Goal: Task Accomplishment & Management: Complete application form

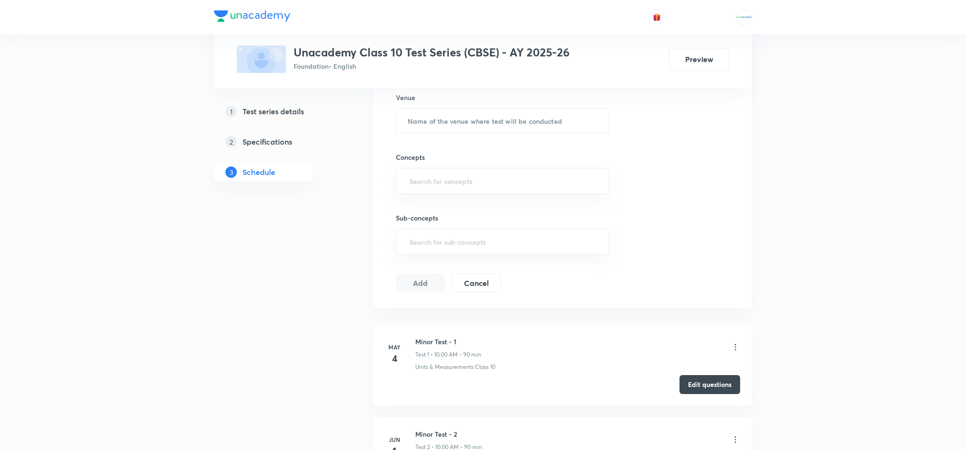
scroll to position [479, 0]
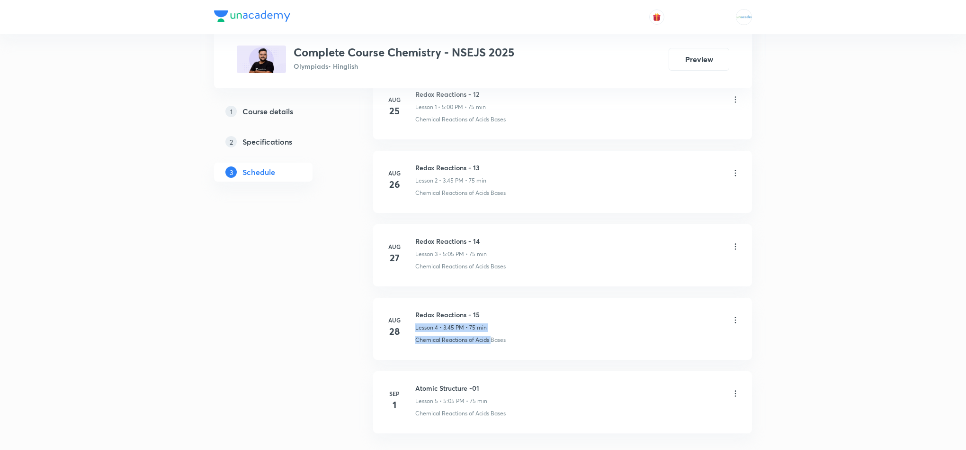
scroll to position [559, 0]
click at [484, 392] on ul "Aug 25 Redox Reactions - 12 Lesson 1 • 5:00 PM • 75 min Chemical Reactions of A…" at bounding box center [562, 255] width 379 height 356
click at [484, 392] on h6 "Atomic Structure -01" at bounding box center [451, 388] width 72 height 10
drag, startPoint x: 484, startPoint y: 392, endPoint x: 417, endPoint y: 387, distance: 67.0
click at [417, 387] on h6 "Atomic Structure -01" at bounding box center [451, 388] width 72 height 10
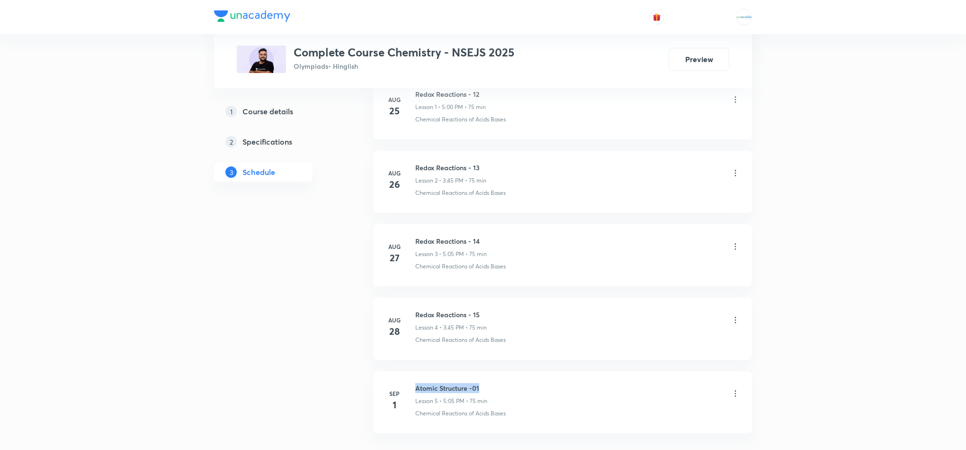
copy h6 "Atomic Structure -01"
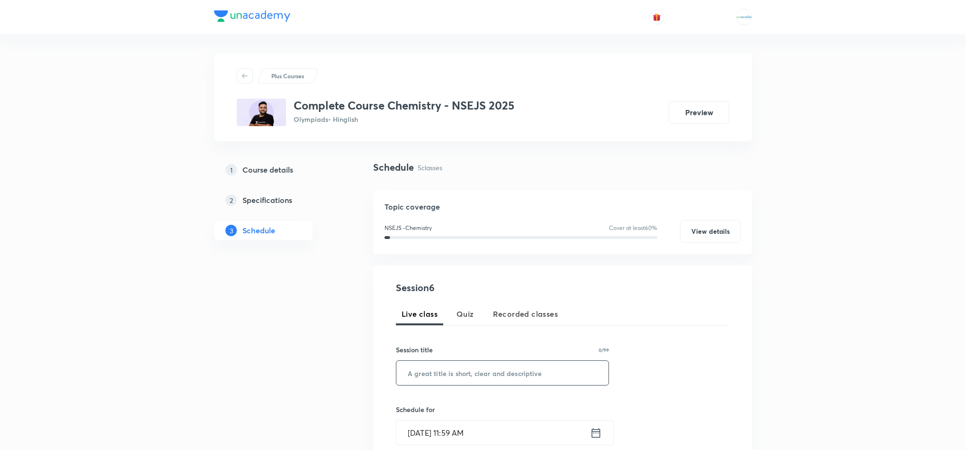
click at [461, 384] on input "text" at bounding box center [503, 373] width 212 height 24
paste input "Atomic Structure -01"
type input "Atomic Structure -02"
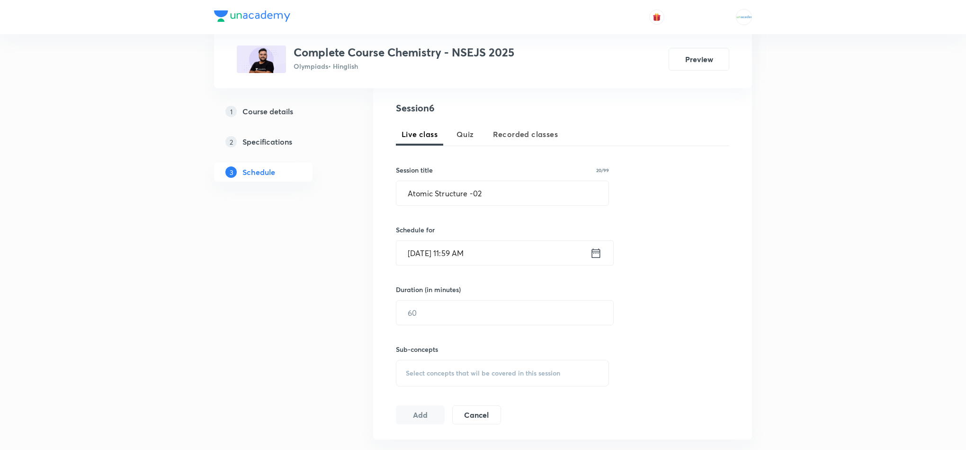
scroll to position [189, 0]
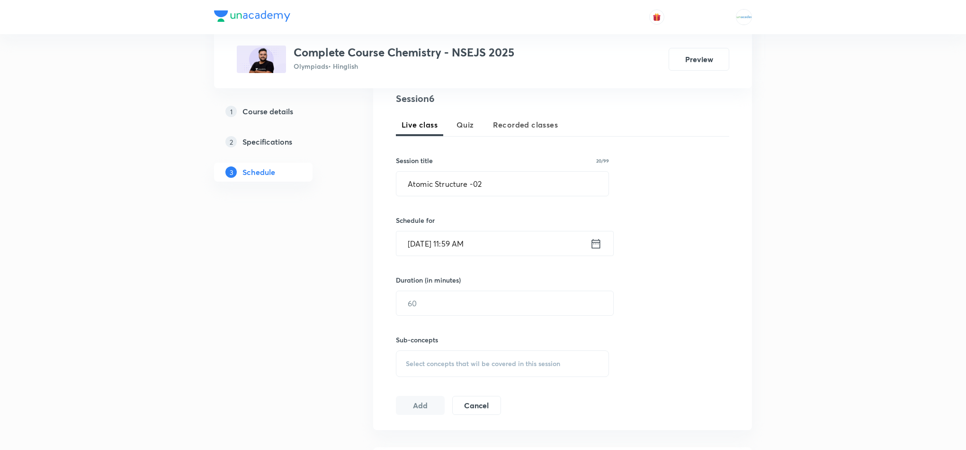
click at [592, 242] on icon at bounding box center [596, 242] width 9 height 9
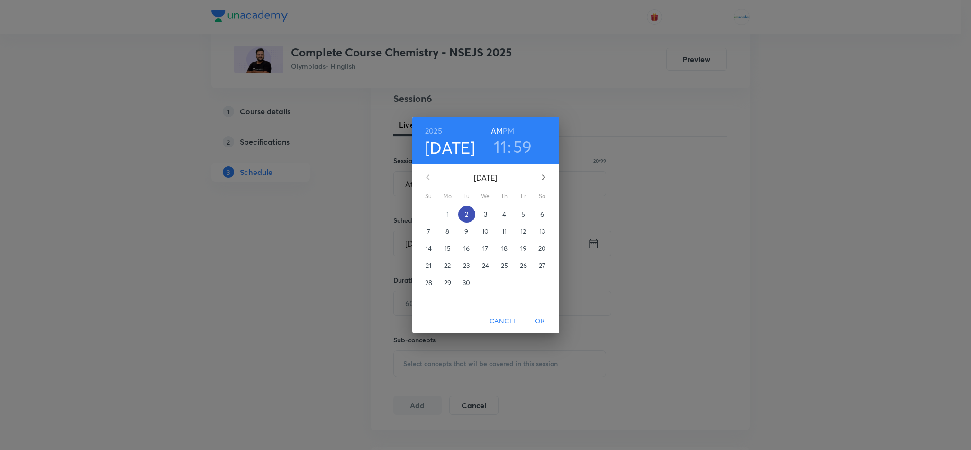
click at [465, 217] on p "2" at bounding box center [466, 213] width 3 height 9
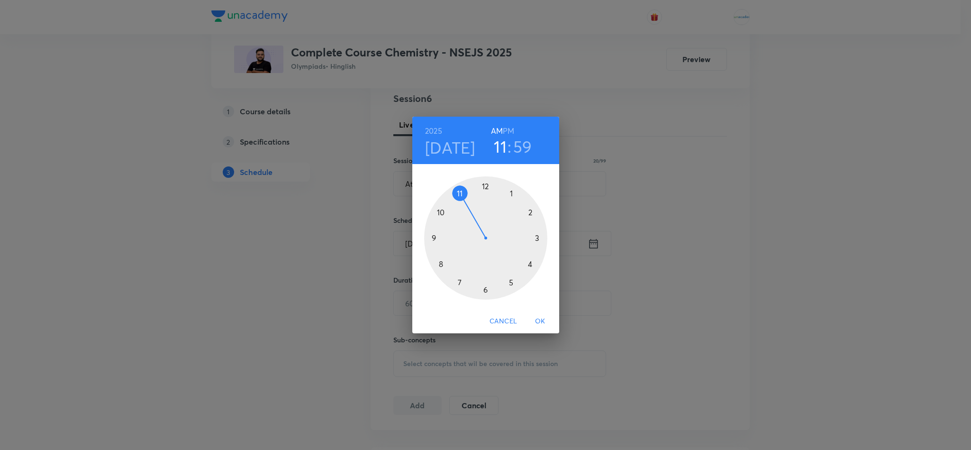
click at [506, 132] on h6 "PM" at bounding box center [508, 130] width 11 height 13
click at [535, 241] on div at bounding box center [485, 237] width 123 height 123
click at [435, 240] on div at bounding box center [485, 237] width 123 height 123
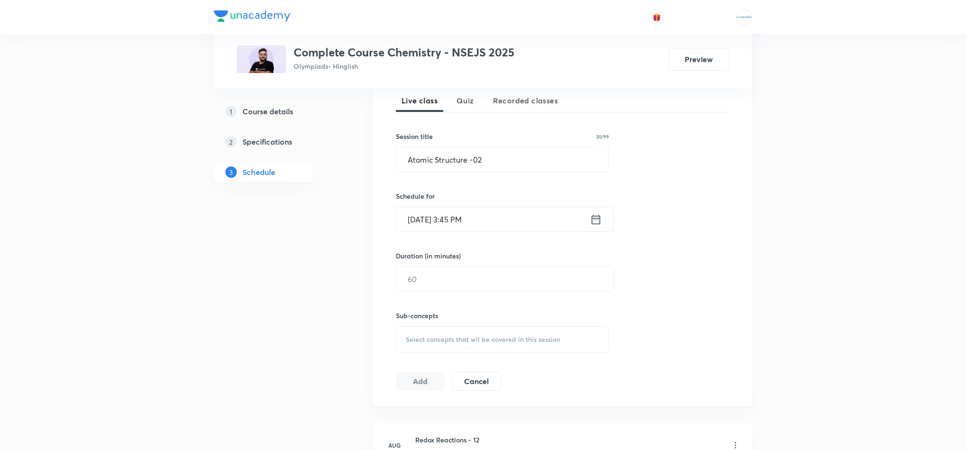
scroll to position [214, 0]
click at [441, 286] on input "text" at bounding box center [505, 278] width 217 height 24
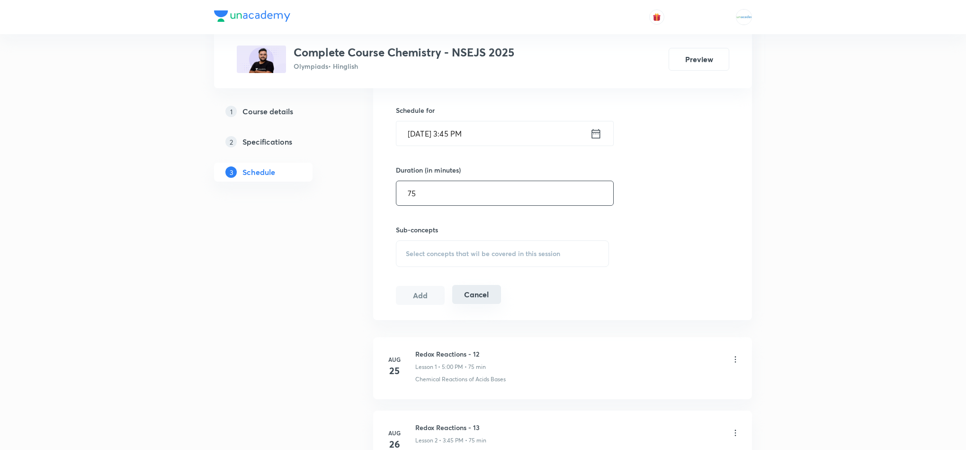
scroll to position [304, 0]
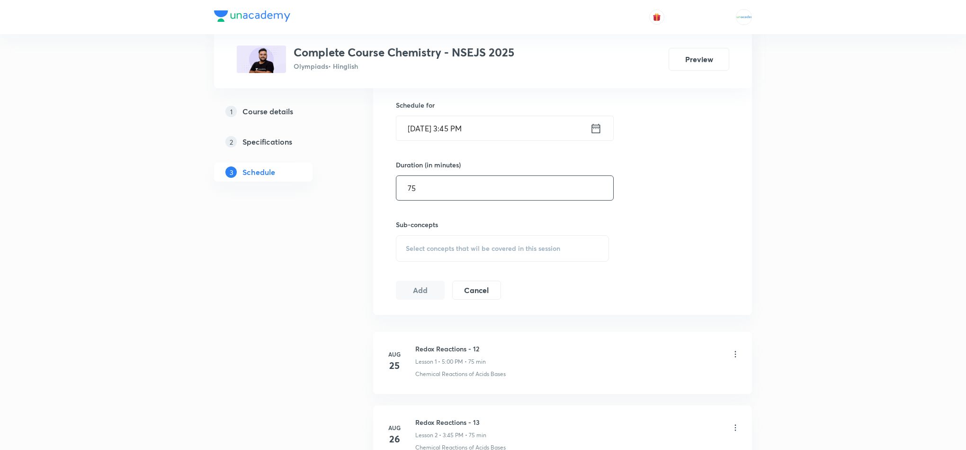
type input "75"
click at [499, 249] on span "Select concepts that wil be covered in this session" at bounding box center [483, 248] width 154 height 8
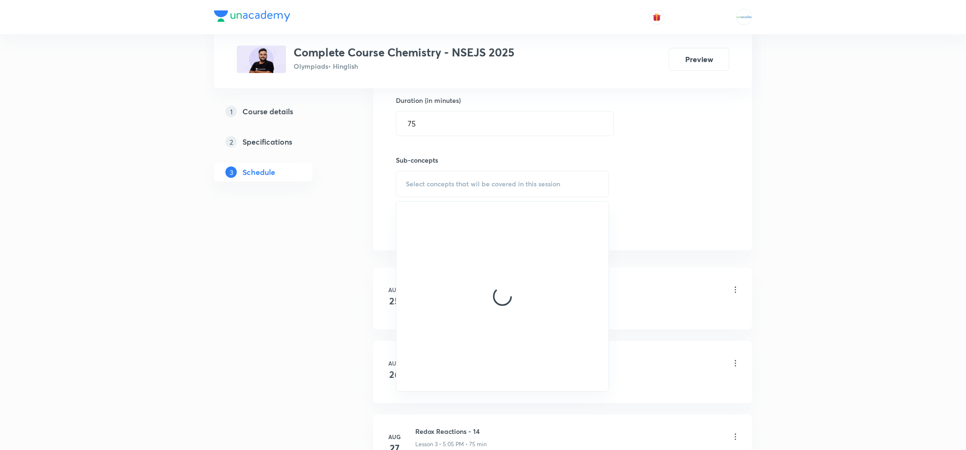
scroll to position [370, 0]
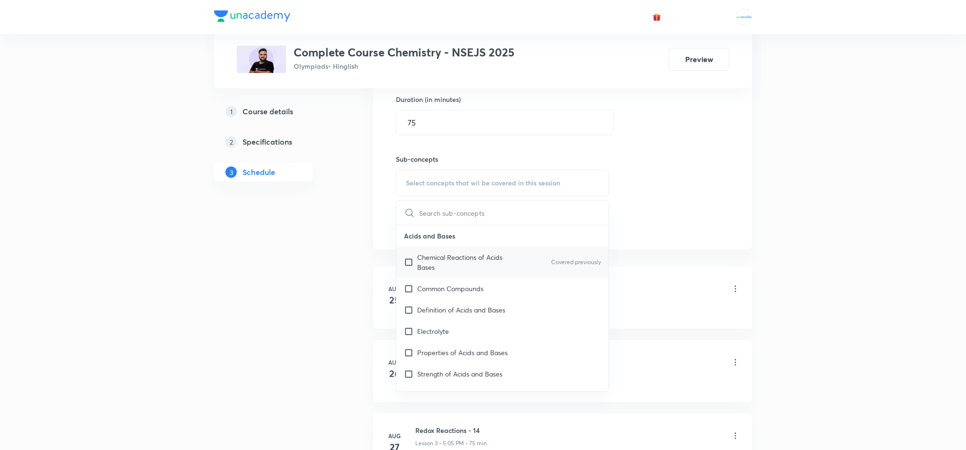
click at [454, 272] on p "Chemical Reactions of Acids Bases" at bounding box center [465, 262] width 96 height 20
checkbox input "true"
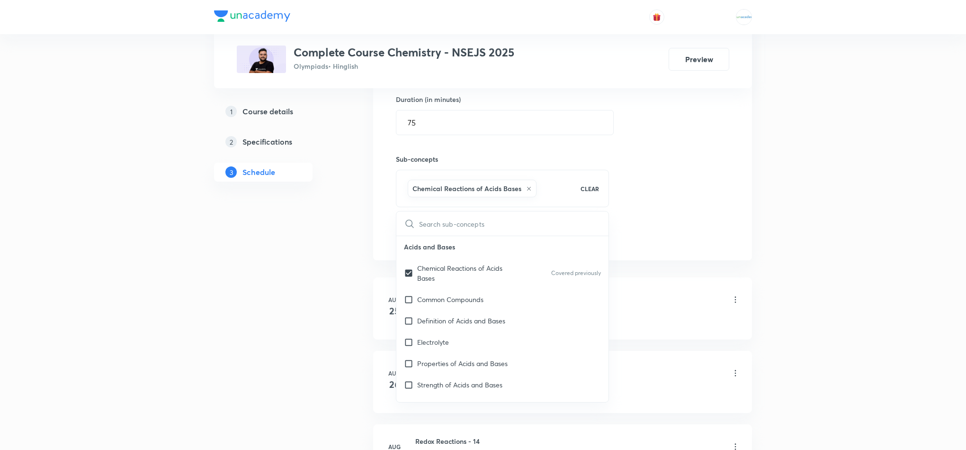
click at [319, 237] on div "1 Course details 2 Specifications 3 Schedule" at bounding box center [278, 248] width 129 height 914
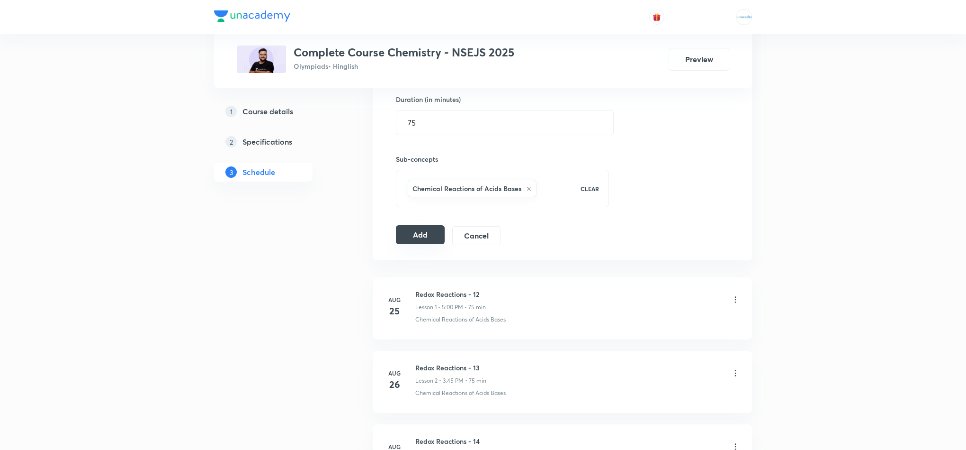
click at [411, 242] on button "Add" at bounding box center [420, 234] width 49 height 19
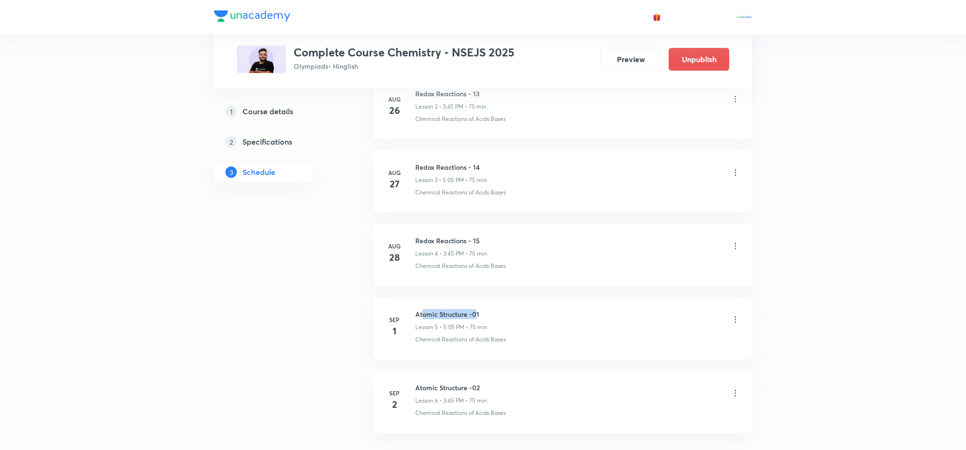
click at [424, 310] on li "[DATE] Atomic Structure -01 Lesson 5 • 5:05 PM • 75 min Chemical Reactions of A…" at bounding box center [562, 328] width 379 height 62
drag, startPoint x: 485, startPoint y: 384, endPoint x: 413, endPoint y: 377, distance: 72.4
click at [413, 377] on li "[DATE] Atomic Structure -02 Lesson 6 • 3:45 PM • 75 min Chemical Reactions of A…" at bounding box center [562, 401] width 379 height 62
copy h6 "Atomic Structure -02"
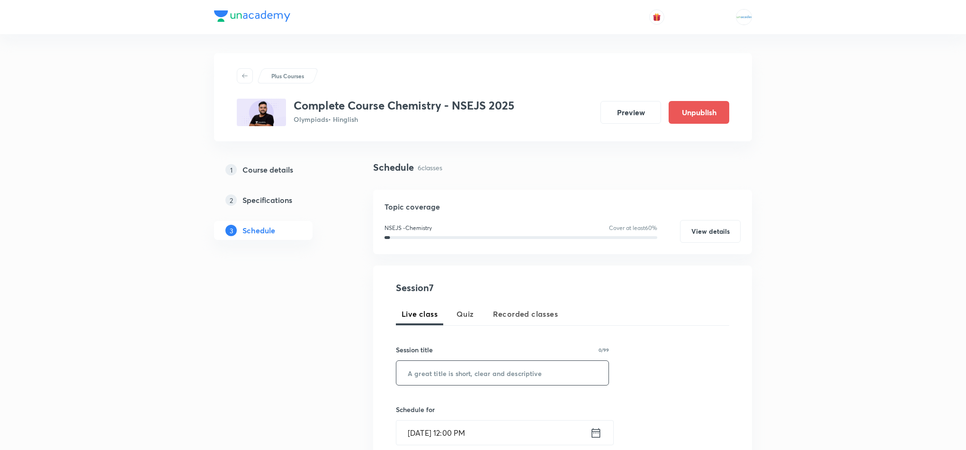
paste input "Atomic Structure -02"
click at [468, 371] on input "Atomic Structure -02" at bounding box center [503, 373] width 212 height 24
type input "Atomic Structure -03"
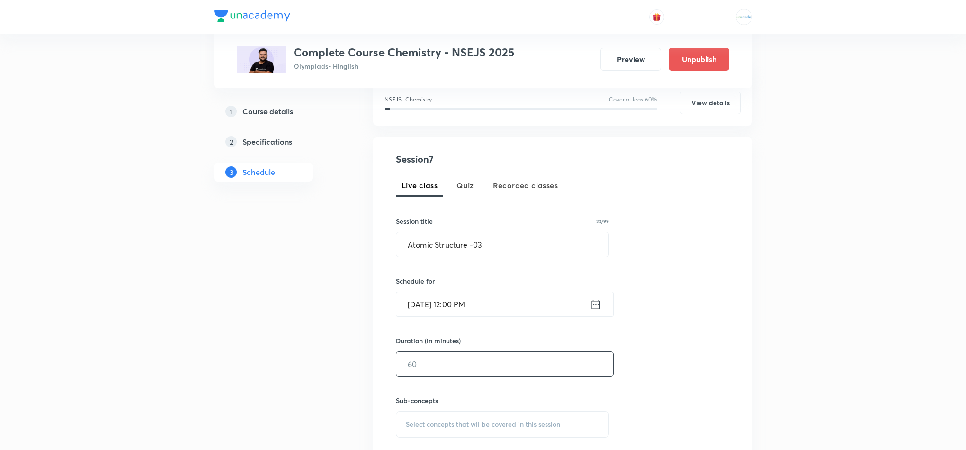
scroll to position [129, 0]
click at [595, 302] on icon at bounding box center [596, 303] width 12 height 13
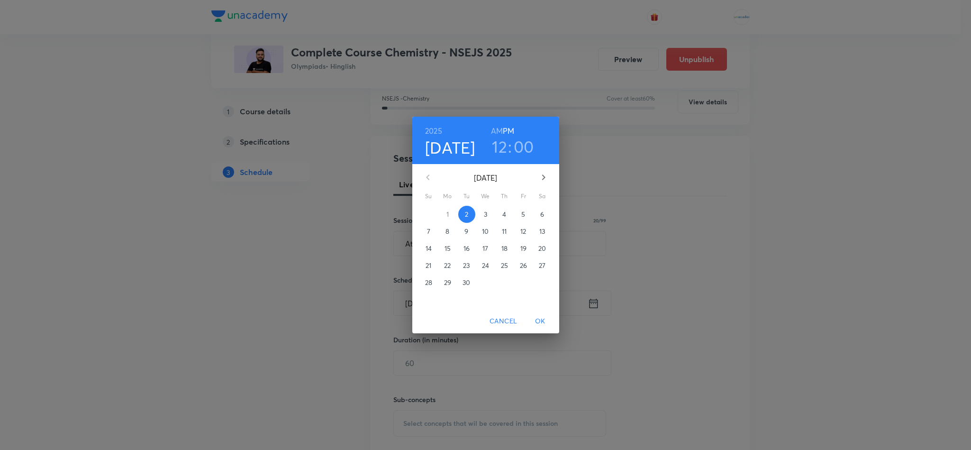
click at [484, 215] on p "3" at bounding box center [485, 213] width 3 height 9
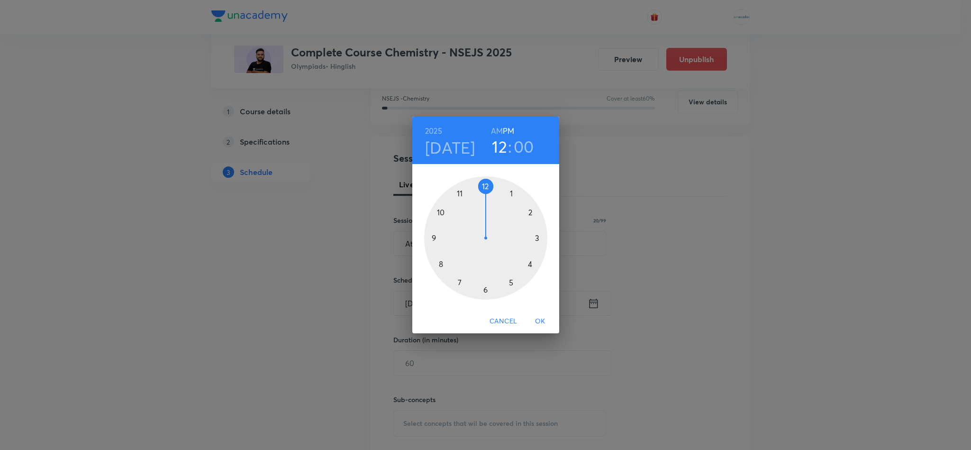
click at [511, 285] on div at bounding box center [485, 237] width 123 height 123
click at [512, 195] on div at bounding box center [485, 237] width 123 height 123
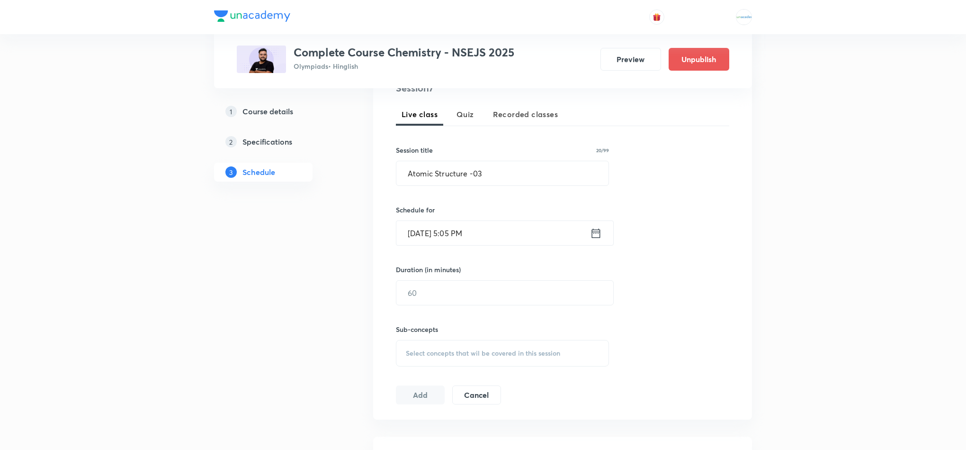
scroll to position [208, 0]
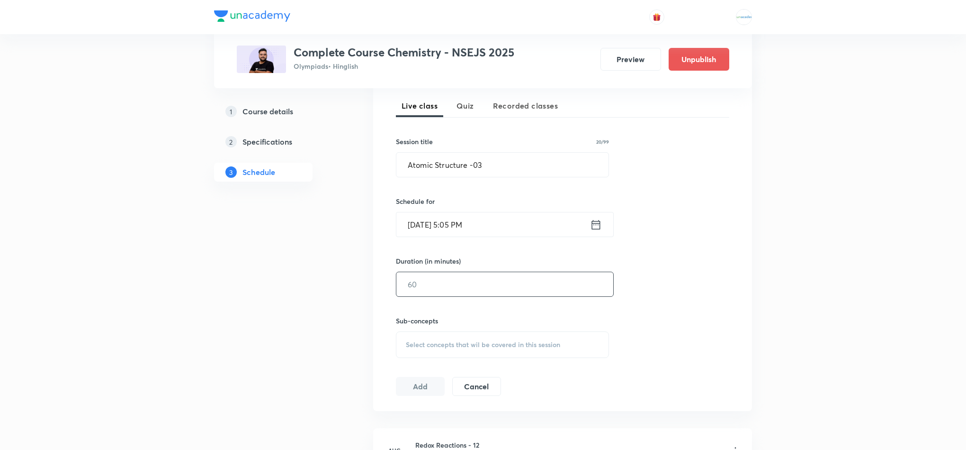
click at [442, 288] on input "text" at bounding box center [505, 284] width 217 height 24
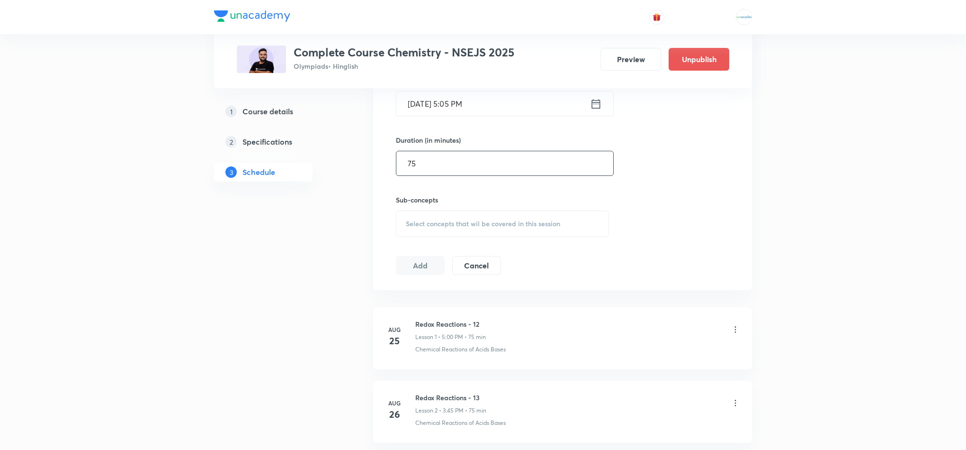
scroll to position [330, 0]
type input "75"
click at [476, 224] on span "Select concepts that wil be covered in this session" at bounding box center [483, 223] width 154 height 8
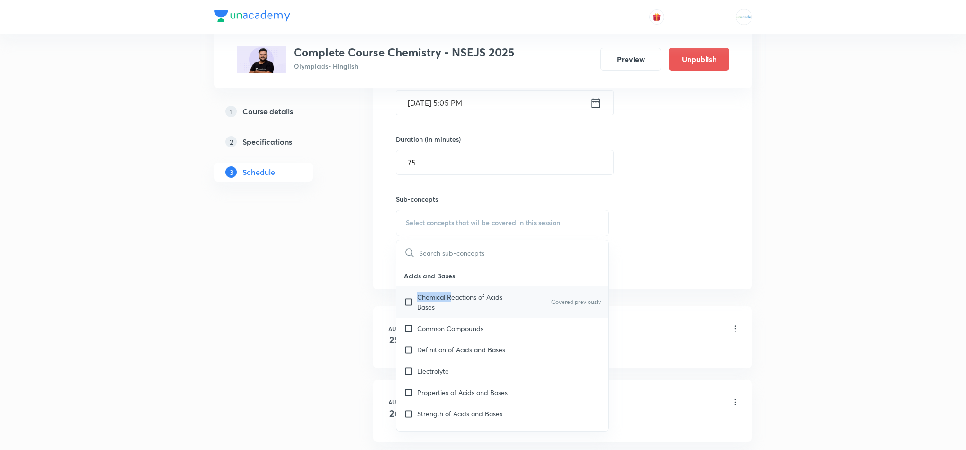
drag, startPoint x: 464, startPoint y: 286, endPoint x: 452, endPoint y: 296, distance: 14.8
click at [452, 296] on div "Acids and Bases Chemical Reactions of Acids Bases Covered previously Common Com…" at bounding box center [503, 344] width 212 height 159
click at [452, 296] on p "Chemical Reactions of Acids Bases" at bounding box center [465, 302] width 96 height 20
checkbox input "true"
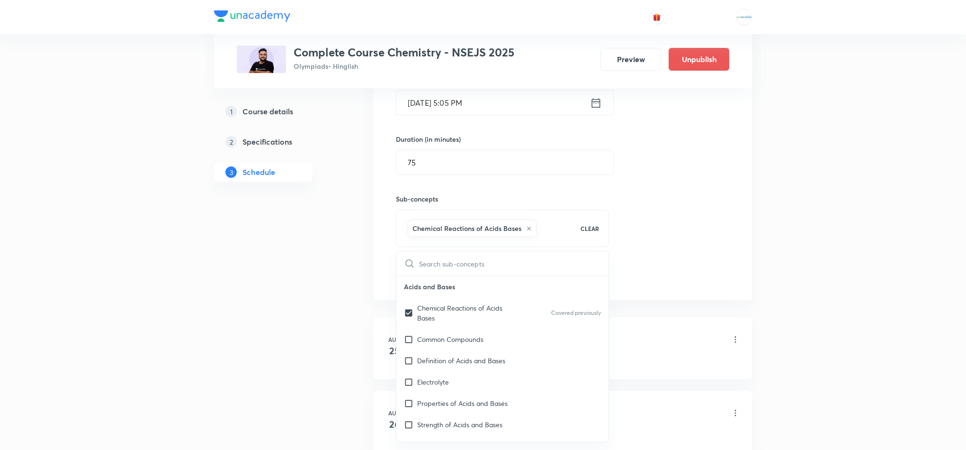
click at [338, 271] on div "1 Course details 2 Specifications 3 Schedule" at bounding box center [278, 324] width 129 height 988
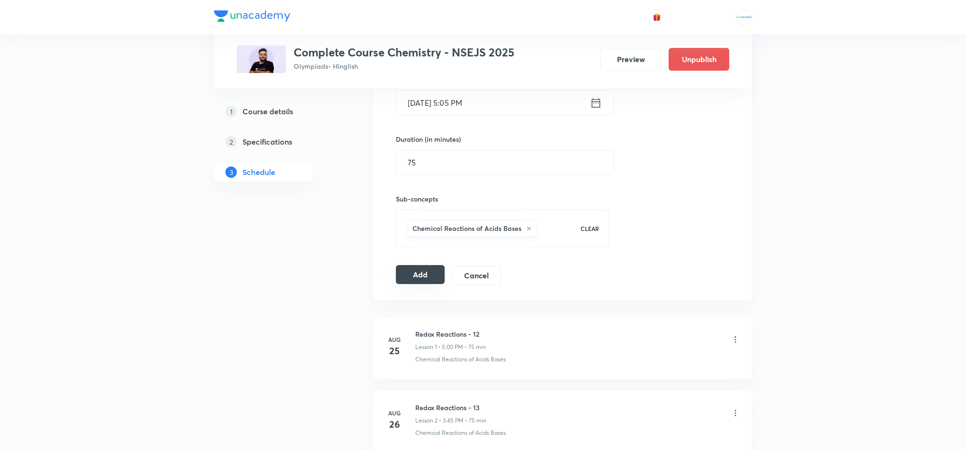
click at [428, 278] on button "Add" at bounding box center [420, 274] width 49 height 19
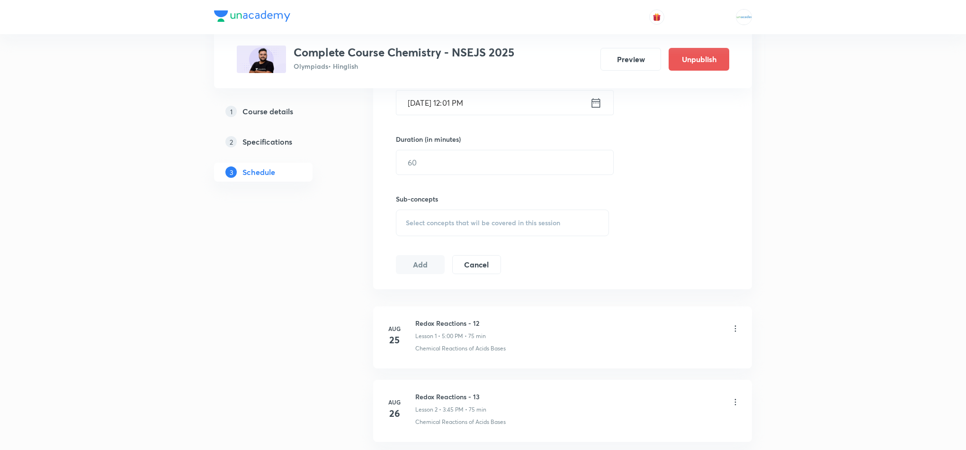
scroll to position [782, 0]
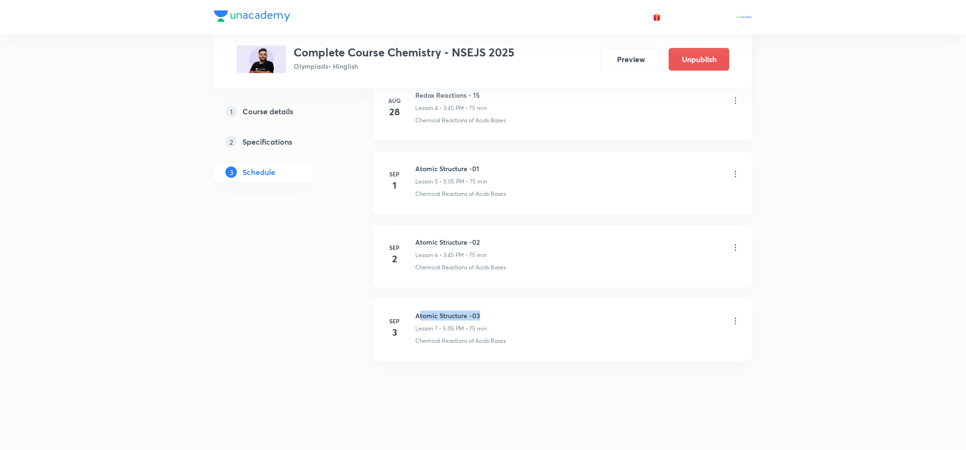
drag, startPoint x: 492, startPoint y: 312, endPoint x: 418, endPoint y: 309, distance: 73.5
click at [418, 309] on li "Sep 3 Atomic Structure -03 Lesson 7 • 5:05 PM • 75 min Chemical Reactions of Ac…" at bounding box center [562, 329] width 379 height 62
copy h6 "Atomic Structure -03"
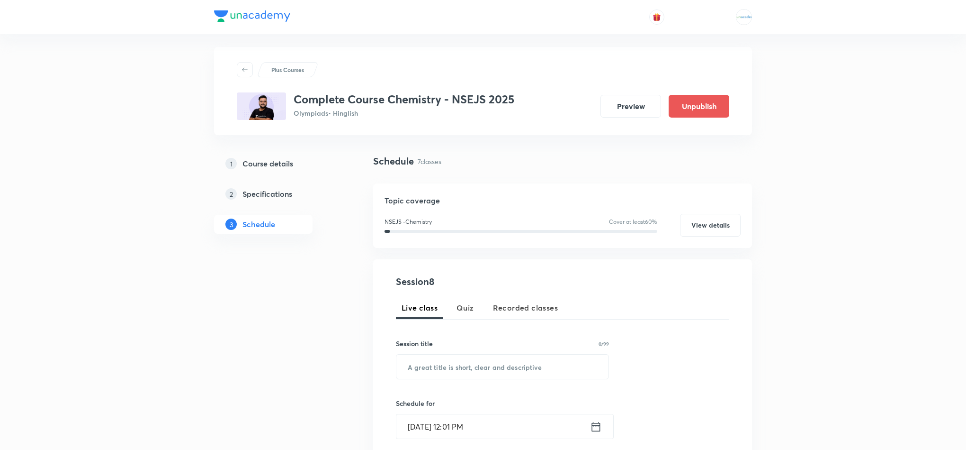
scroll to position [0, 0]
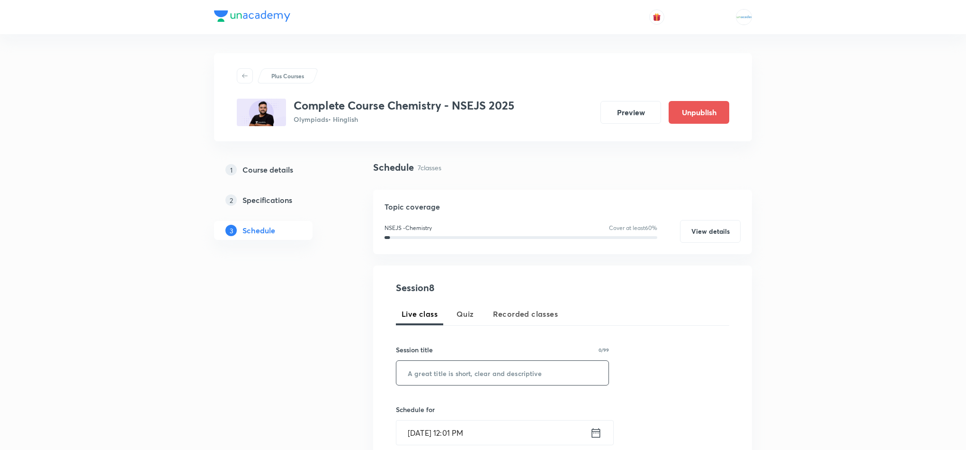
click at [454, 366] on input "text" at bounding box center [503, 373] width 212 height 24
paste input "Atomic Structure -03"
type input "Atomic Structure -04"
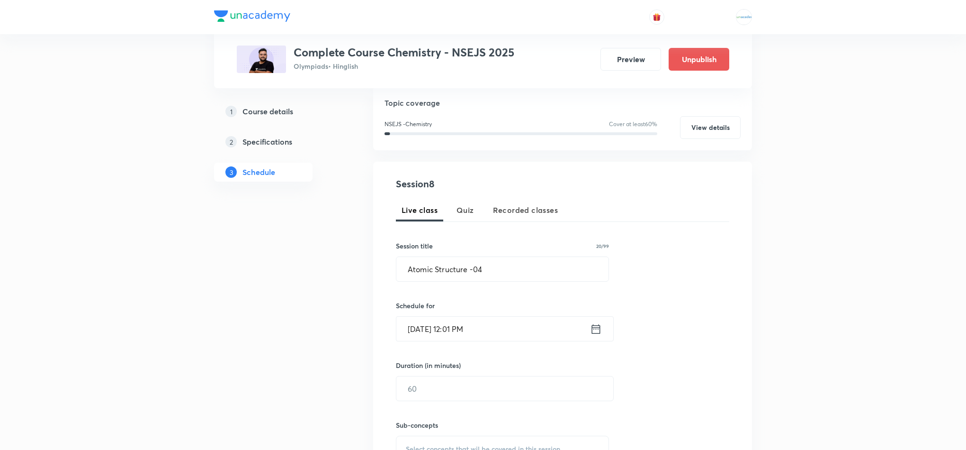
scroll to position [104, 0]
click at [600, 331] on icon at bounding box center [596, 327] width 9 height 9
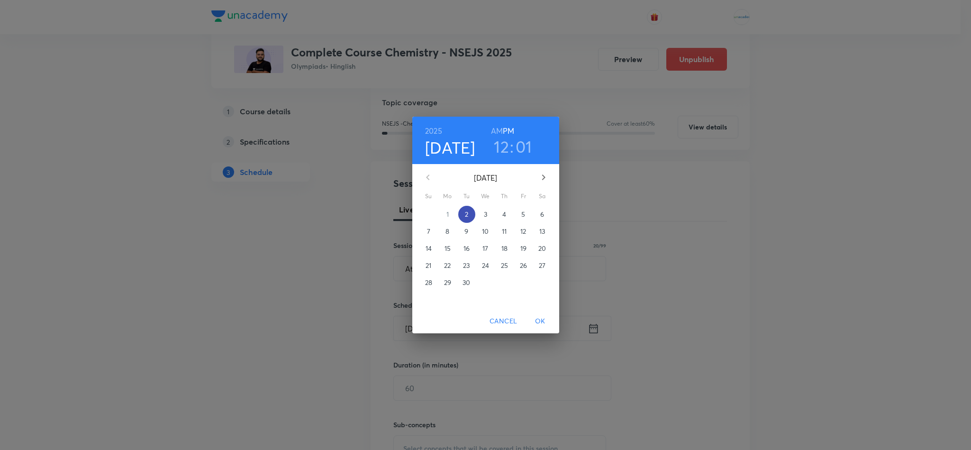
click at [467, 211] on p "2" at bounding box center [466, 213] width 3 height 9
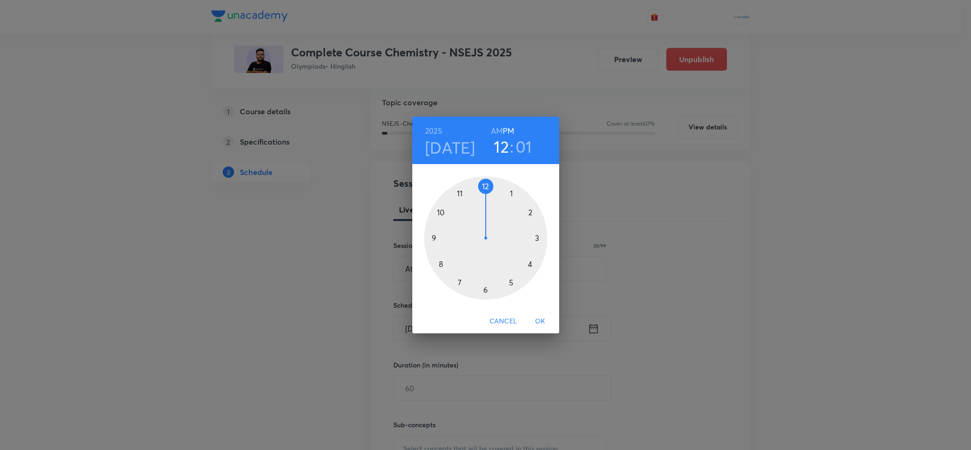
click at [536, 239] on div at bounding box center [485, 237] width 123 height 123
click at [432, 239] on div at bounding box center [485, 237] width 123 height 123
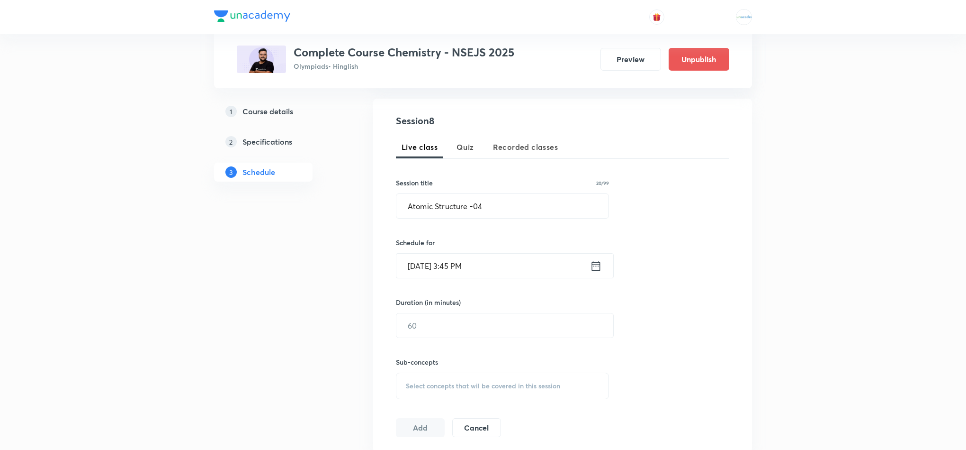
scroll to position [182, 0]
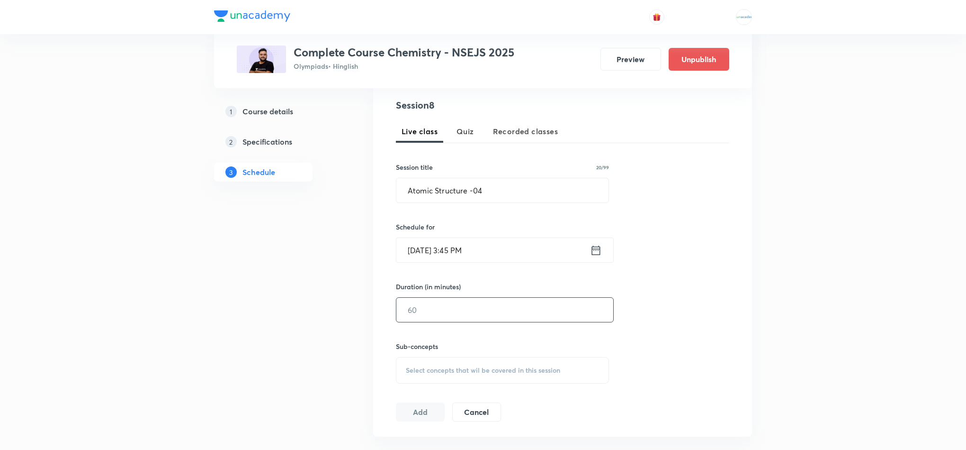
click at [432, 316] on input "text" at bounding box center [505, 310] width 217 height 24
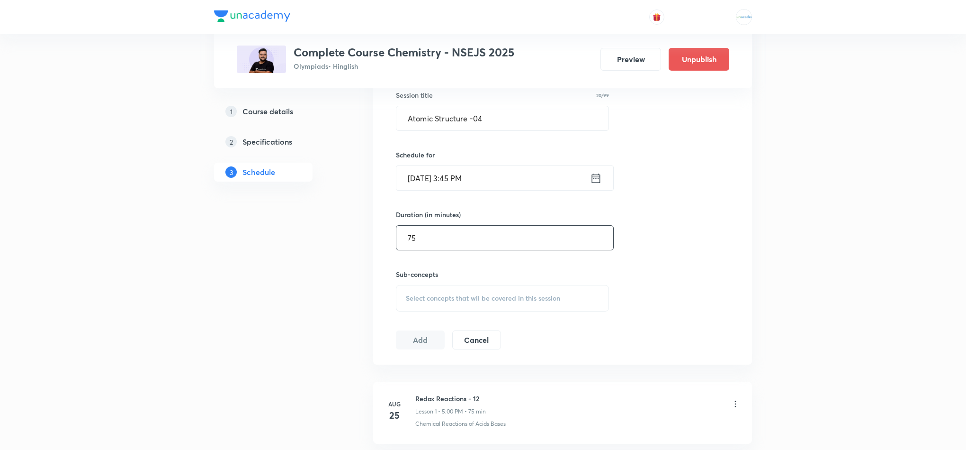
scroll to position [255, 0]
type input "75"
drag, startPoint x: 479, startPoint y: 287, endPoint x: 460, endPoint y: 293, distance: 20.7
click at [460, 293] on div "Select concepts that wil be covered in this session" at bounding box center [502, 297] width 213 height 27
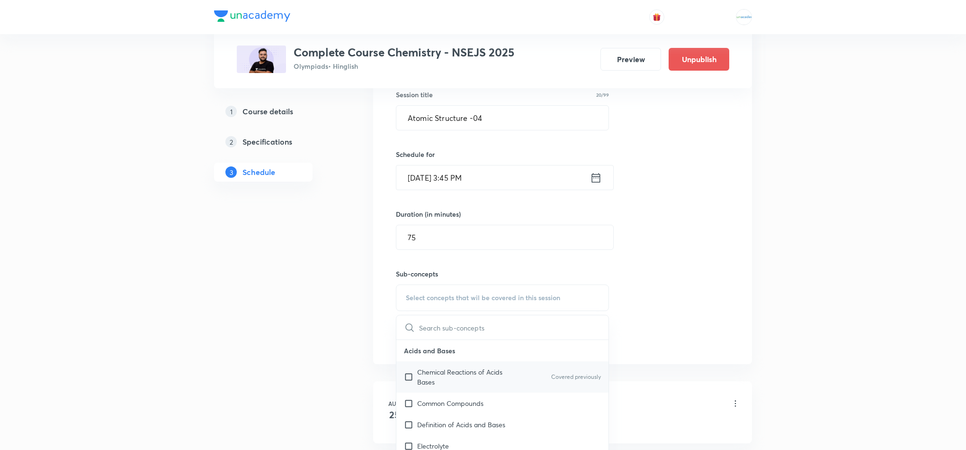
click at [435, 370] on p "Chemical Reactions of Acids Bases" at bounding box center [465, 377] width 96 height 20
checkbox input "true"
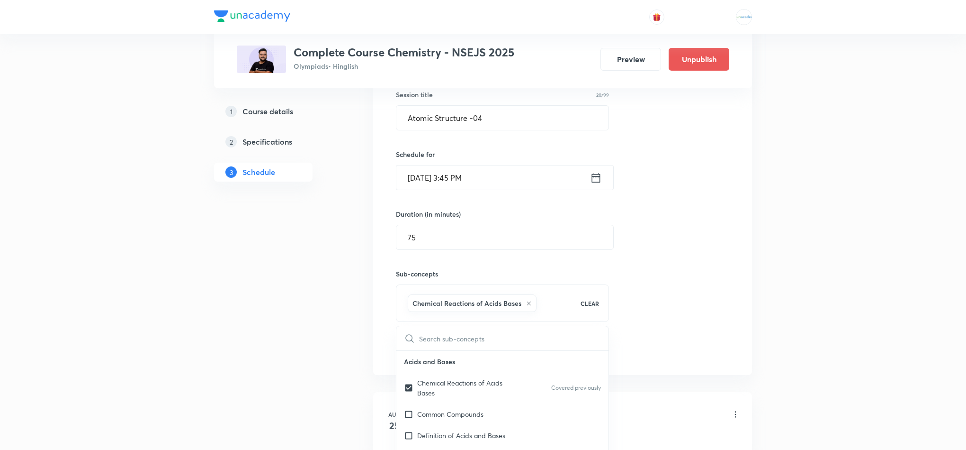
click at [361, 334] on div "Plus Courses Complete Course Chemistry - NSEJS 2025 Olympiads • Hinglish Previe…" at bounding box center [483, 382] width 538 height 1168
click at [418, 352] on button "Add" at bounding box center [420, 349] width 49 height 19
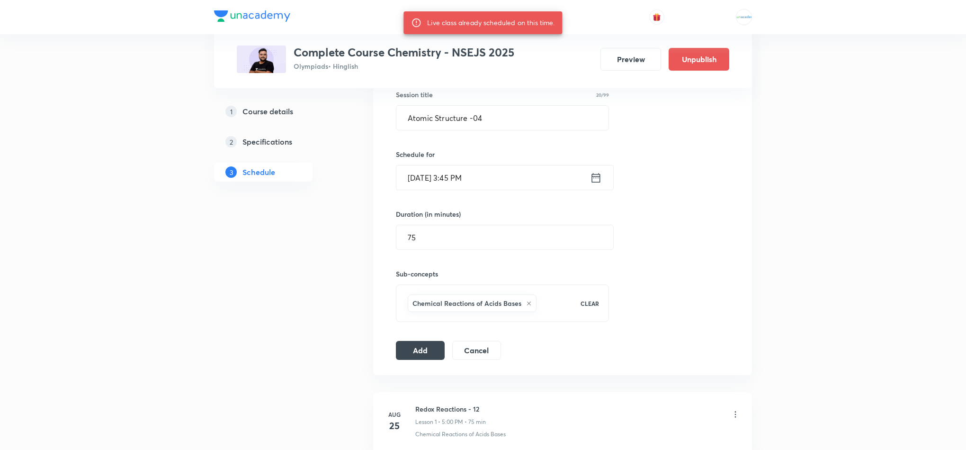
click at [600, 178] on icon at bounding box center [596, 176] width 9 height 9
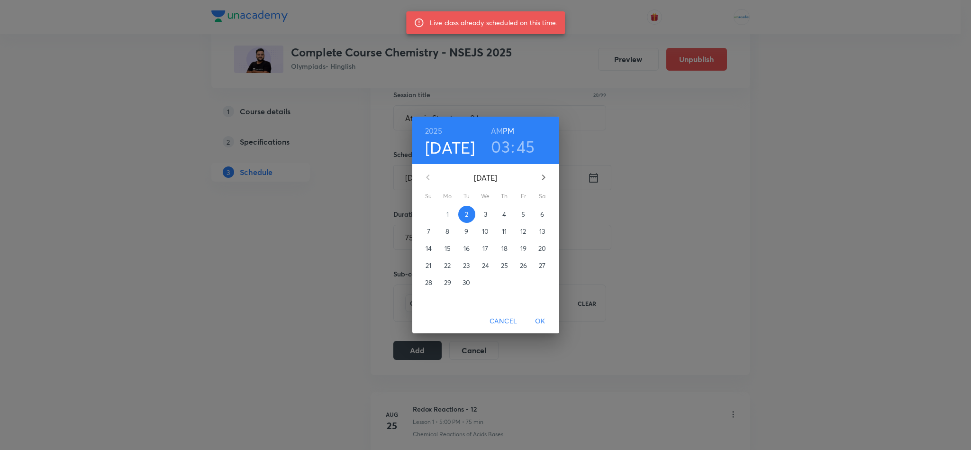
click at [502, 215] on p "4" at bounding box center [504, 213] width 4 height 9
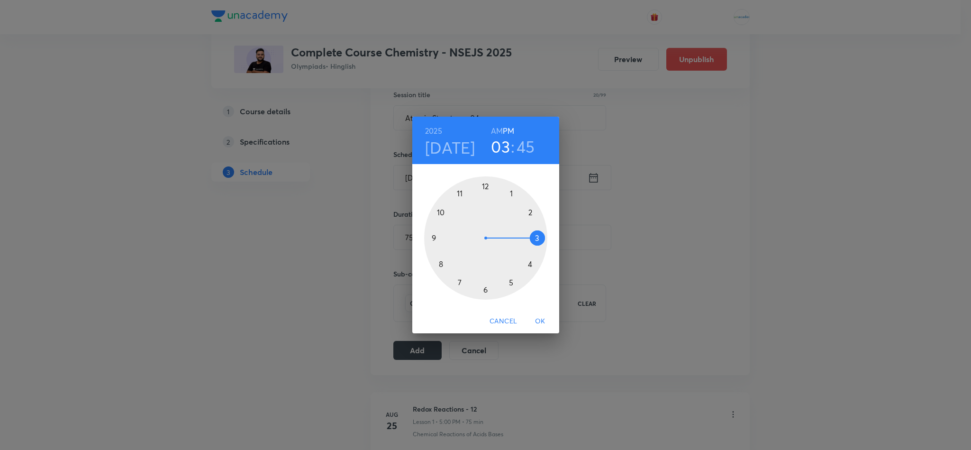
click at [546, 327] on button "OK" at bounding box center [540, 321] width 30 height 18
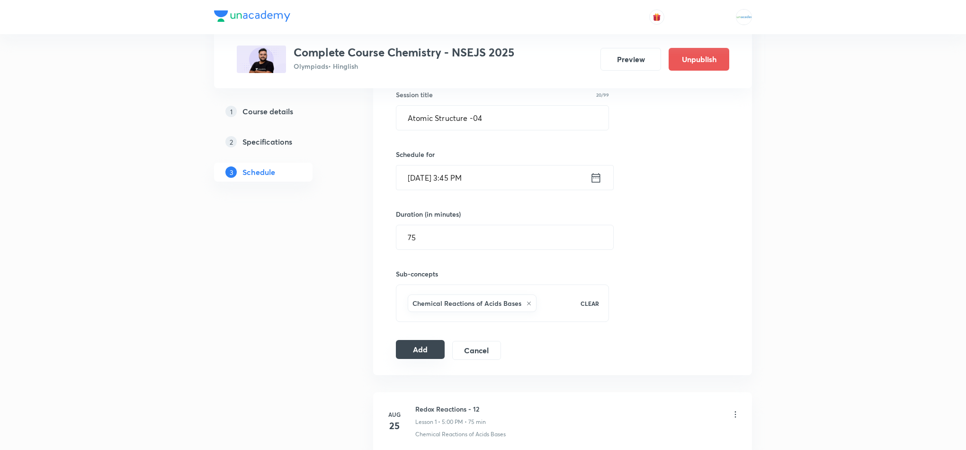
click at [426, 351] on button "Add" at bounding box center [420, 349] width 49 height 19
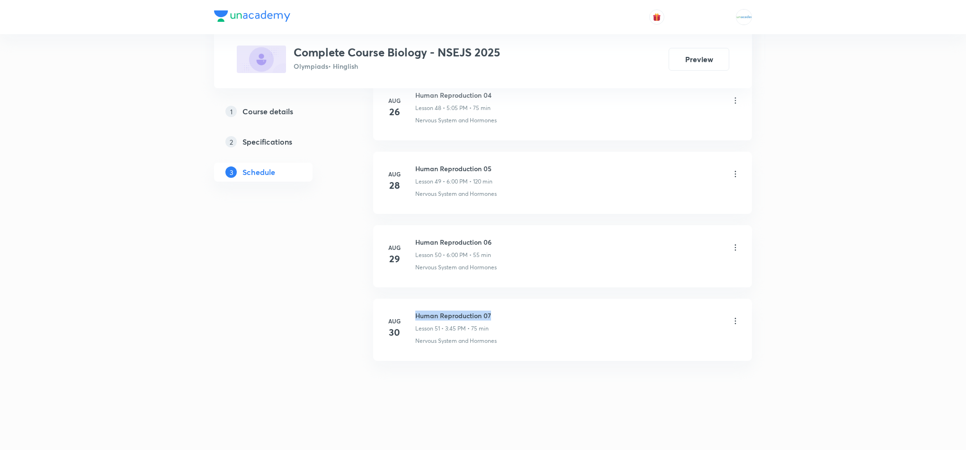
drag, startPoint x: 495, startPoint y: 319, endPoint x: 414, endPoint y: 312, distance: 81.8
click at [414, 312] on div "Aug 30 Human Reproduction 07 Lesson 51 • 3:45 PM • 75 min Nervous System and Ho…" at bounding box center [562, 327] width 355 height 35
copy h6 "Human Reproduction 07"
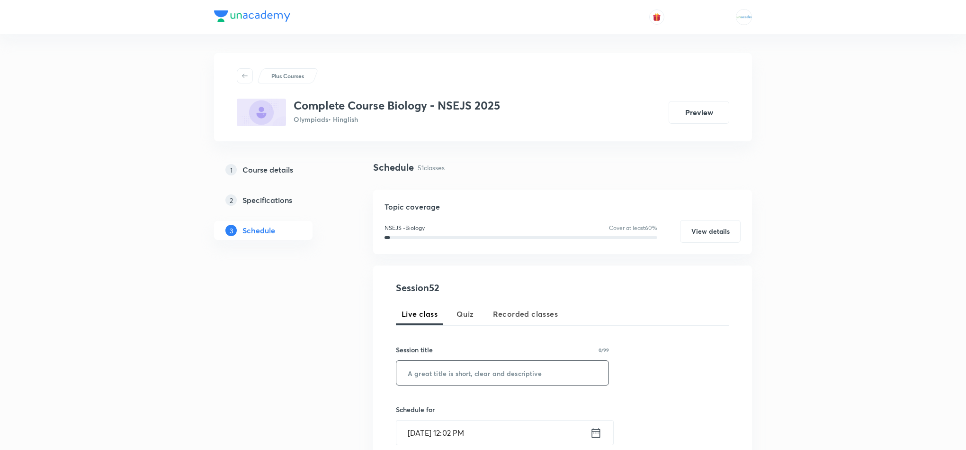
paste input "Human Reproduction 07"
click at [444, 378] on input "text" at bounding box center [503, 373] width 212 height 24
type input "Human Reproduction 08"
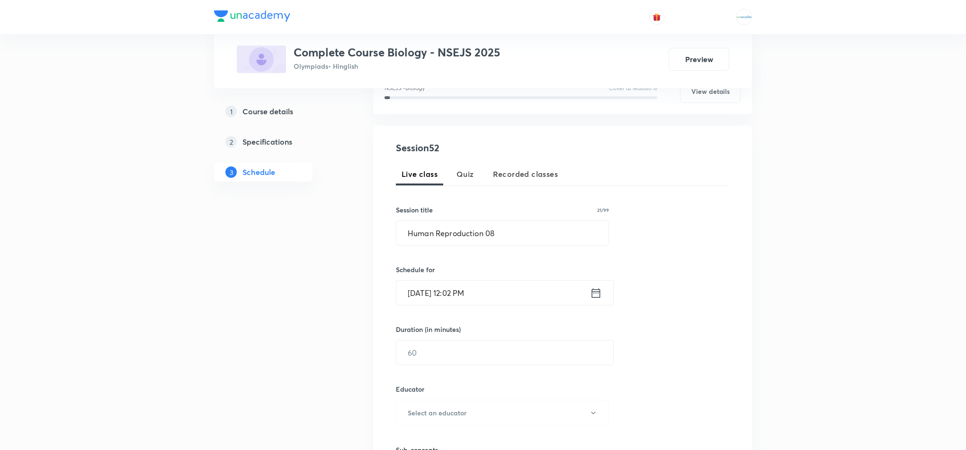
scroll to position [141, 0]
click at [592, 292] on icon at bounding box center [596, 291] width 9 height 9
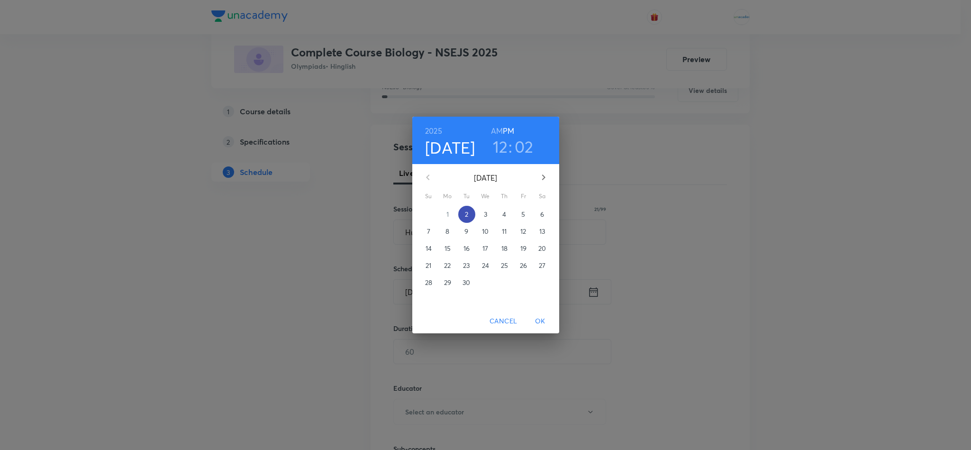
click at [465, 219] on p "2" at bounding box center [466, 213] width 3 height 9
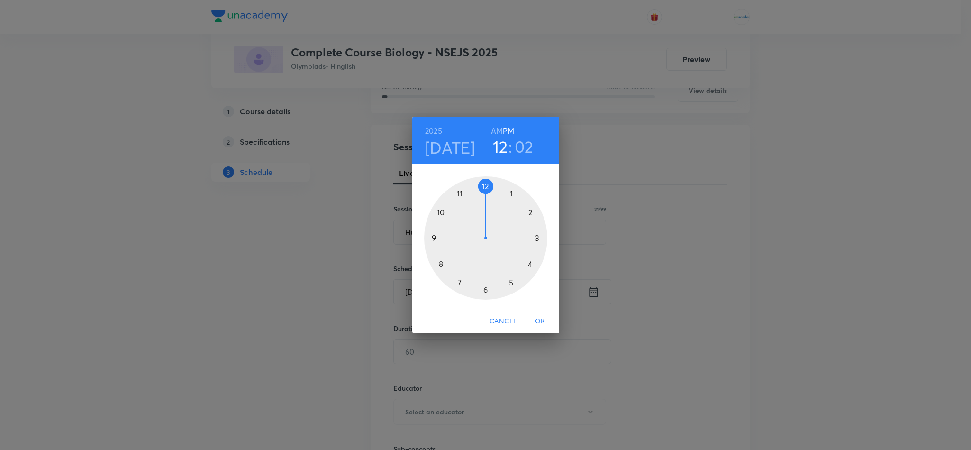
click at [509, 283] on div at bounding box center [485, 237] width 123 height 123
click at [508, 198] on div at bounding box center [485, 237] width 123 height 123
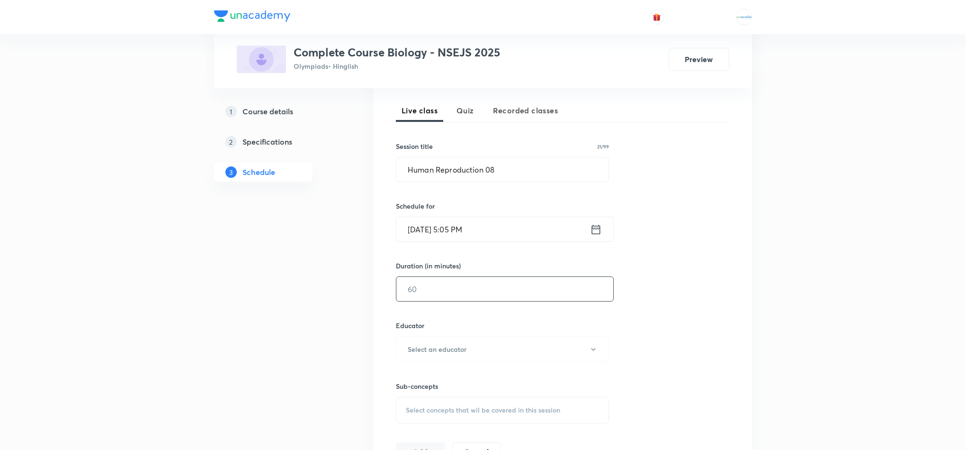
scroll to position [205, 0]
click at [453, 284] on input "text" at bounding box center [505, 287] width 217 height 24
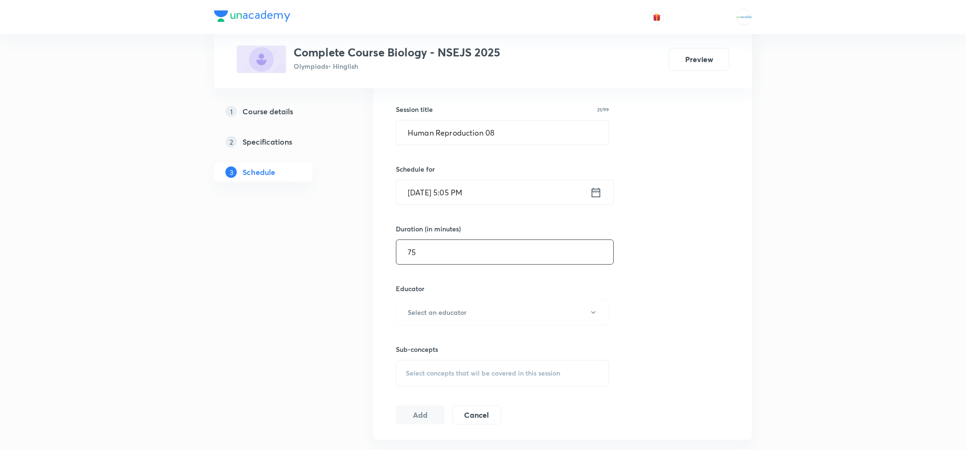
scroll to position [241, 0]
type input "75"
click at [435, 312] on h6 "Select an educator" at bounding box center [437, 312] width 59 height 10
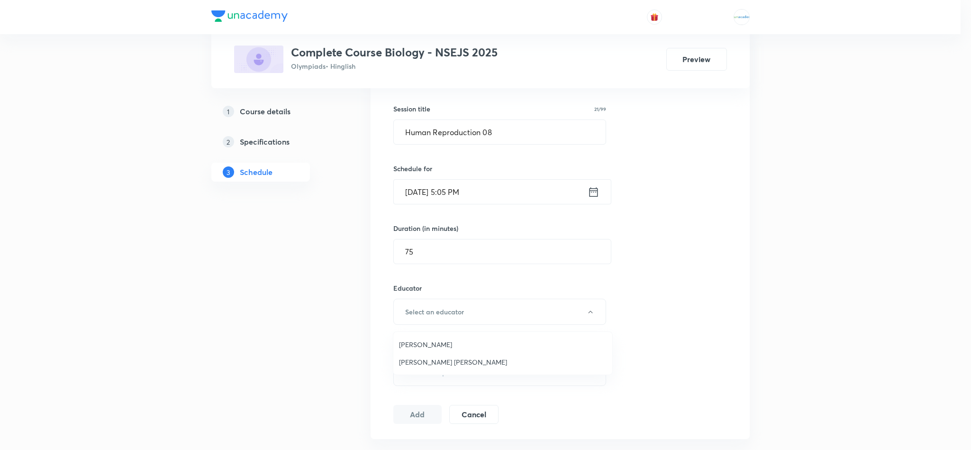
click at [420, 360] on span "Andharia Mansi Manojbhai" at bounding box center [503, 362] width 208 height 10
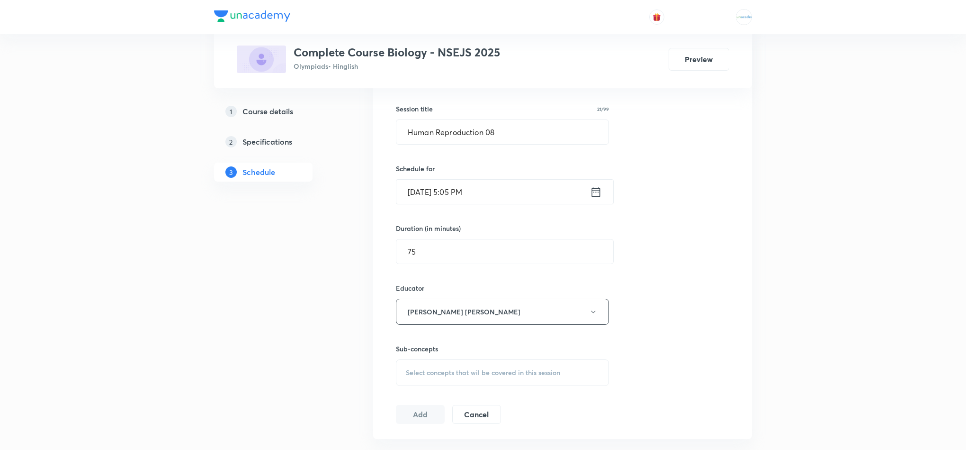
click at [474, 371] on span "Select concepts that wil be covered in this session" at bounding box center [483, 373] width 154 height 8
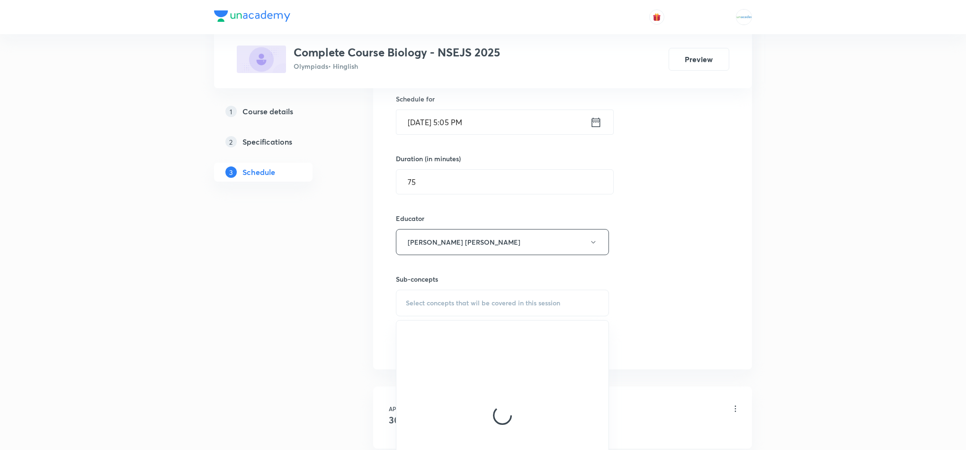
scroll to position [313, 0]
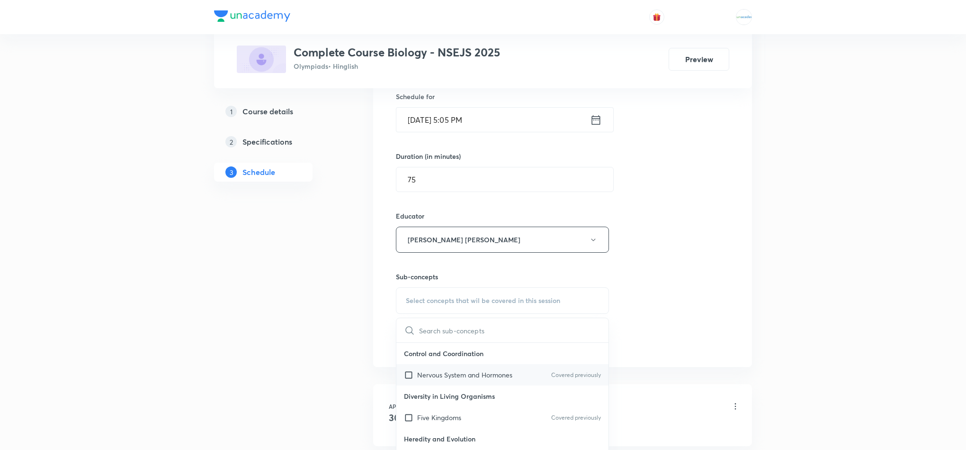
click at [454, 373] on p "Nervous System and Hormones" at bounding box center [464, 375] width 95 height 10
checkbox input "true"
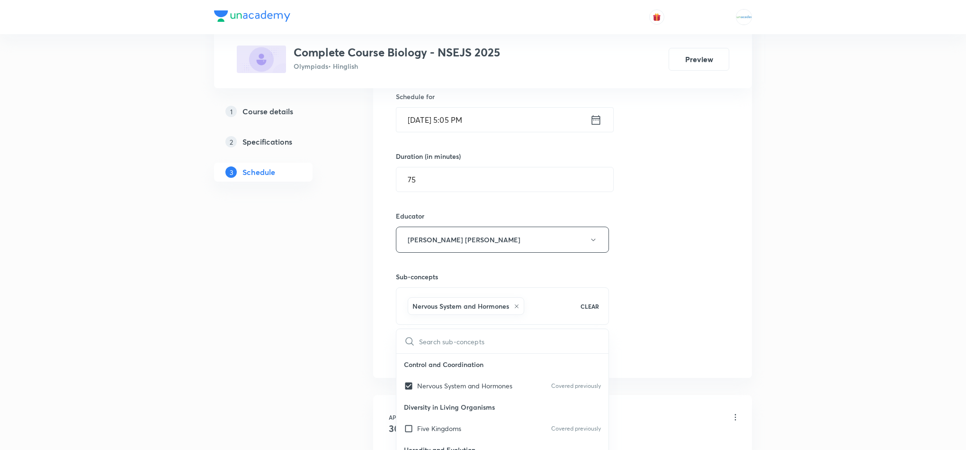
click at [424, 347] on button "Add" at bounding box center [420, 352] width 49 height 19
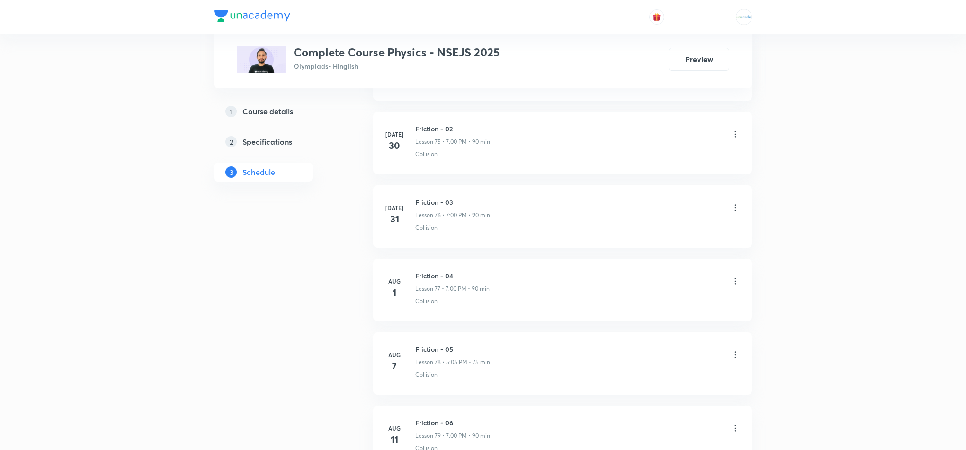
scroll to position [6842, 0]
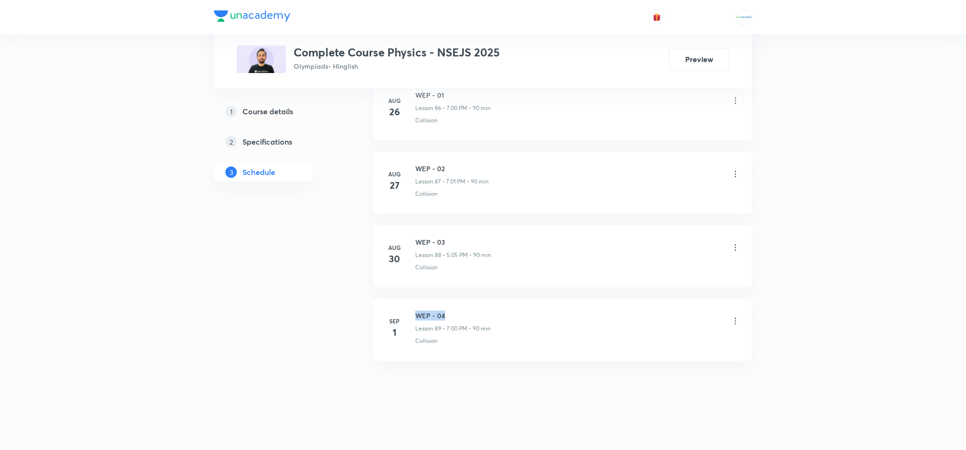
drag, startPoint x: 451, startPoint y: 315, endPoint x: 415, endPoint y: 313, distance: 36.0
click at [415, 313] on h6 "WEP - 04" at bounding box center [452, 315] width 75 height 10
copy h6 "WEP - 04"
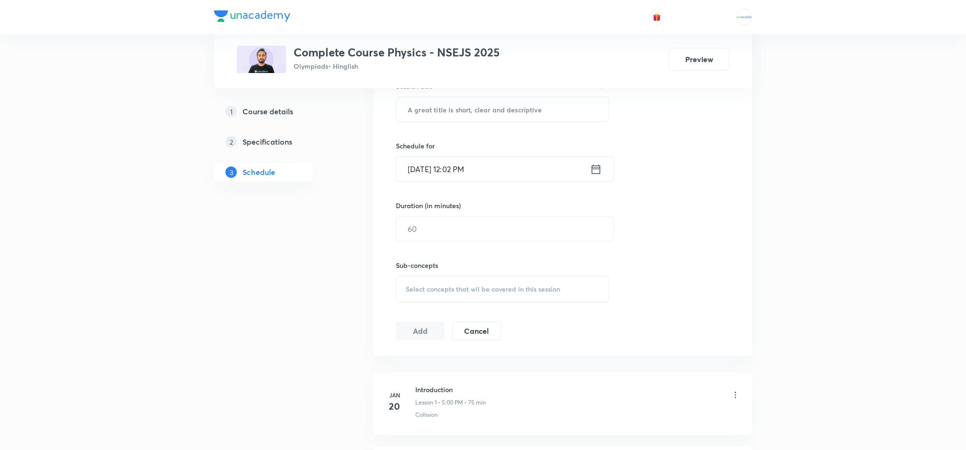
scroll to position [0, 0]
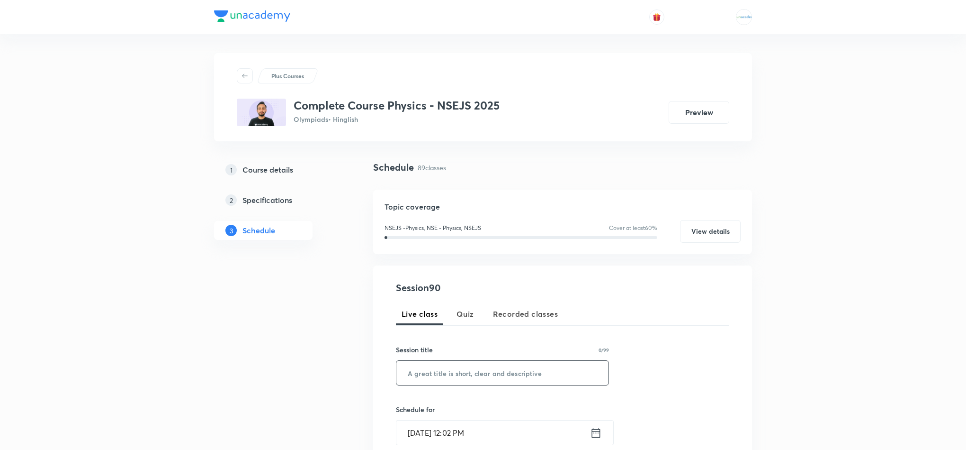
click at [440, 370] on input "text" at bounding box center [503, 373] width 212 height 24
paste input "WEP - 04"
type input "WEP - 05"
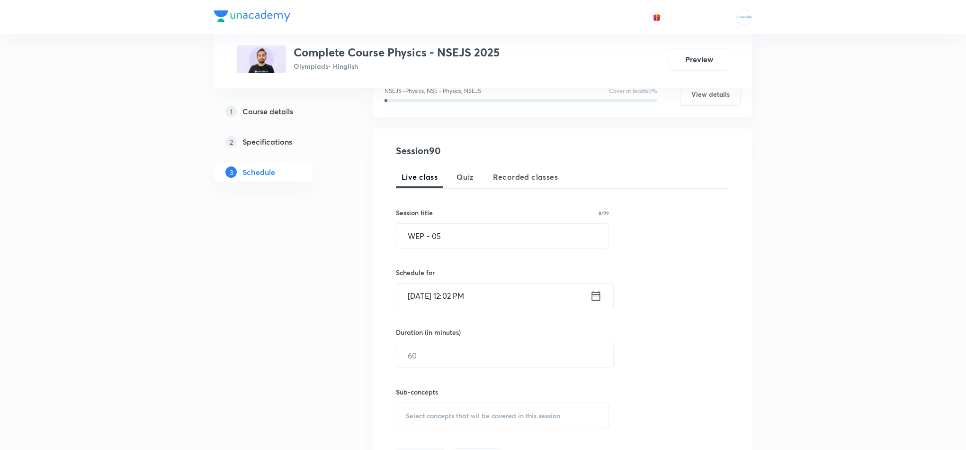
scroll to position [140, 0]
click at [597, 296] on icon at bounding box center [596, 292] width 12 height 13
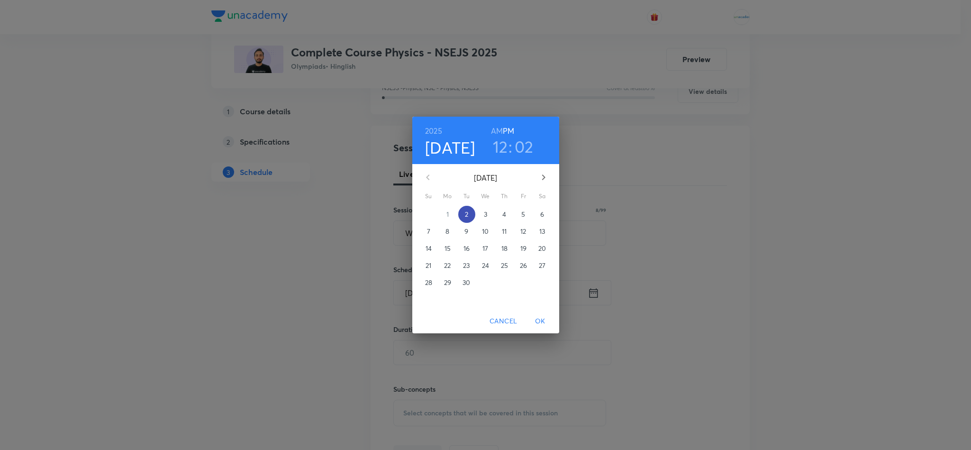
click at [465, 217] on p "2" at bounding box center [466, 213] width 3 height 9
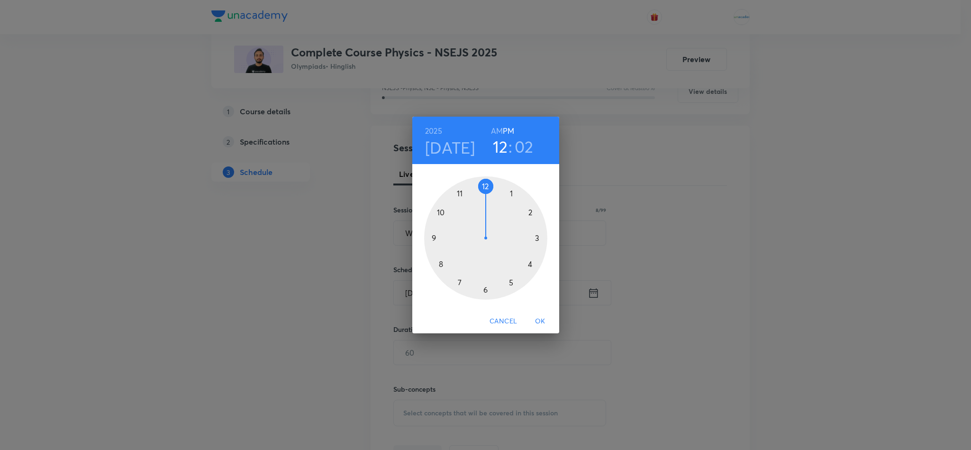
click at [456, 279] on div at bounding box center [485, 237] width 123 height 123
click at [487, 184] on div at bounding box center [485, 237] width 123 height 123
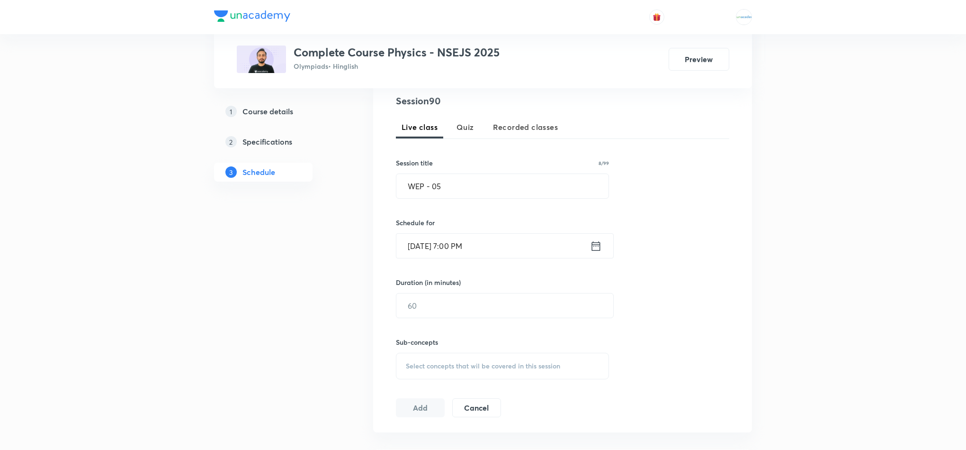
scroll to position [188, 0]
click at [451, 299] on input "text" at bounding box center [505, 304] width 217 height 24
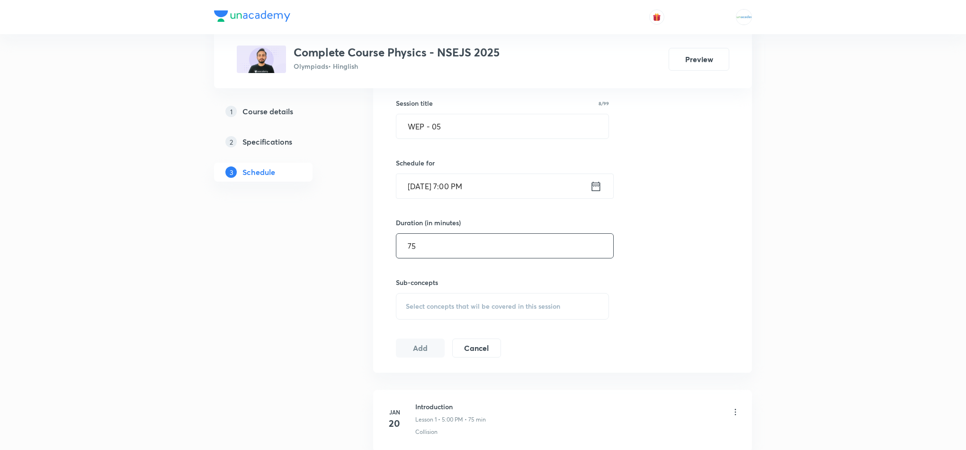
type input "75"
click at [465, 303] on span "Select concepts that wil be covered in this session" at bounding box center [483, 306] width 154 height 8
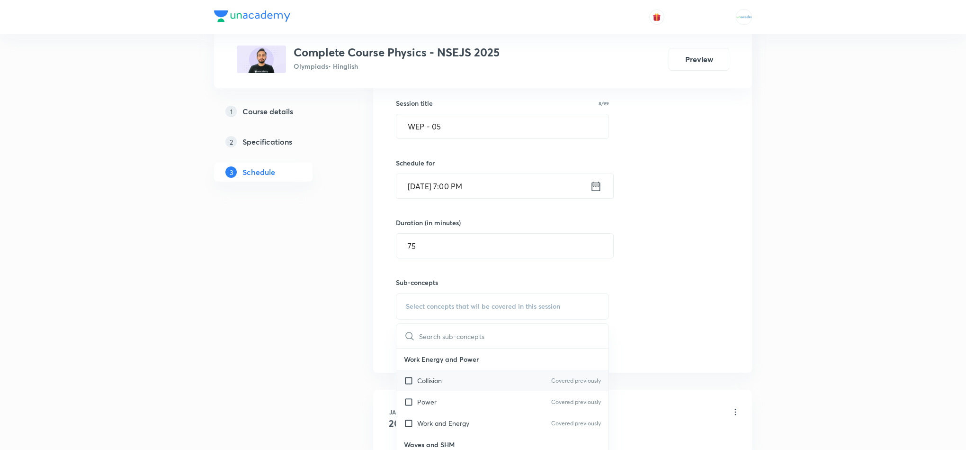
click at [425, 384] on p "Collision" at bounding box center [429, 380] width 25 height 10
checkbox input "true"
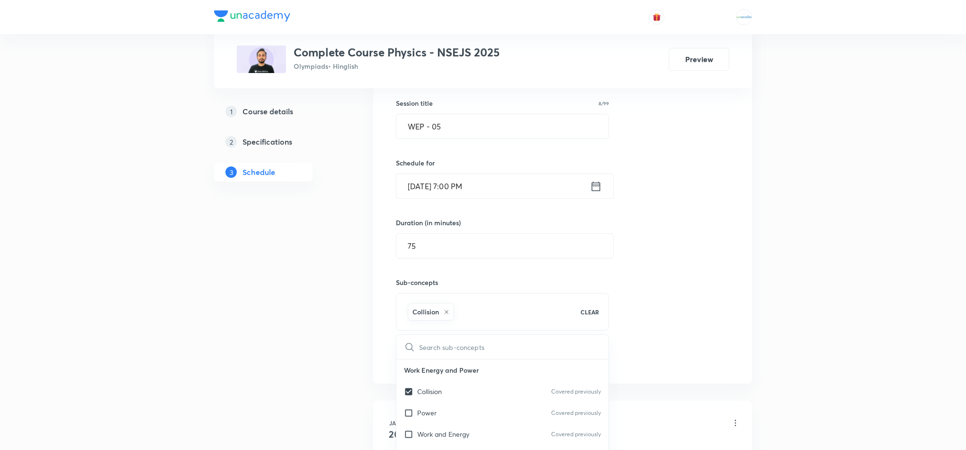
click at [426, 363] on button "Add" at bounding box center [420, 357] width 49 height 19
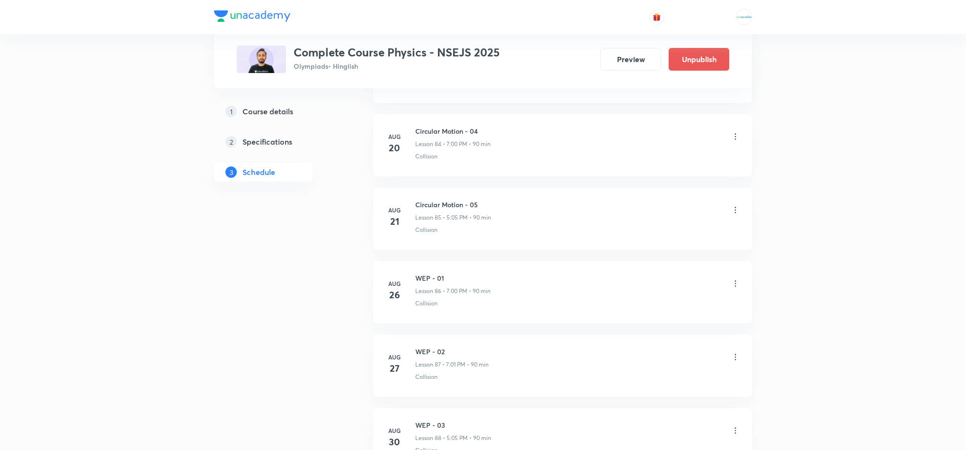
scroll to position [6916, 0]
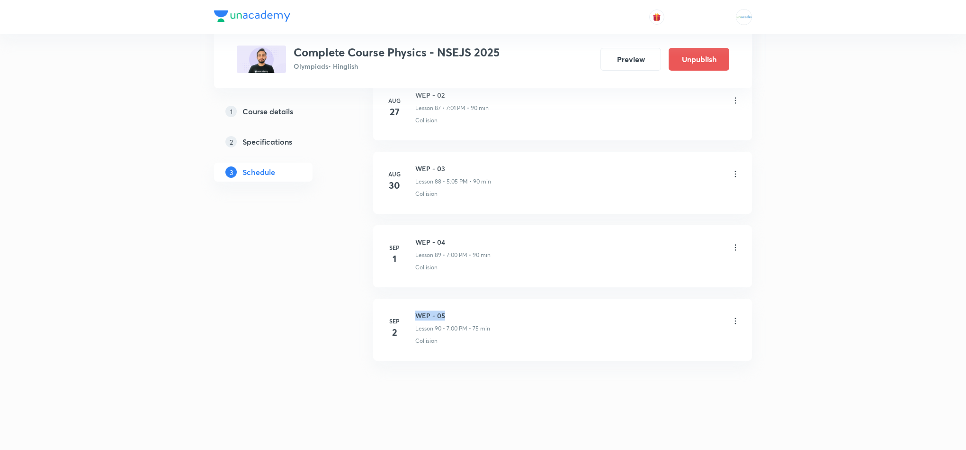
drag, startPoint x: 448, startPoint y: 316, endPoint x: 414, endPoint y: 310, distance: 34.1
click at [414, 310] on div "[DATE] WEP - 05 Lesson 90 • 7:00 PM • 75 min Collision" at bounding box center [562, 327] width 355 height 35
copy h6 "WEP - 05"
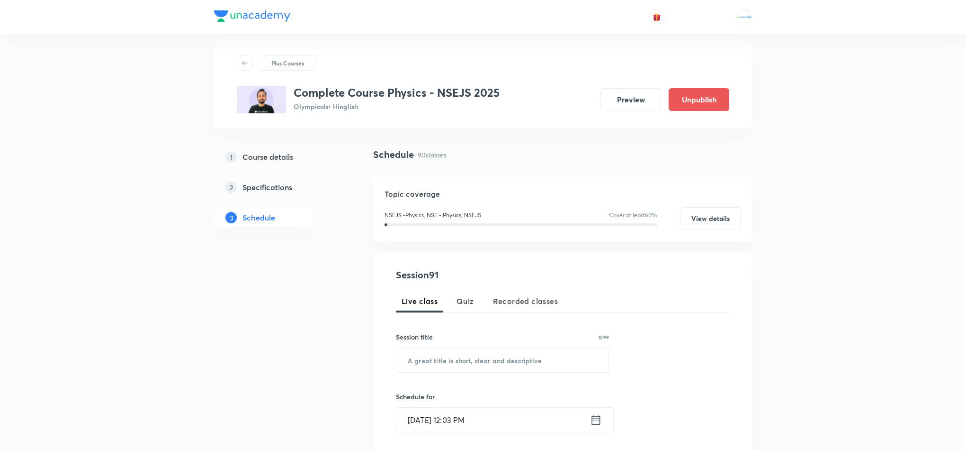
scroll to position [0, 0]
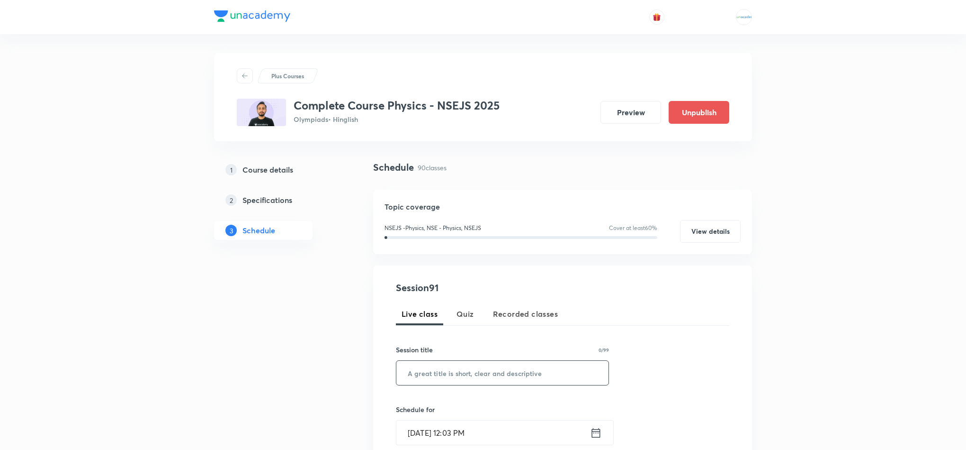
click at [451, 369] on input "text" at bounding box center [503, 373] width 212 height 24
paste input "WEP - 05"
type input "WEP - 06"
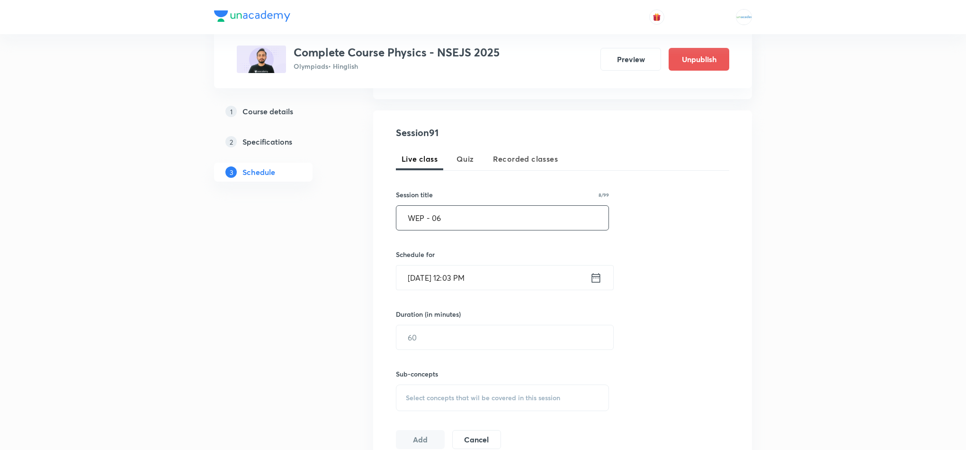
scroll to position [155, 0]
click at [596, 279] on icon at bounding box center [596, 277] width 12 height 13
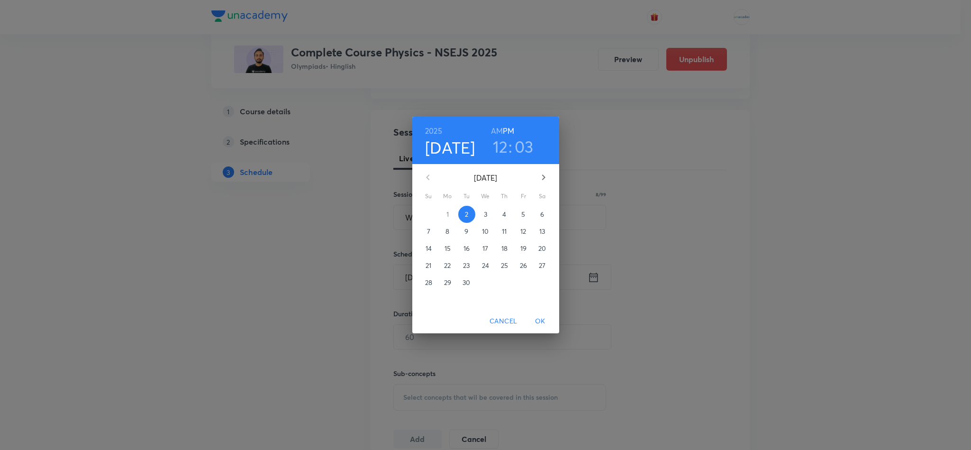
click at [487, 212] on p "3" at bounding box center [485, 213] width 3 height 9
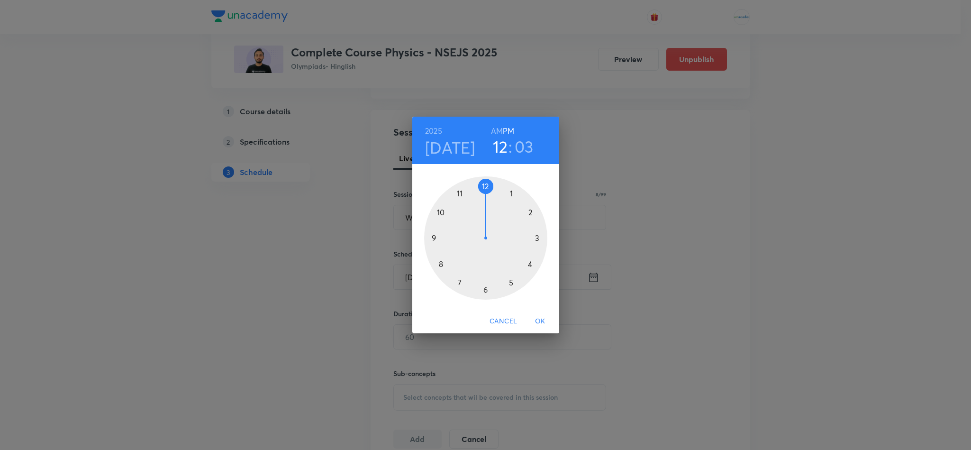
click at [457, 281] on div at bounding box center [485, 237] width 123 height 123
click at [485, 187] on div at bounding box center [485, 237] width 123 height 123
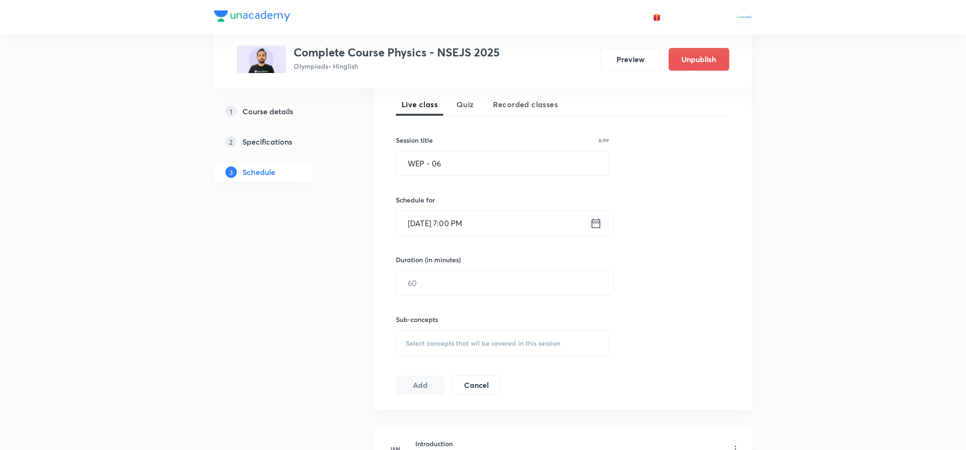
scroll to position [218, 0]
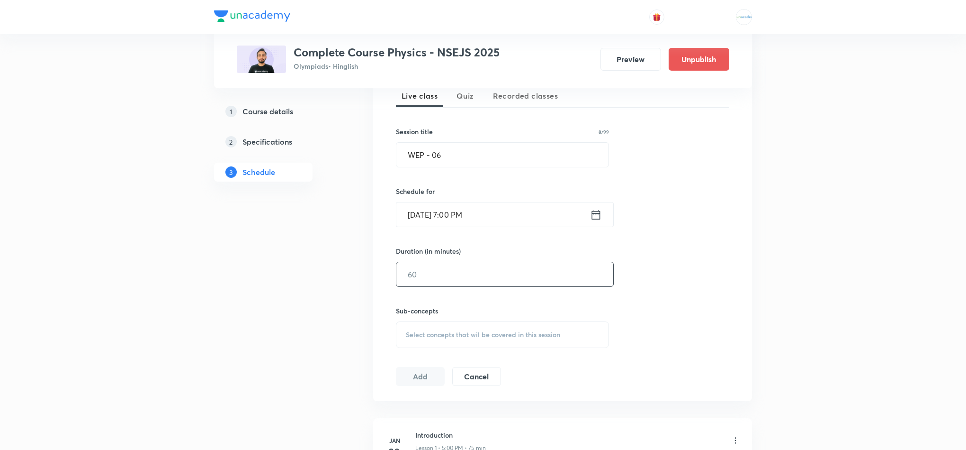
click at [462, 267] on input "text" at bounding box center [505, 274] width 217 height 24
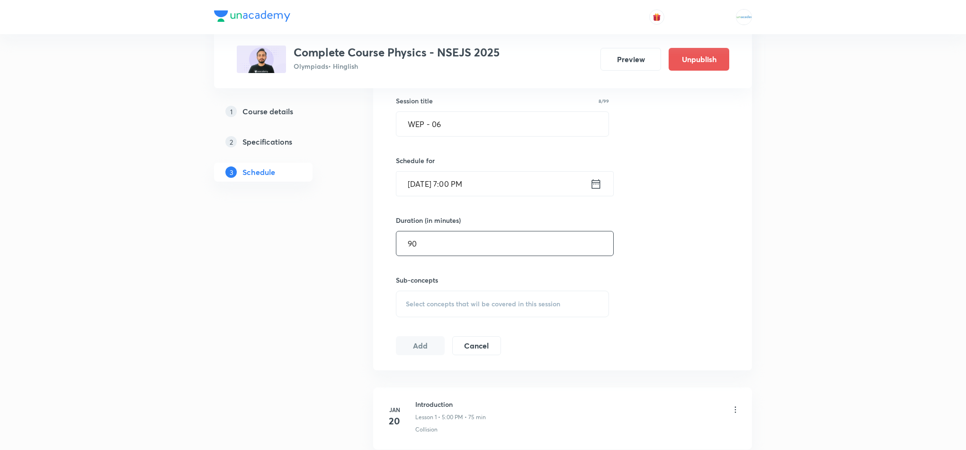
type input "90"
click at [431, 306] on span "Select concepts that wil be covered in this session" at bounding box center [483, 304] width 154 height 8
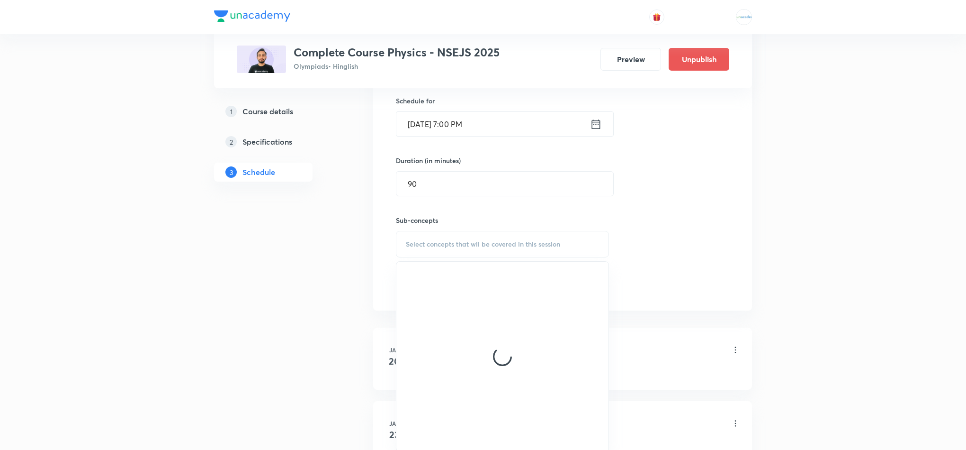
scroll to position [309, 0]
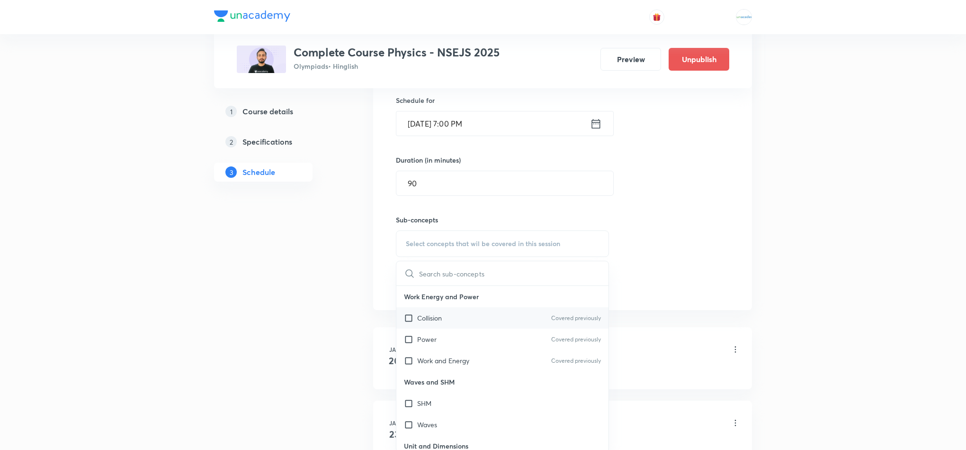
click at [442, 323] on p "Collision" at bounding box center [429, 318] width 25 height 10
checkbox input "true"
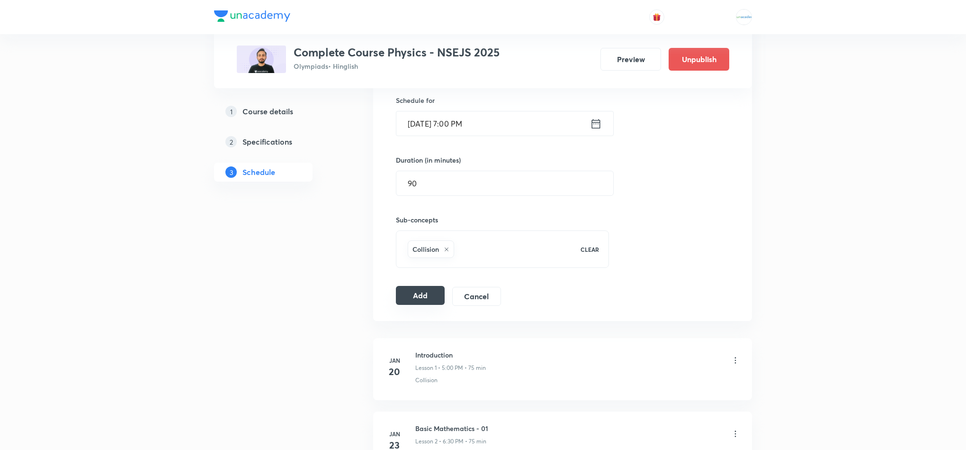
click at [413, 302] on button "Add" at bounding box center [420, 295] width 49 height 19
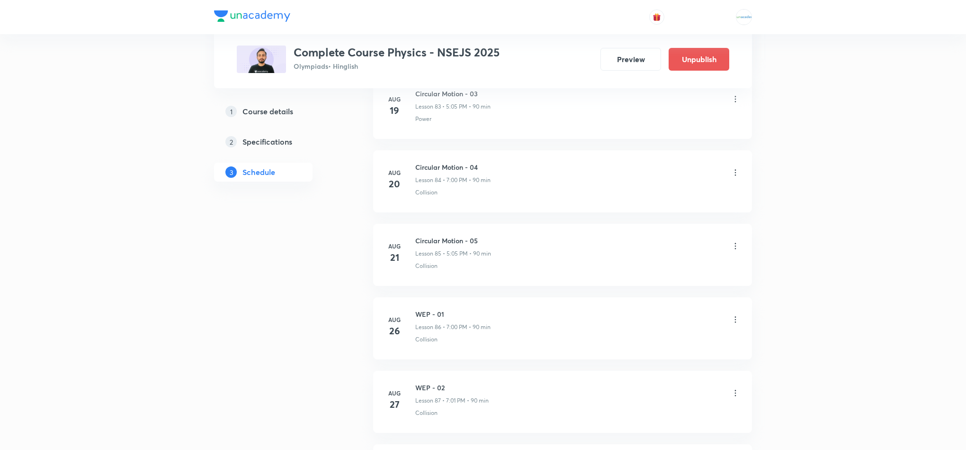
scroll to position [6990, 0]
drag, startPoint x: 448, startPoint y: 316, endPoint x: 414, endPoint y: 306, distance: 35.7
click at [414, 306] on li "Sep 3 WEP - 06 Lesson 91 • 7:00 PM • 90 min Collision" at bounding box center [562, 329] width 379 height 62
copy h6 "WEP - 06"
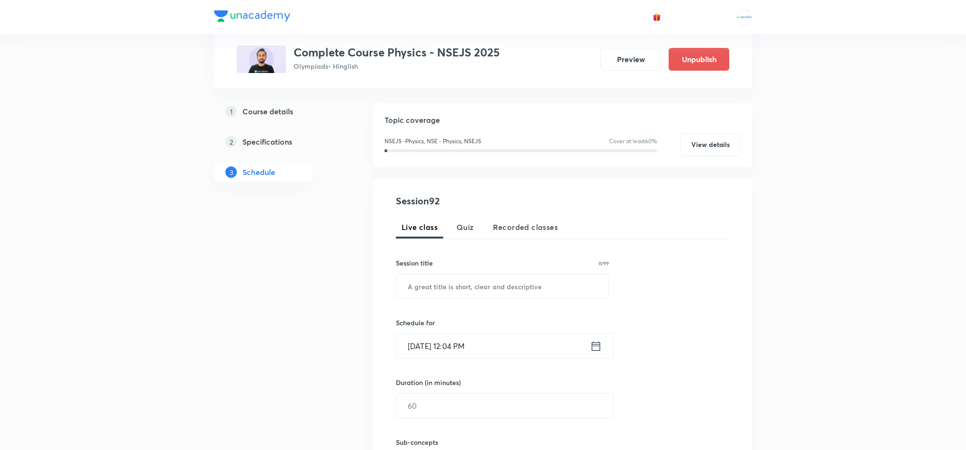
scroll to position [0, 0]
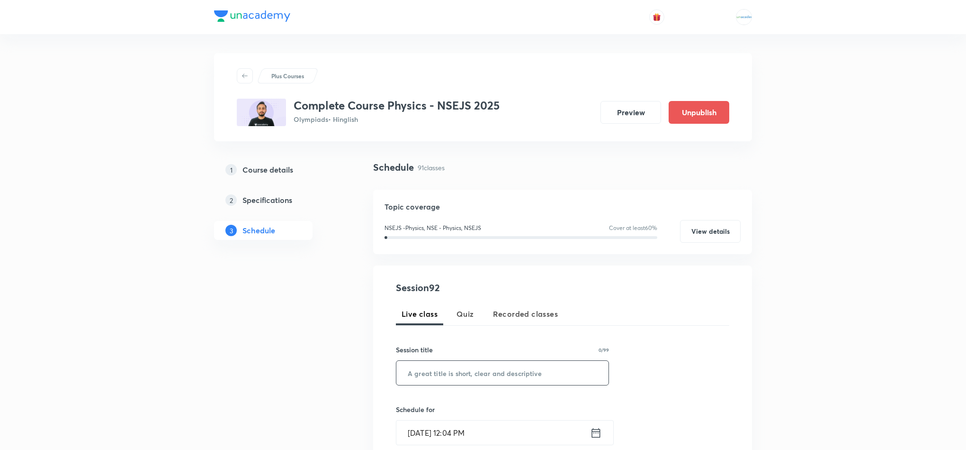
click at [453, 379] on input "text" at bounding box center [503, 373] width 212 height 24
paste input "WEP - 06"
type input "WEP - 07"
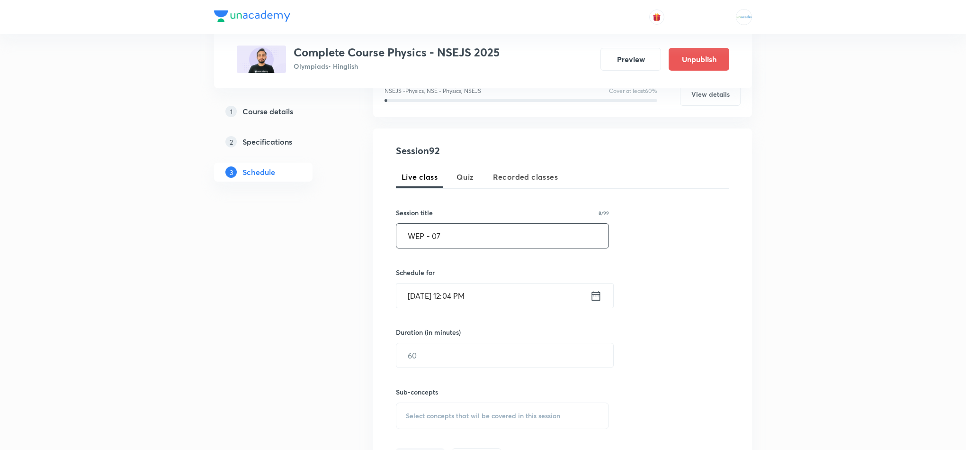
scroll to position [160, 0]
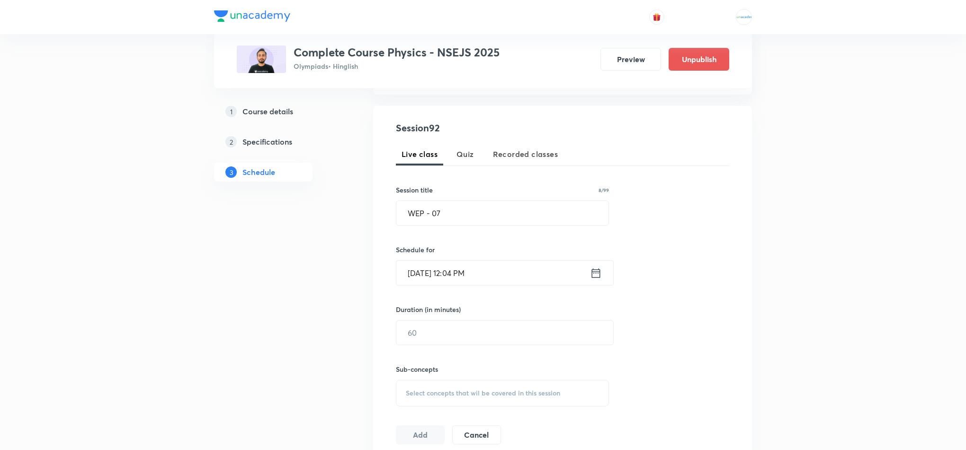
click at [596, 273] on icon at bounding box center [596, 272] width 12 height 13
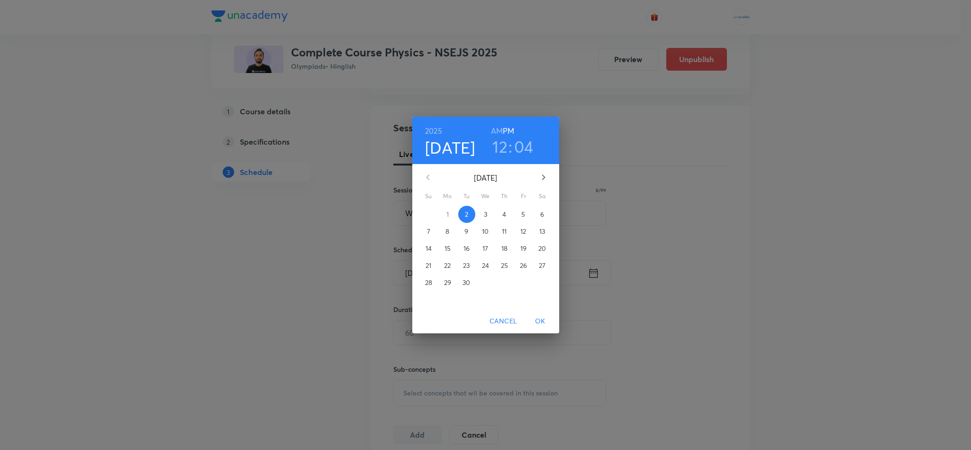
click at [546, 209] on span "6" at bounding box center [542, 213] width 17 height 9
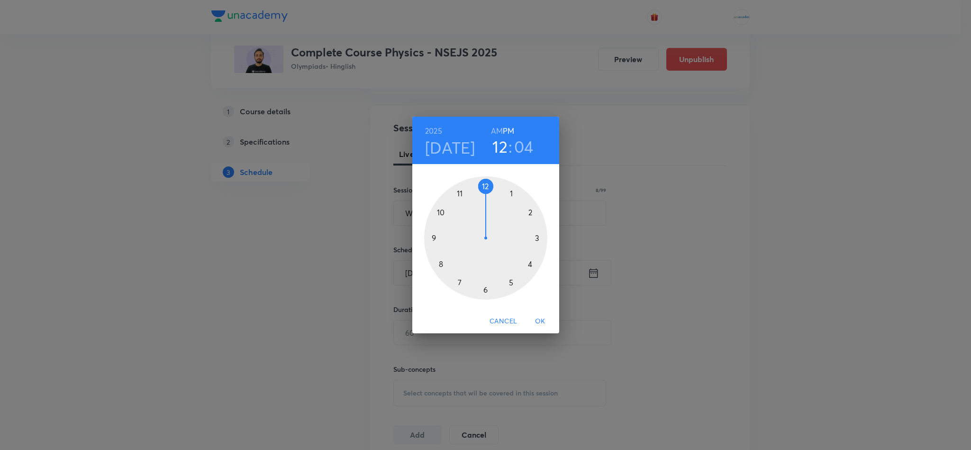
click at [511, 284] on div at bounding box center [485, 237] width 123 height 123
click at [510, 191] on div at bounding box center [485, 237] width 123 height 123
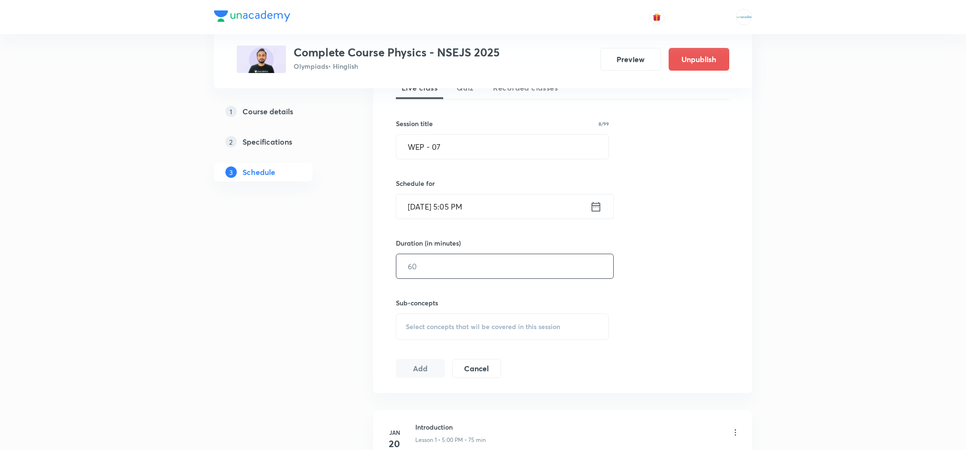
scroll to position [226, 0]
click at [449, 266] on input "text" at bounding box center [505, 265] width 217 height 24
type input "0"
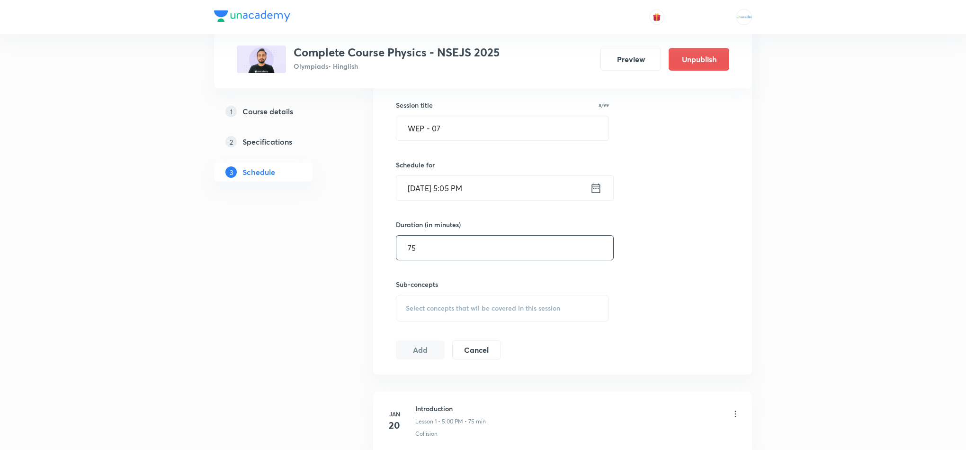
type input "75"
click at [475, 320] on div "Select concepts that wil be covered in this session" at bounding box center [502, 308] width 213 height 27
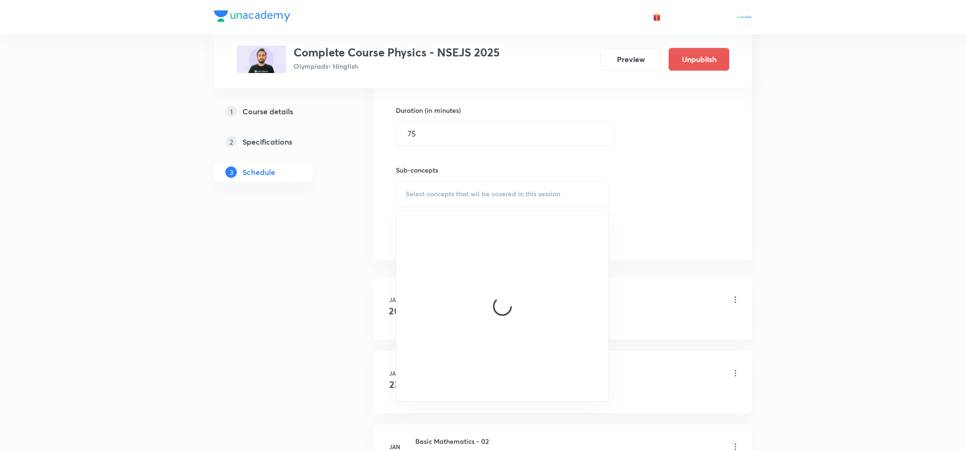
scroll to position [360, 0]
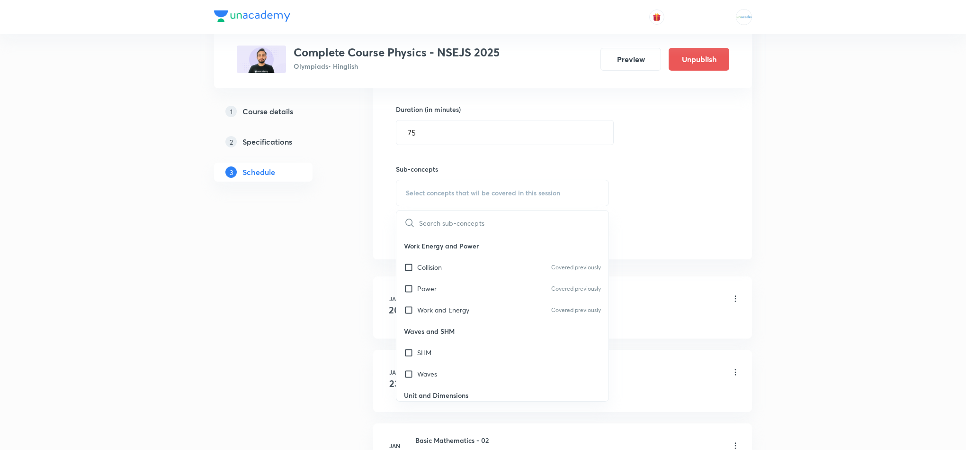
click at [457, 265] on div "Collision Covered previously" at bounding box center [503, 266] width 212 height 21
checkbox input "true"
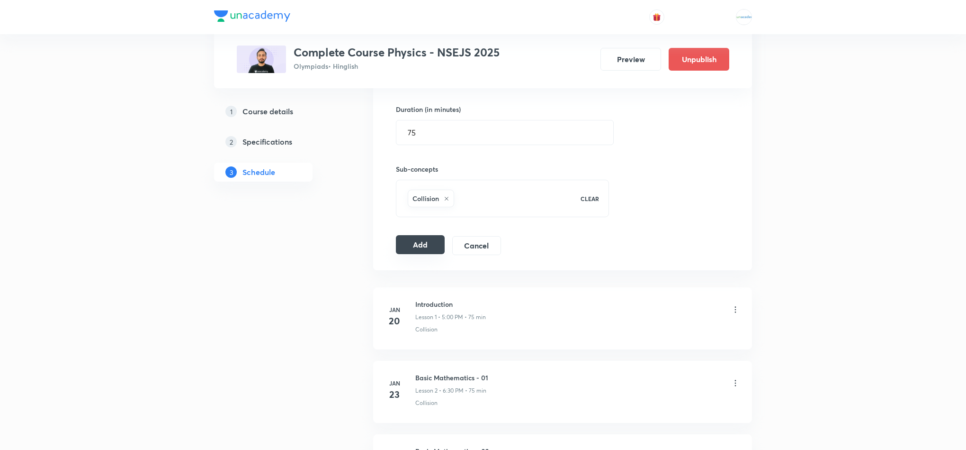
click at [414, 250] on button "Add" at bounding box center [420, 244] width 49 height 19
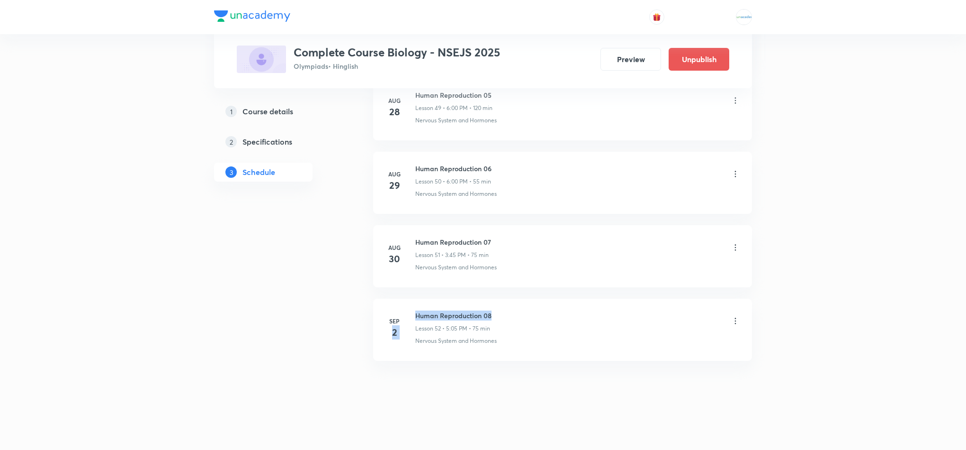
drag, startPoint x: 490, startPoint y: 315, endPoint x: 402, endPoint y: 310, distance: 88.2
click at [402, 310] on div "Sep 2 Human Reproduction 08 Lesson 52 • 5:05 PM • 75 min Nervous System and Hor…" at bounding box center [562, 327] width 355 height 35
copy h6 "Human Reproduction 08"
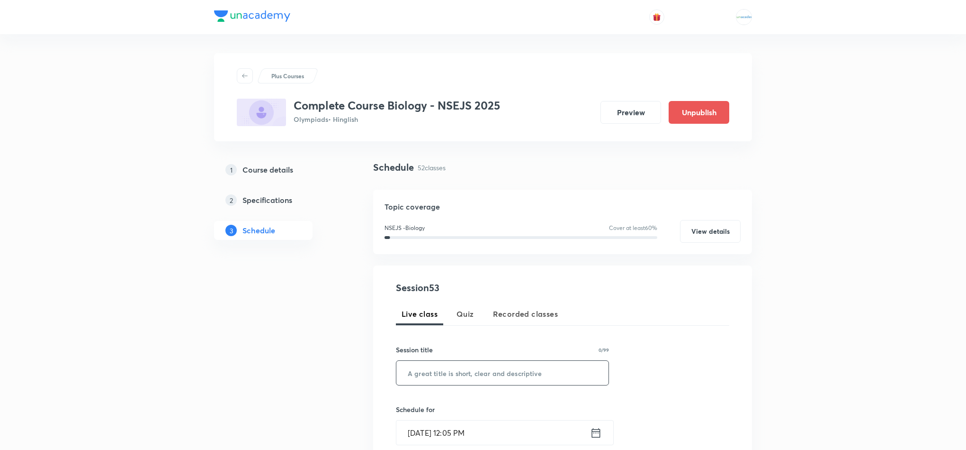
click at [424, 372] on input "text" at bounding box center [503, 373] width 212 height 24
paste input "Human Reproduction 08"
type input "Human Reproduction 09"
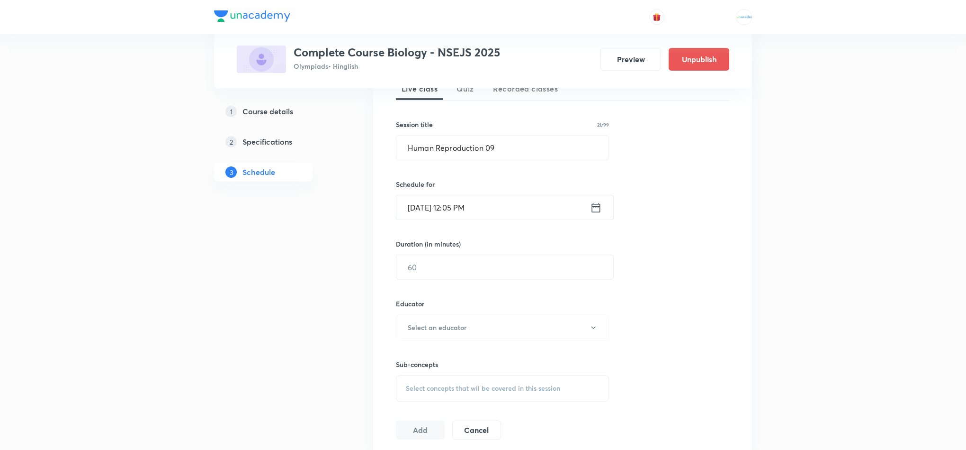
scroll to position [226, 0]
click at [599, 208] on icon at bounding box center [596, 206] width 12 height 13
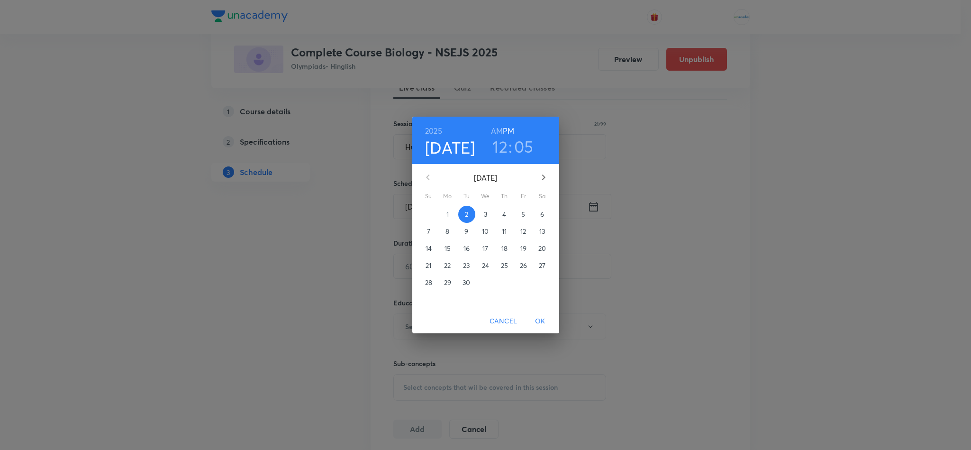
click at [521, 219] on p "5" at bounding box center [523, 213] width 4 height 9
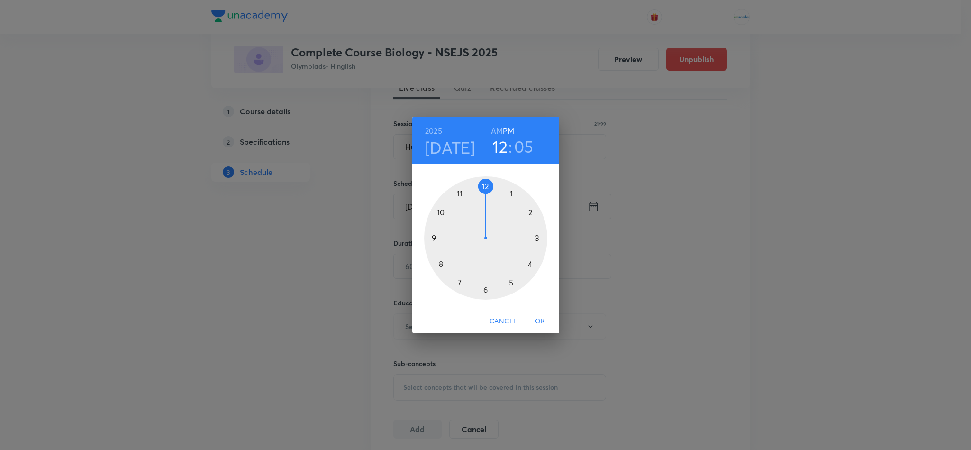
click at [515, 283] on div at bounding box center [485, 237] width 123 height 123
click at [512, 192] on div at bounding box center [485, 237] width 123 height 123
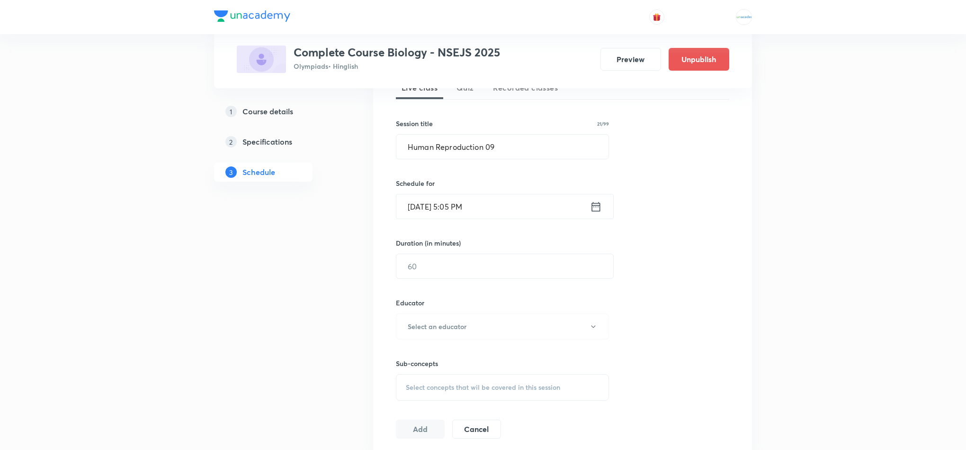
scroll to position [262, 0]
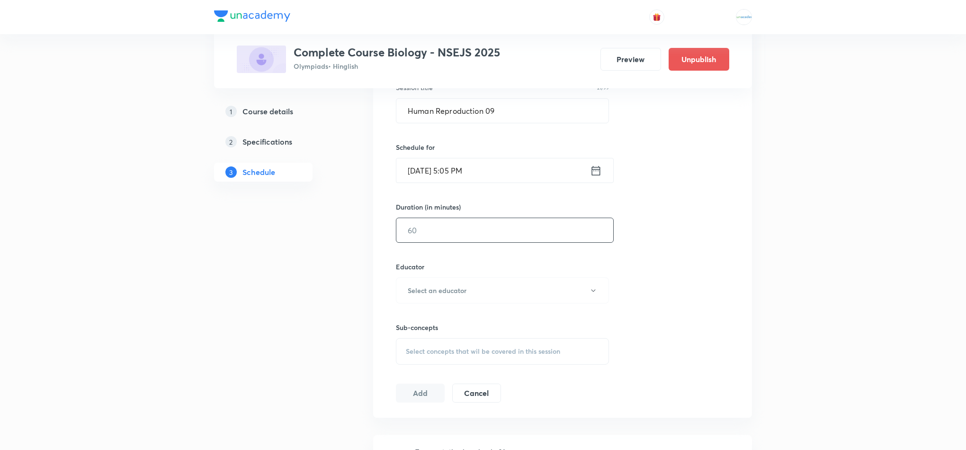
click at [444, 232] on input "text" at bounding box center [505, 230] width 217 height 24
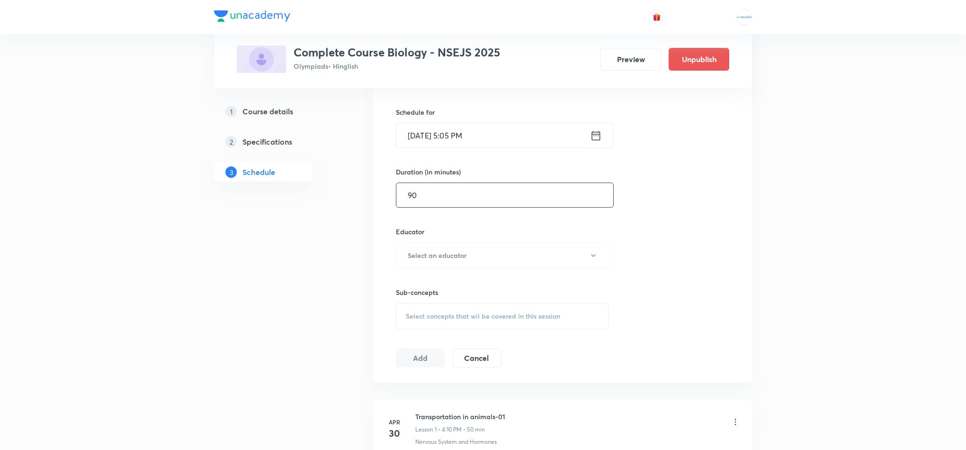
scroll to position [298, 0]
type input "90"
click at [461, 243] on button "Select an educator" at bounding box center [502, 255] width 213 height 26
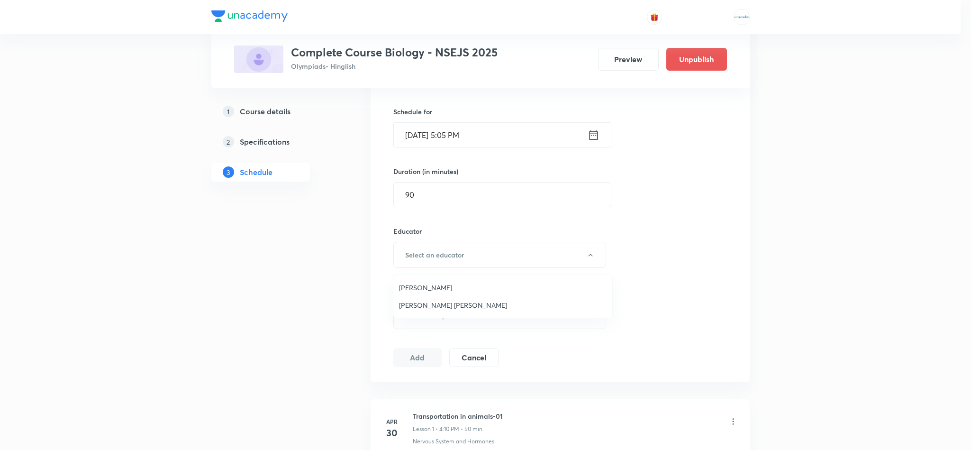
click at [430, 285] on span "Neha Kansara" at bounding box center [503, 287] width 208 height 10
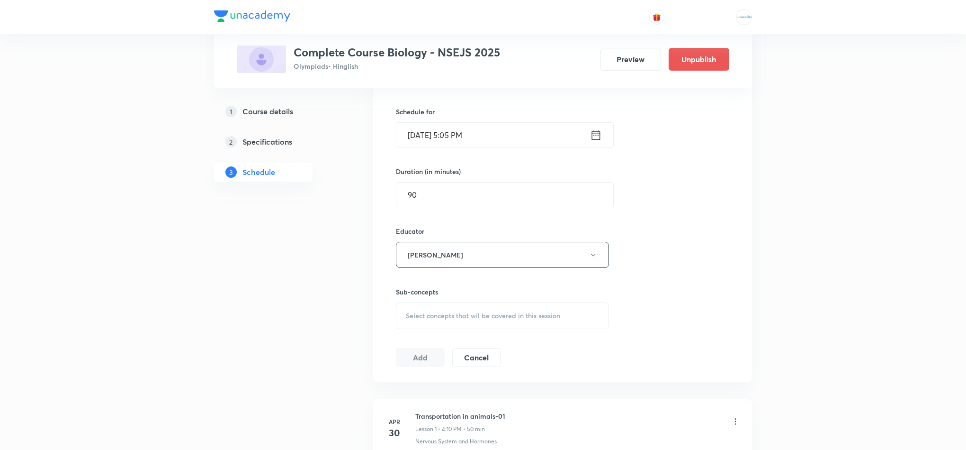
click at [477, 321] on div "Select concepts that wil be covered in this session" at bounding box center [502, 315] width 213 height 27
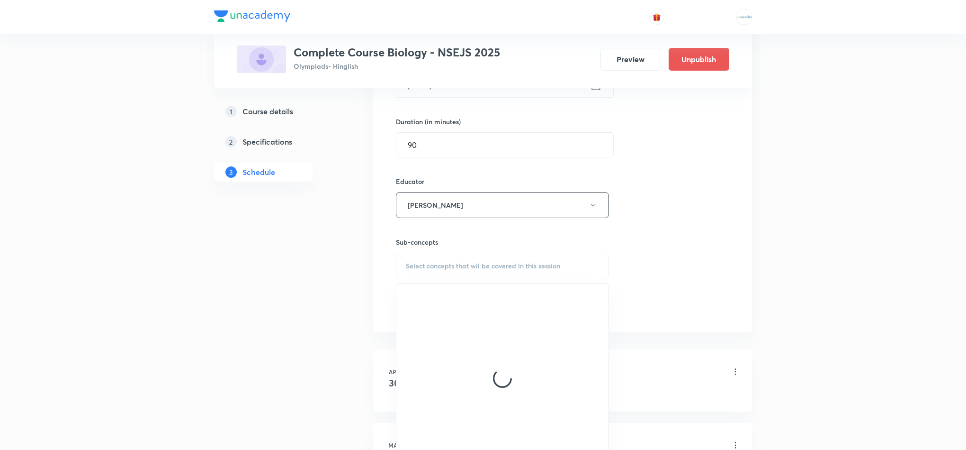
scroll to position [348, 0]
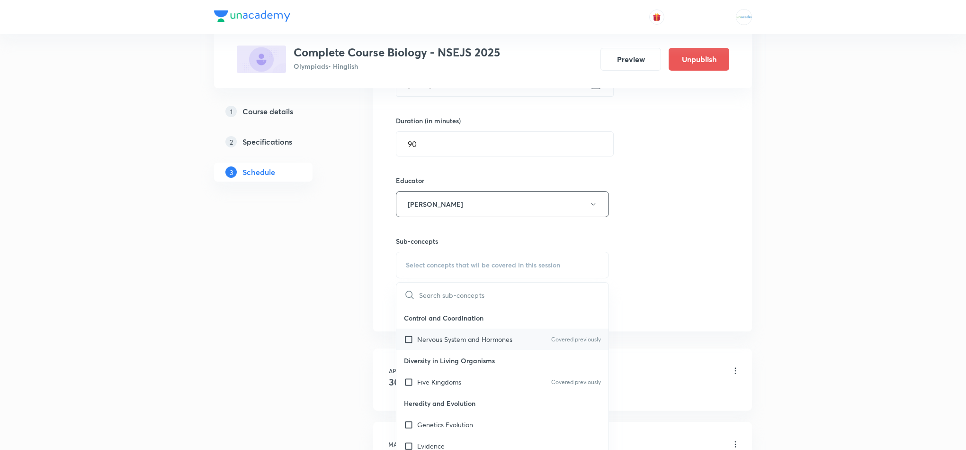
click at [431, 340] on p "Nervous System and Hormones" at bounding box center [464, 339] width 95 height 10
checkbox input "true"
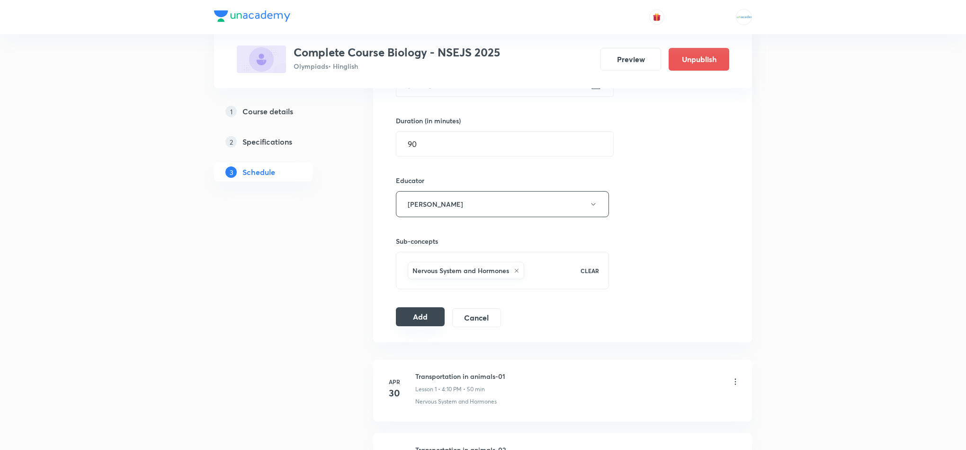
click at [414, 320] on button "Add" at bounding box center [420, 316] width 49 height 19
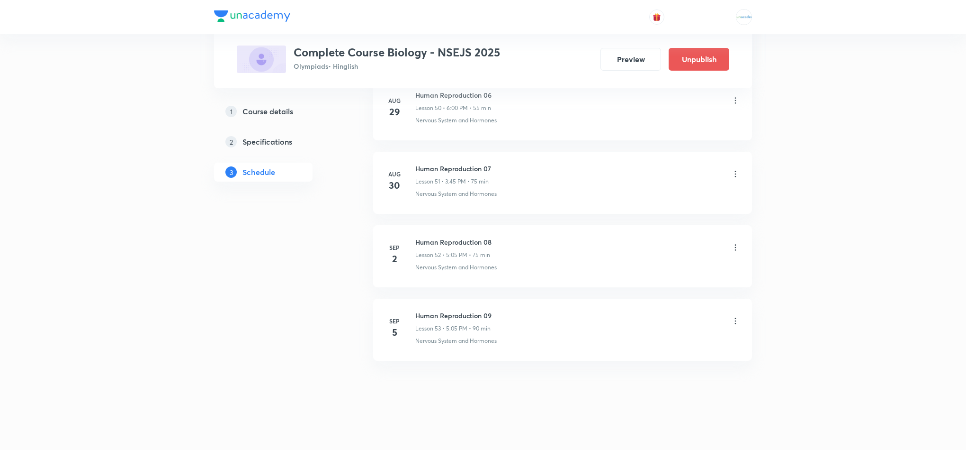
scroll to position [3866, 0]
drag, startPoint x: 502, startPoint y: 315, endPoint x: 414, endPoint y: 315, distance: 87.6
click at [414, 315] on div "Sep 5 Human Reproduction 09 Lesson 53 • 5:05 PM • 90 min Nervous System and Hor…" at bounding box center [562, 327] width 355 height 35
copy div "Human Reproduction 09"
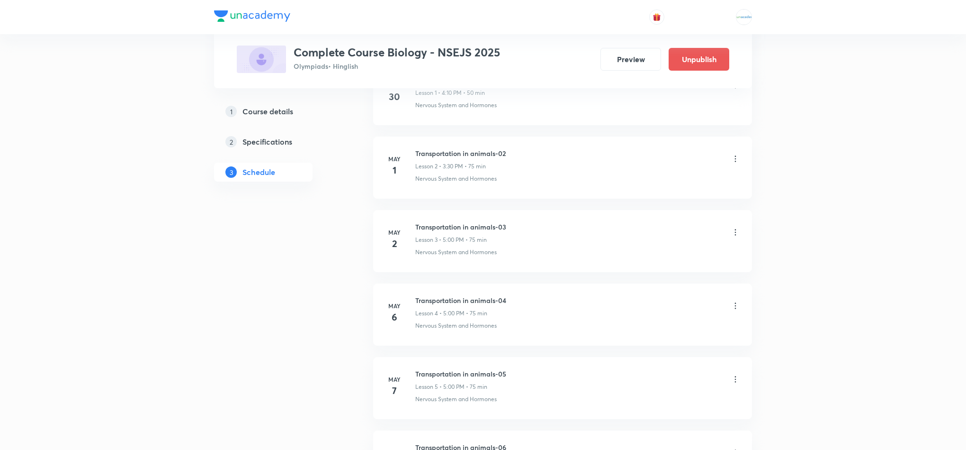
scroll to position [0, 0]
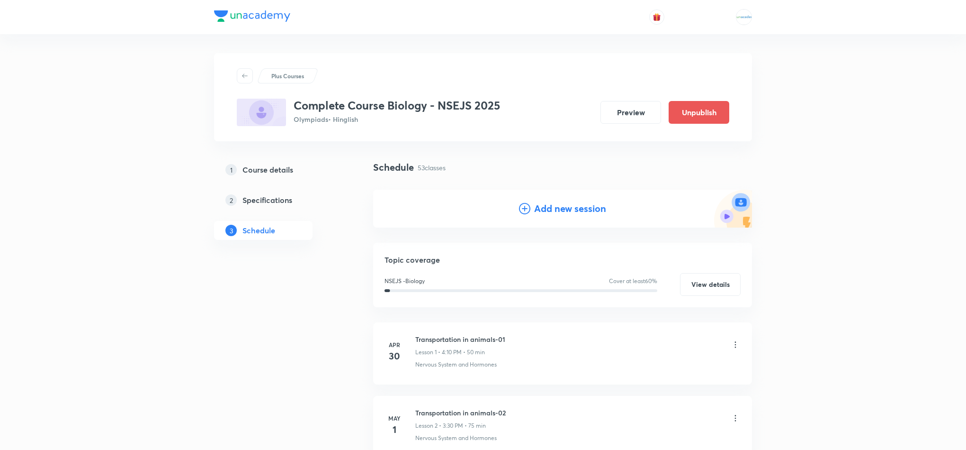
click at [534, 205] on h4 "Add new session" at bounding box center [570, 208] width 72 height 14
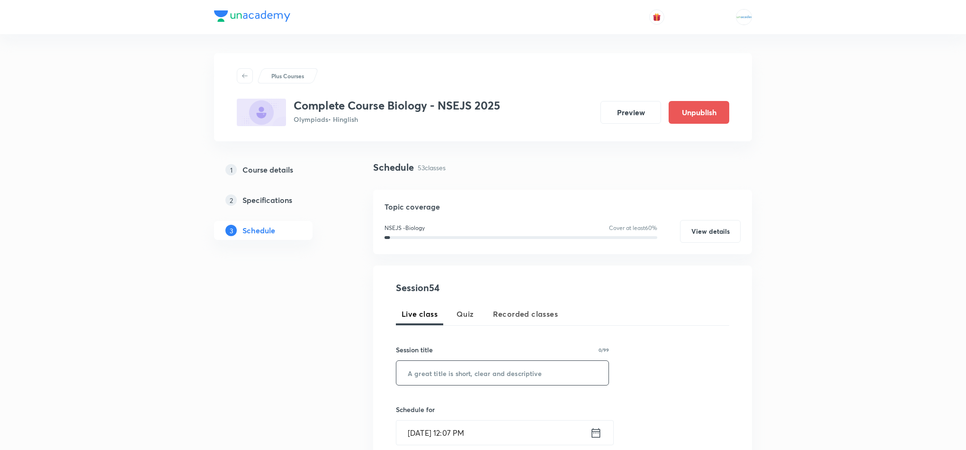
paste input "Human Reproduction 09"
click at [436, 373] on input "text" at bounding box center [503, 373] width 212 height 24
type input "Human Reproduction 10"
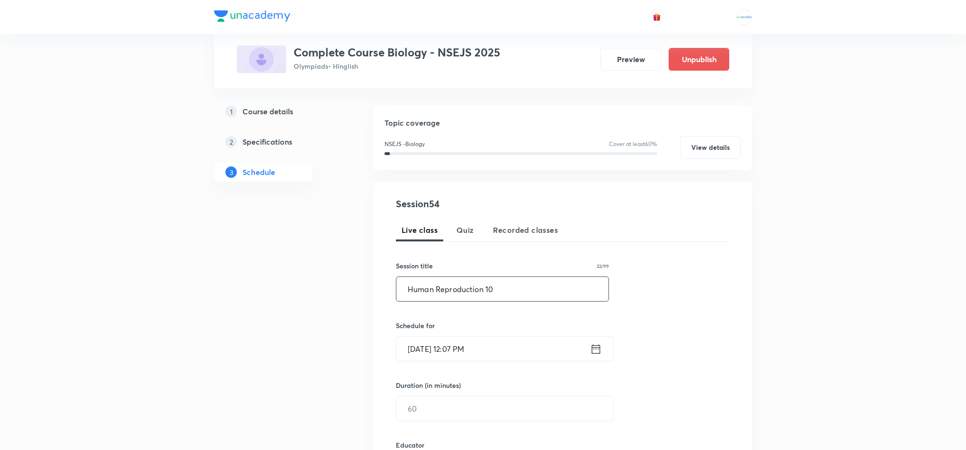
scroll to position [84, 0]
click at [594, 349] on icon at bounding box center [596, 347] width 9 height 9
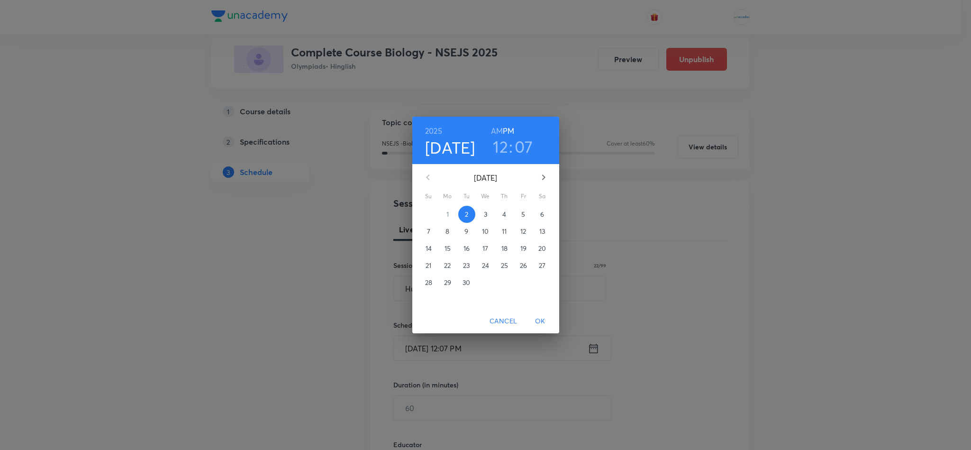
click at [539, 211] on span "6" at bounding box center [542, 213] width 17 height 9
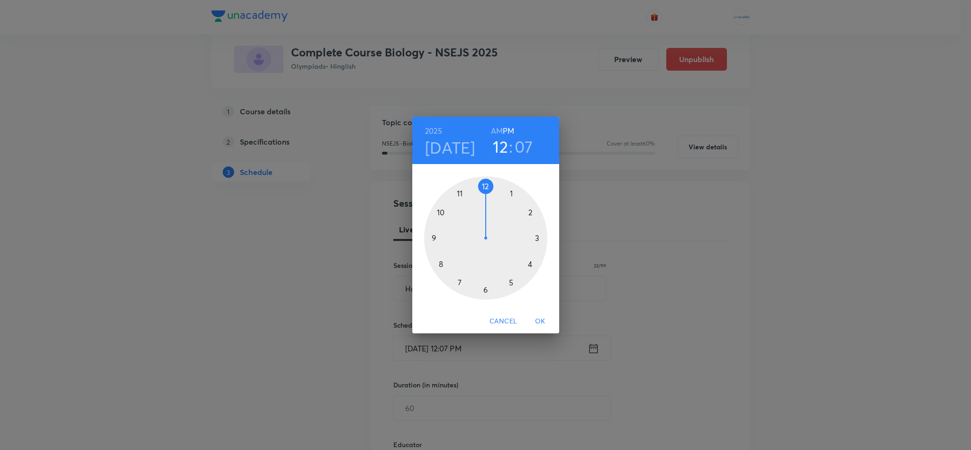
click at [534, 237] on div at bounding box center [485, 237] width 123 height 123
click at [433, 239] on div at bounding box center [485, 237] width 123 height 123
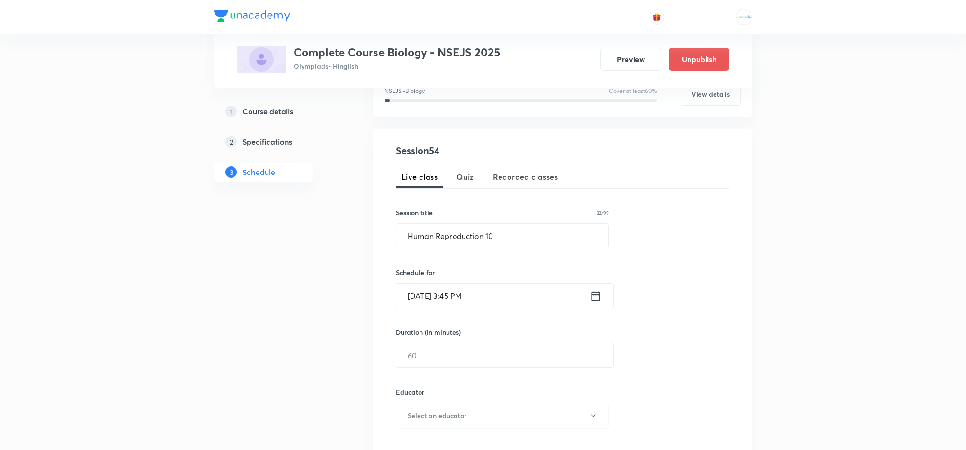
scroll to position [142, 0]
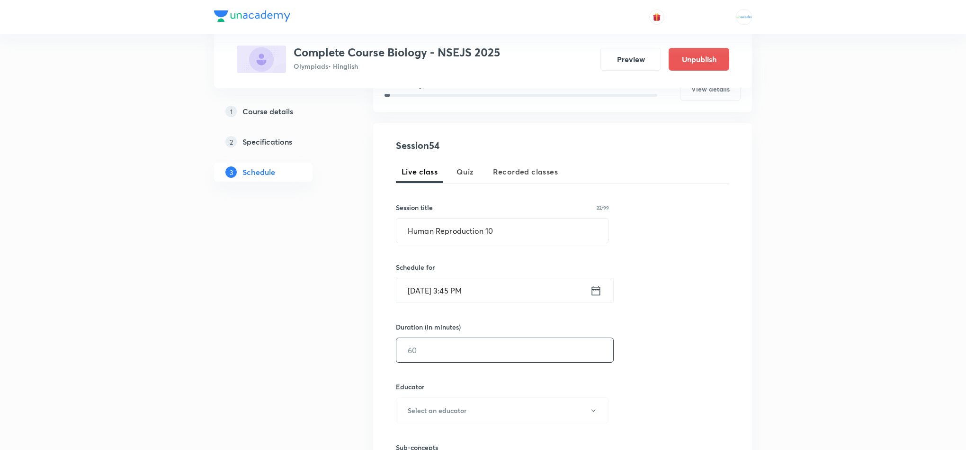
click at [446, 360] on input "text" at bounding box center [505, 350] width 217 height 24
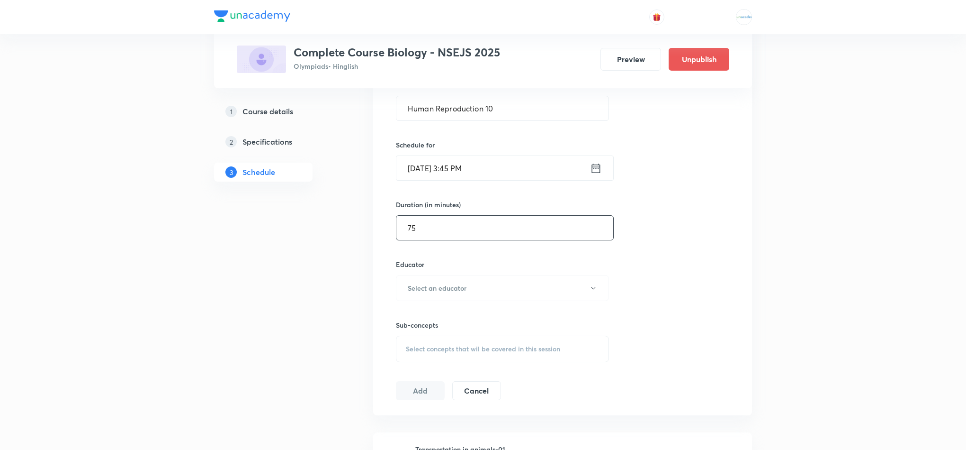
scroll to position [265, 0]
type input "75"
click at [505, 294] on button "Select an educator" at bounding box center [502, 287] width 213 height 26
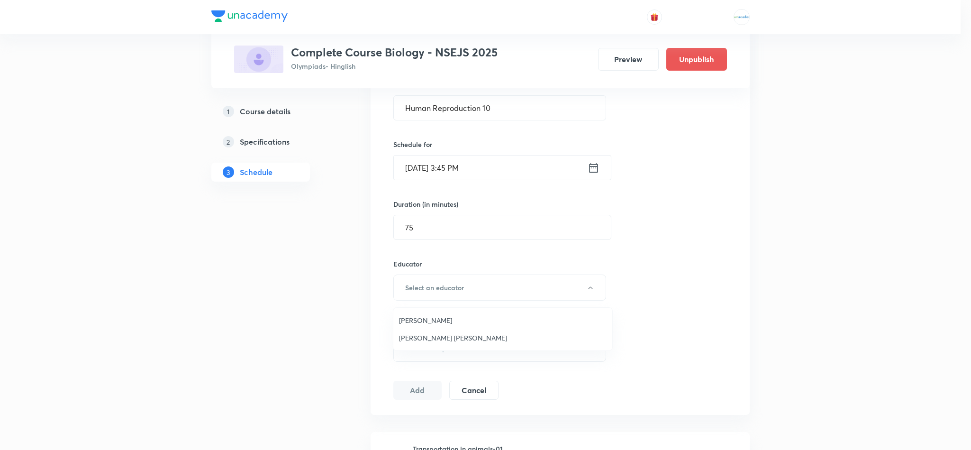
click at [457, 339] on span "Andharia Mansi Manojbhai" at bounding box center [503, 338] width 208 height 10
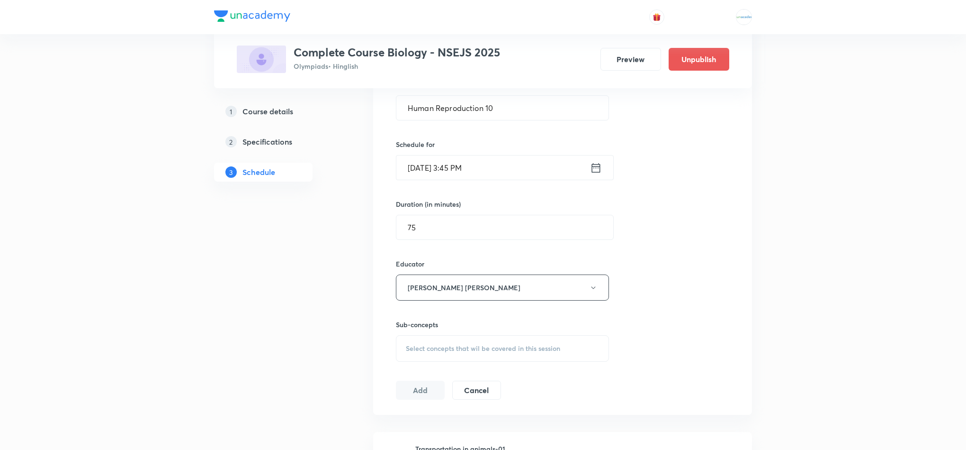
click at [485, 357] on div "Select concepts that wil be covered in this session" at bounding box center [502, 348] width 213 height 27
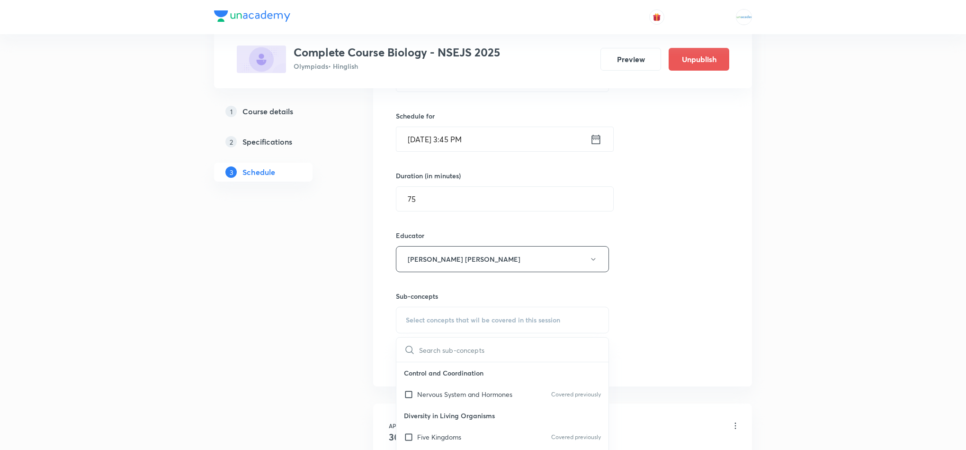
scroll to position [297, 0]
click at [435, 391] on p "Nervous System and Hormones" at bounding box center [464, 390] width 95 height 10
checkbox input "true"
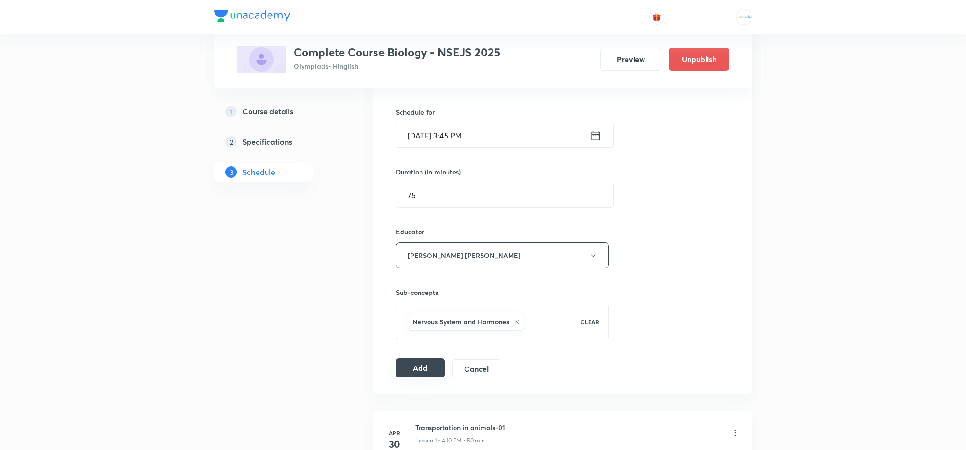
click at [419, 368] on button "Add" at bounding box center [420, 367] width 49 height 19
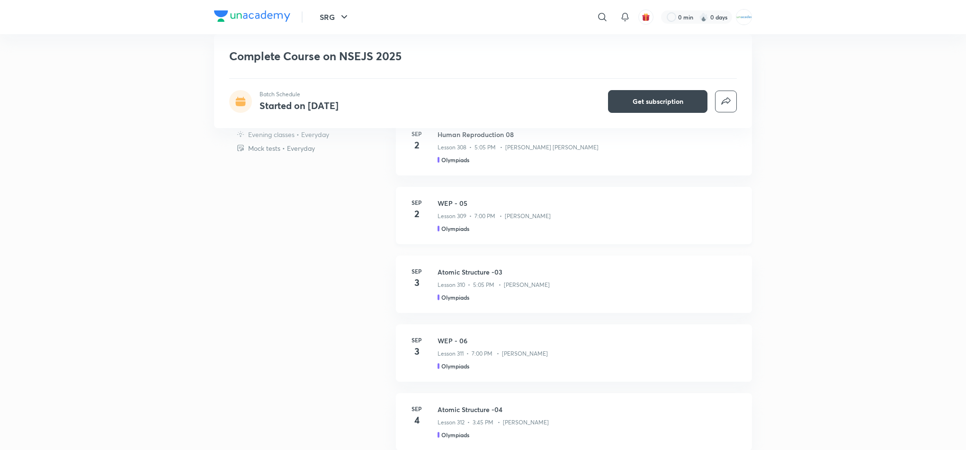
scroll to position [482, 0]
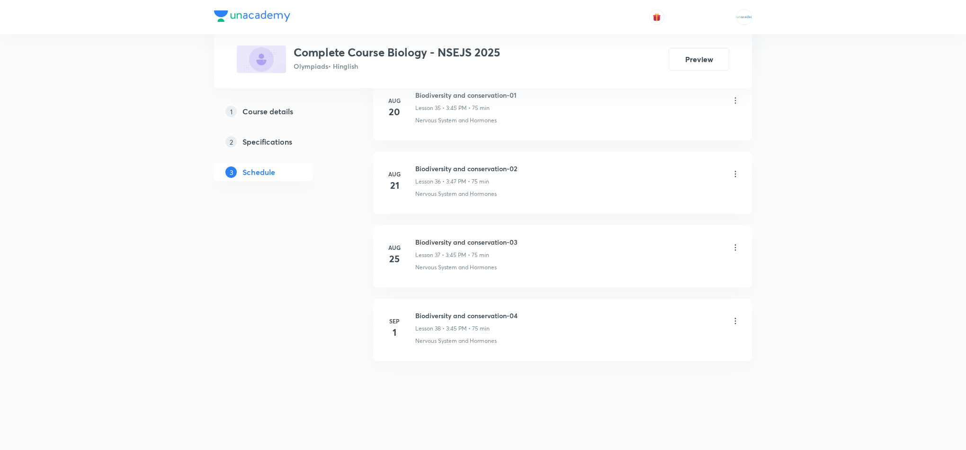
click at [522, 320] on div "Biodiversity and conservation-04 Lesson 38 • 3:45 PM • 75 min" at bounding box center [577, 321] width 325 height 22
copy h6 "Biodiversity and conservation-04"
click at [533, 307] on li "[DATE] Biodiversity and conservation-04 Lesson 38 • 3:45 PM • 75 min Nervous Sy…" at bounding box center [562, 329] width 379 height 62
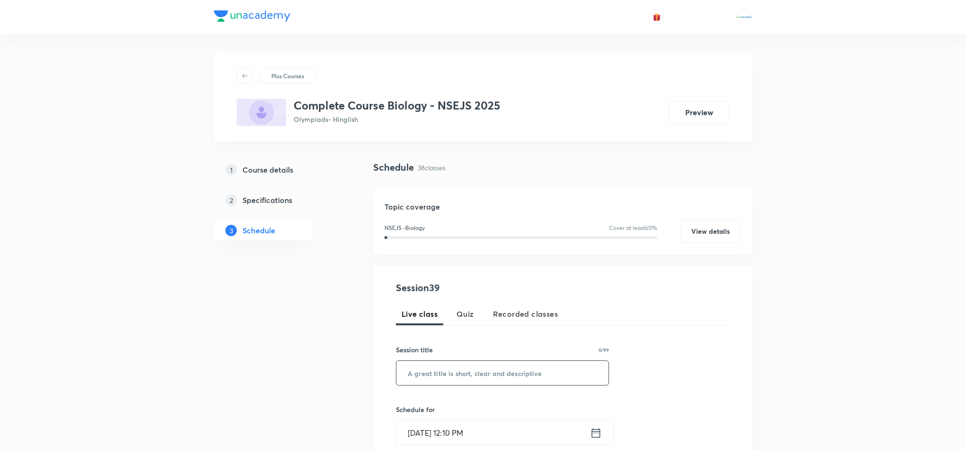
paste input "Biodiversity and conservation-04"
click at [462, 373] on input "Biodiversity and conservation-04" at bounding box center [503, 373] width 212 height 24
type input "Biodiversity and conservation-05"
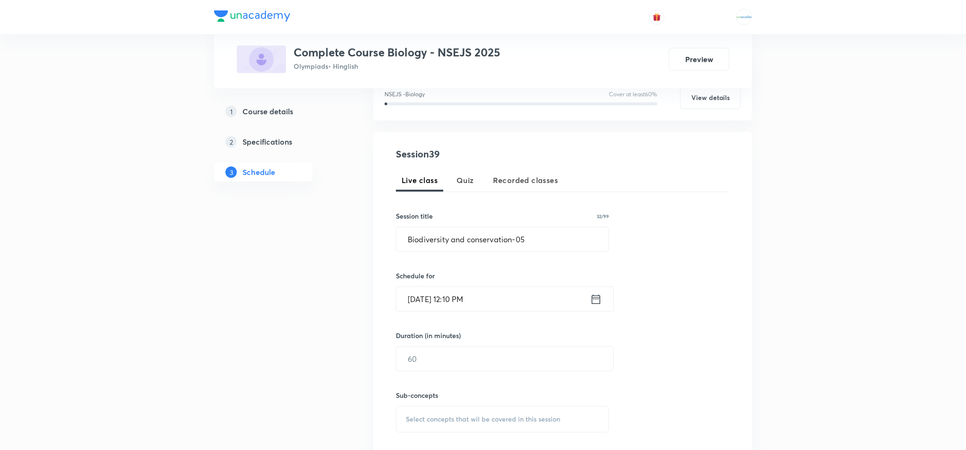
scroll to position [134, 0]
click at [600, 305] on icon at bounding box center [596, 298] width 12 height 13
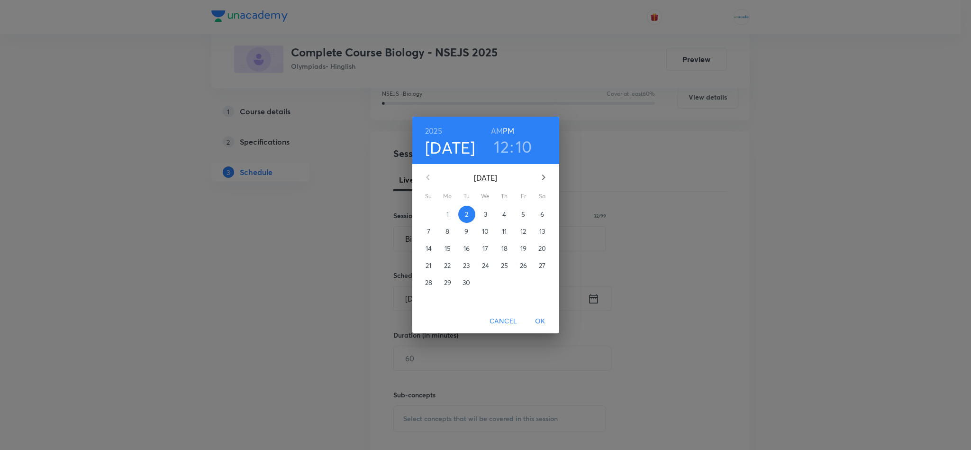
click at [483, 221] on button "3" at bounding box center [485, 214] width 17 height 17
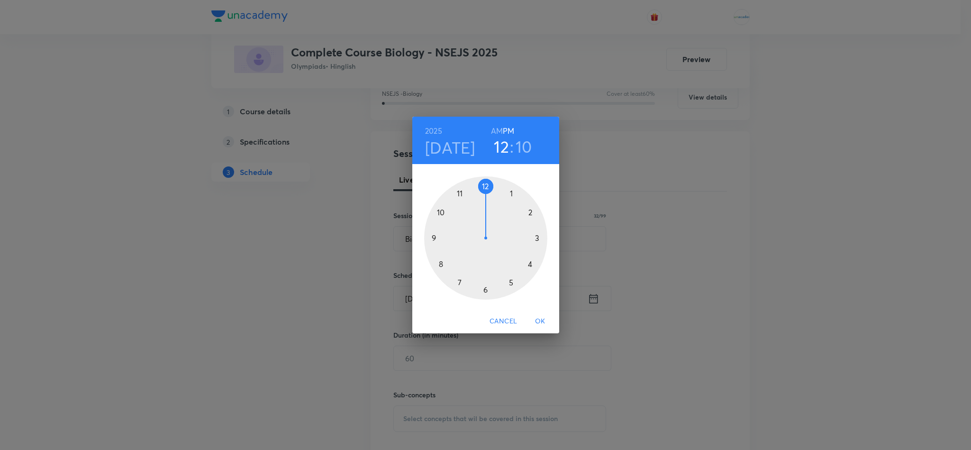
click at [537, 239] on div at bounding box center [485, 237] width 123 height 123
click at [435, 238] on div at bounding box center [485, 237] width 123 height 123
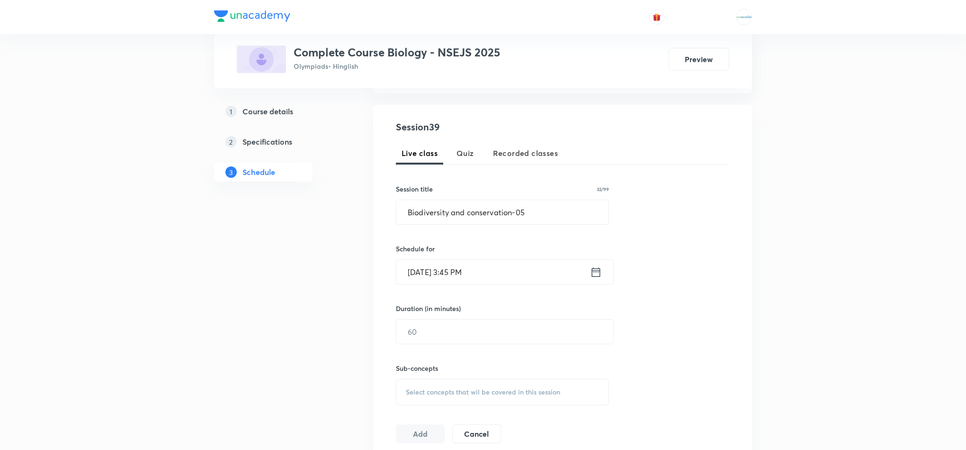
scroll to position [163, 0]
click at [431, 327] on input "text" at bounding box center [505, 329] width 217 height 24
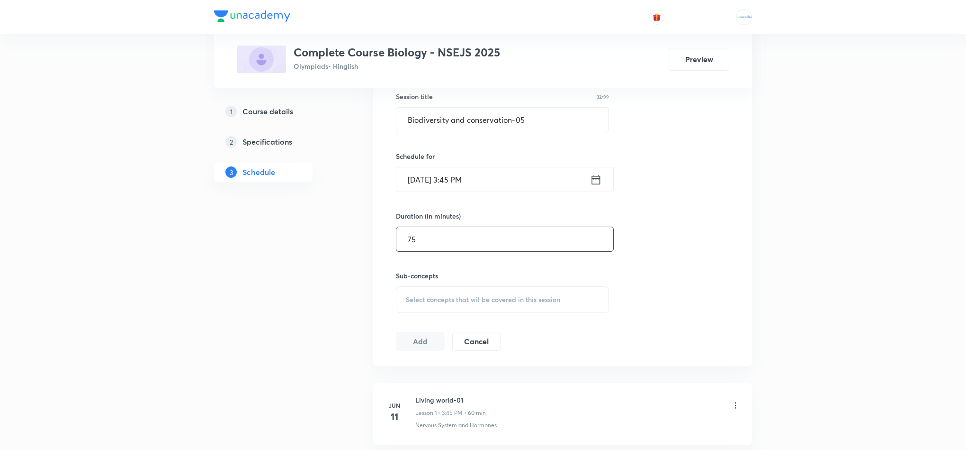
type input "75"
click at [485, 308] on div "Select concepts that wil be covered in this session" at bounding box center [502, 299] width 213 height 27
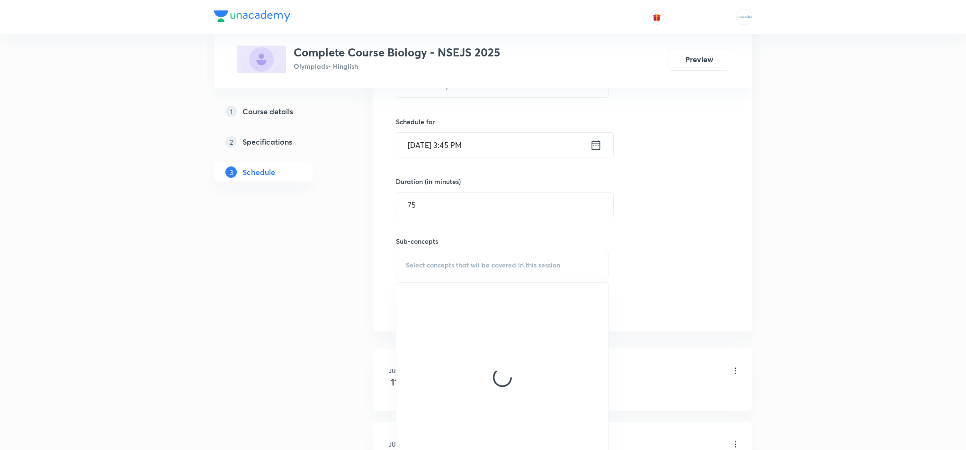
scroll to position [289, 0]
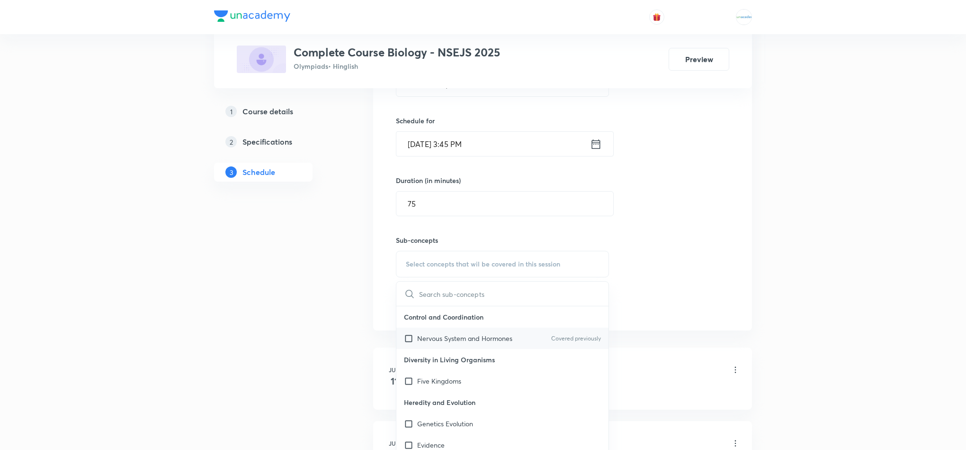
click at [430, 348] on div "Nervous System and Hormones Covered previously" at bounding box center [503, 337] width 212 height 21
checkbox input "true"
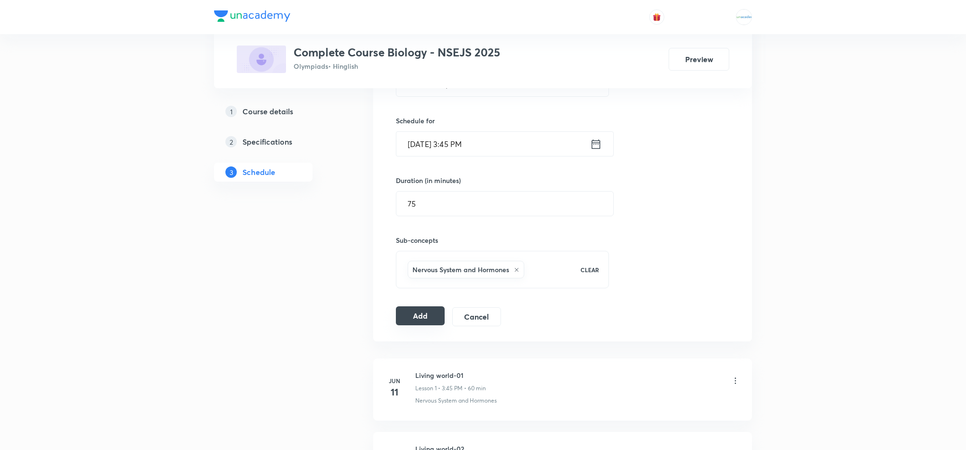
click at [417, 316] on button "Add" at bounding box center [420, 315] width 49 height 19
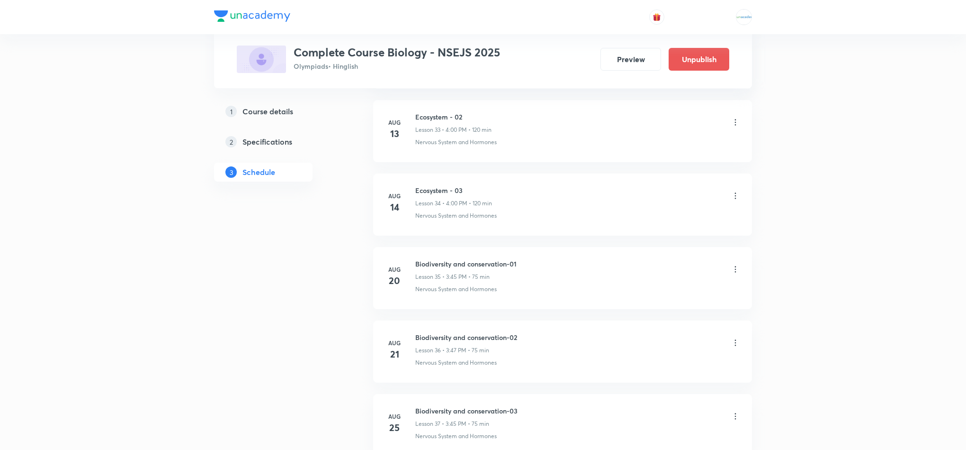
scroll to position [3147, 0]
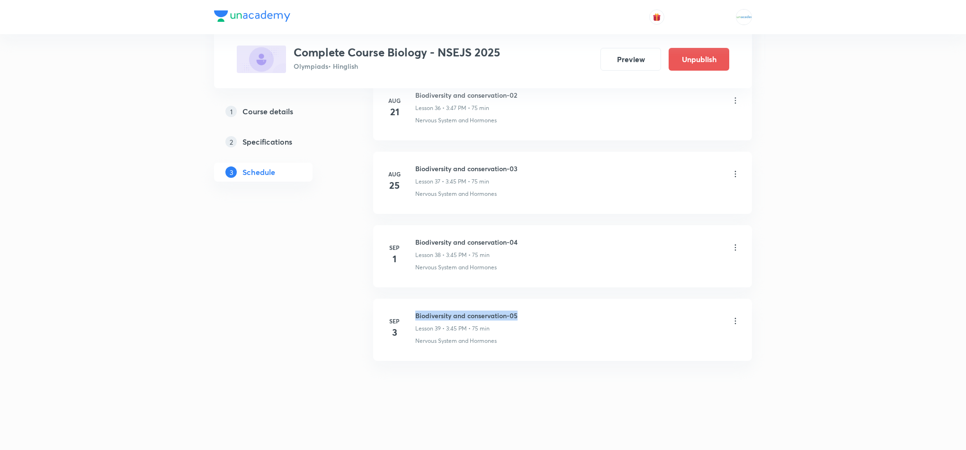
drag, startPoint x: 525, startPoint y: 315, endPoint x: 417, endPoint y: 307, distance: 108.3
click at [417, 307] on li "[DATE] Biodiversity and conservation-05 Lesson 39 • 3:45 PM • 75 min Nervous Sy…" at bounding box center [562, 329] width 379 height 62
copy h6 "Biodiversity and conservation-05"
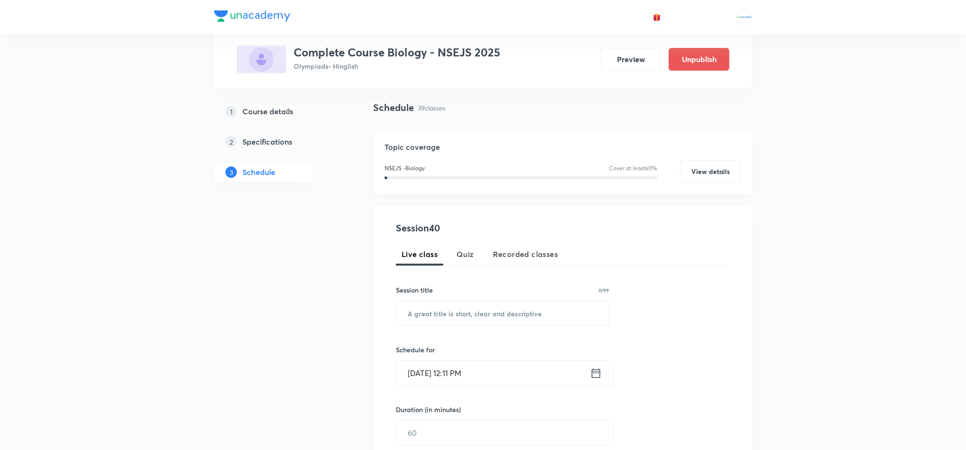
scroll to position [0, 0]
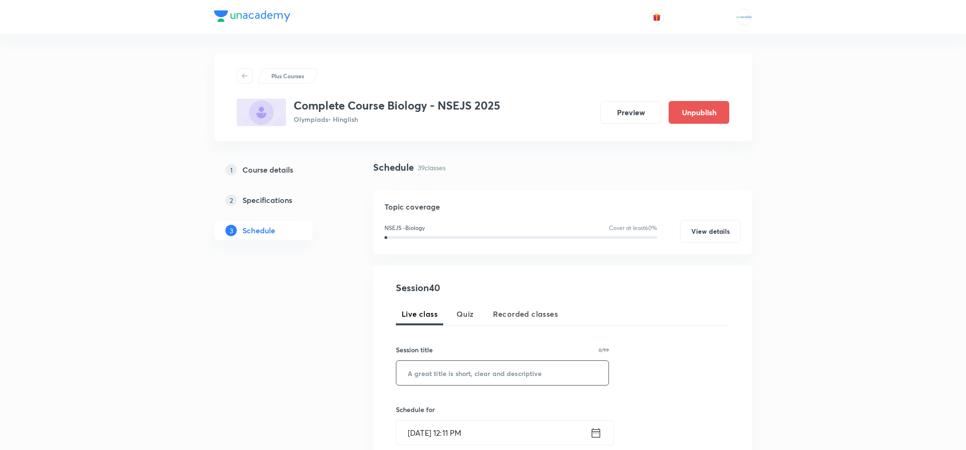
paste input "Biodiversity and conservation-05"
click at [457, 375] on input "Biodiversity and conservation-05" at bounding box center [503, 373] width 212 height 24
type input "Biodiversity and conservation-06"
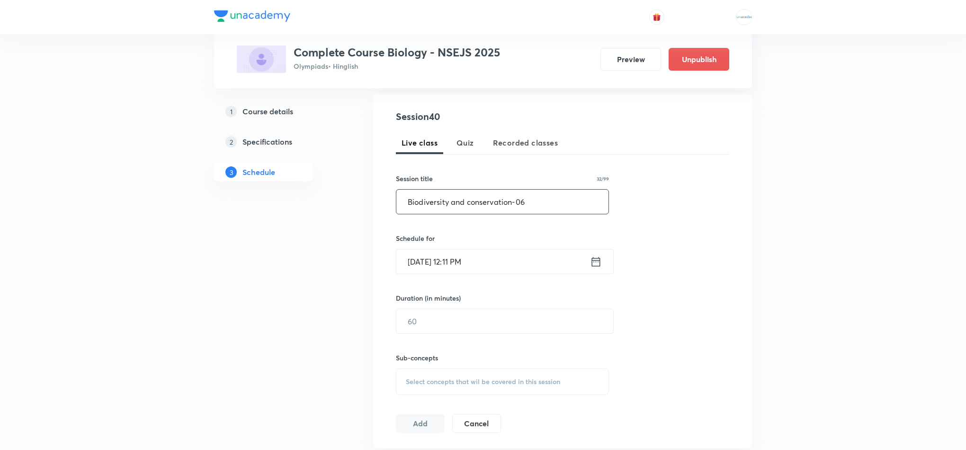
scroll to position [201, 0]
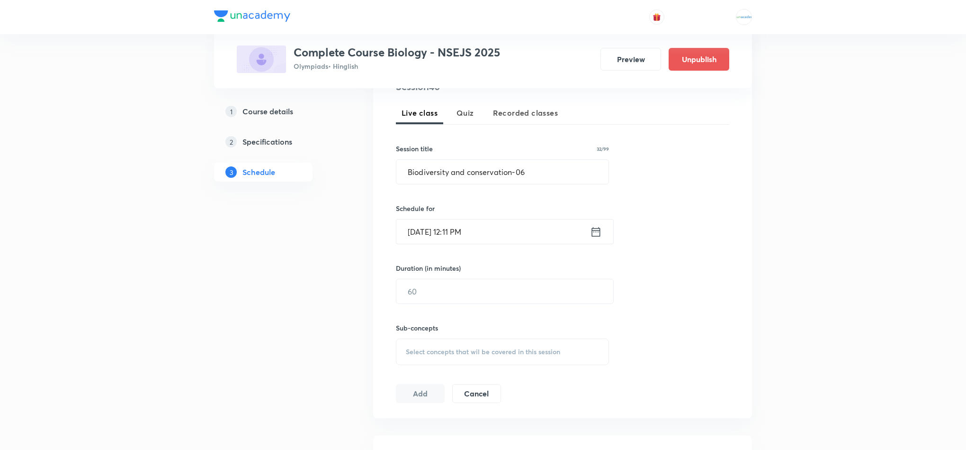
click at [590, 235] on icon at bounding box center [596, 231] width 12 height 13
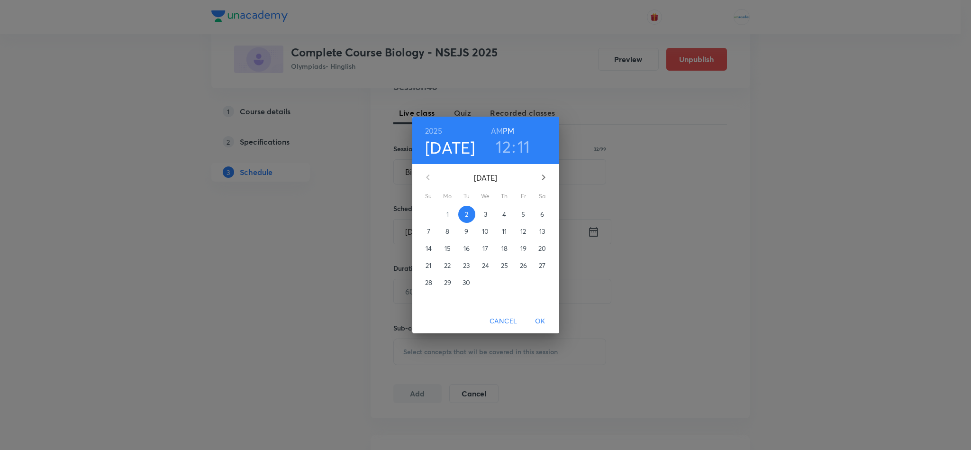
click at [498, 209] on span "4" at bounding box center [504, 213] width 17 height 9
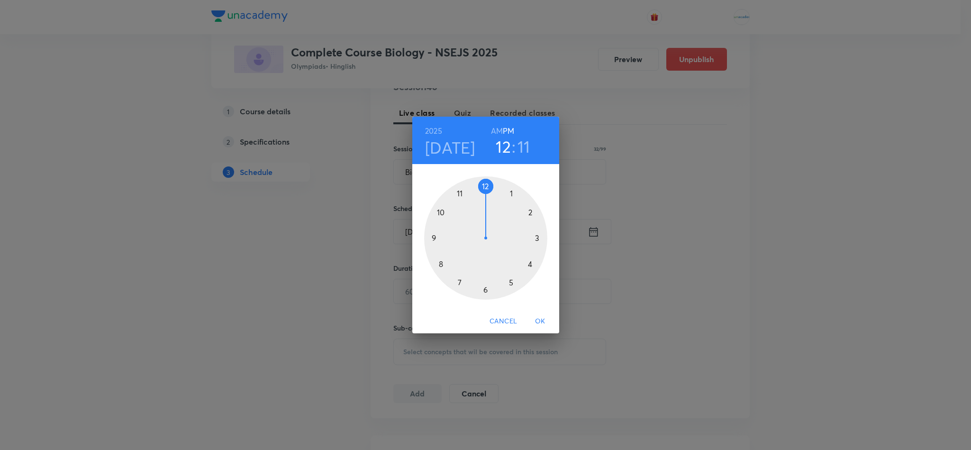
click at [510, 280] on div at bounding box center [485, 237] width 123 height 123
click at [509, 193] on div at bounding box center [485, 237] width 123 height 123
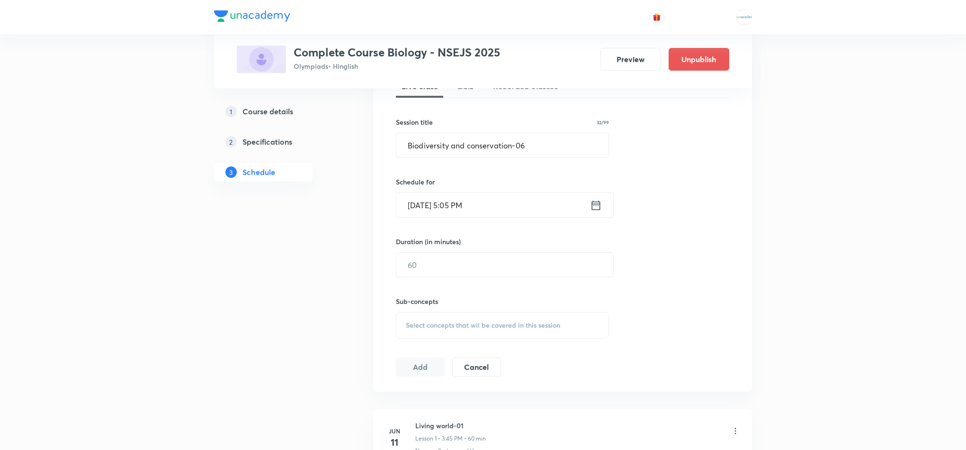
scroll to position [228, 0]
click at [457, 266] on input "text" at bounding box center [505, 264] width 217 height 24
type input "5"
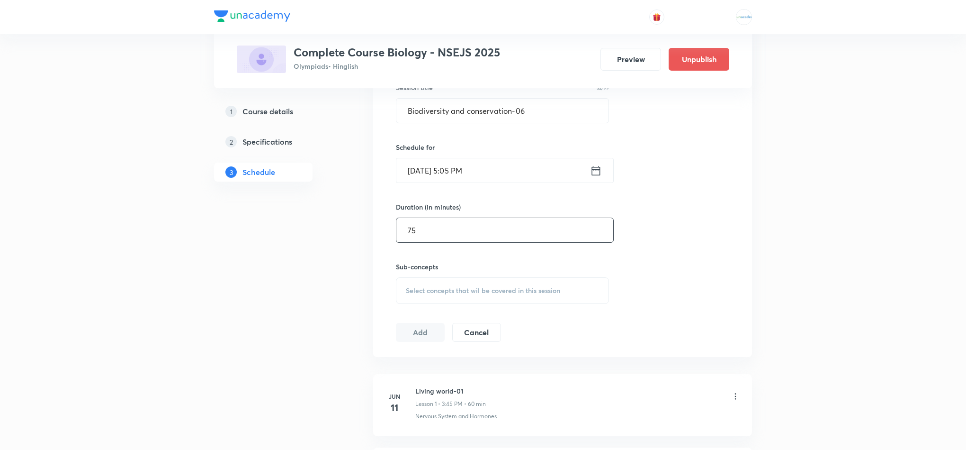
scroll to position [264, 0]
type input "75"
click at [481, 286] on span "Select concepts that wil be covered in this session" at bounding box center [483, 288] width 154 height 8
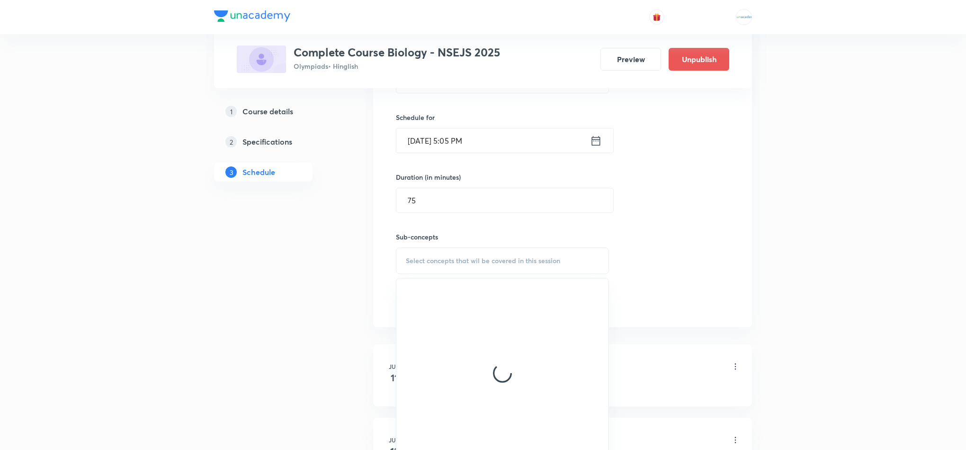
scroll to position [293, 0]
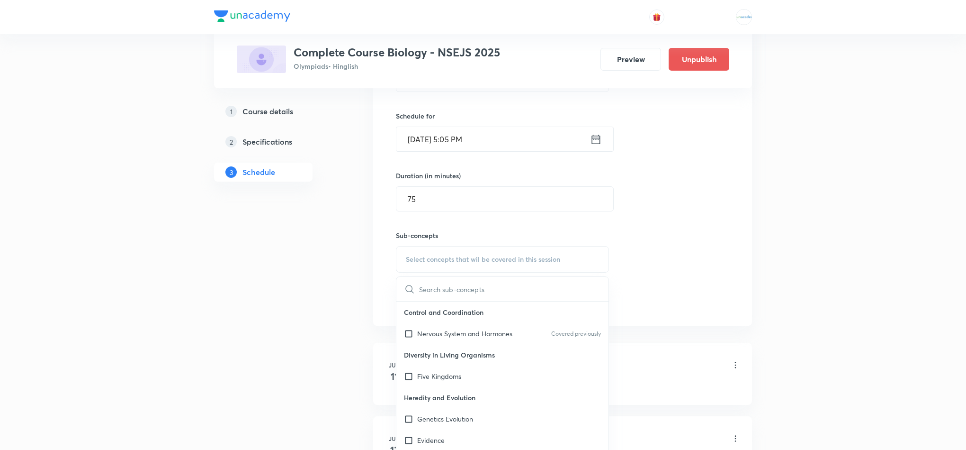
click at [444, 361] on p "Diversity in Living Organisms" at bounding box center [503, 354] width 212 height 21
click at [425, 337] on p "Nervous System and Hormones" at bounding box center [464, 333] width 95 height 10
checkbox input "true"
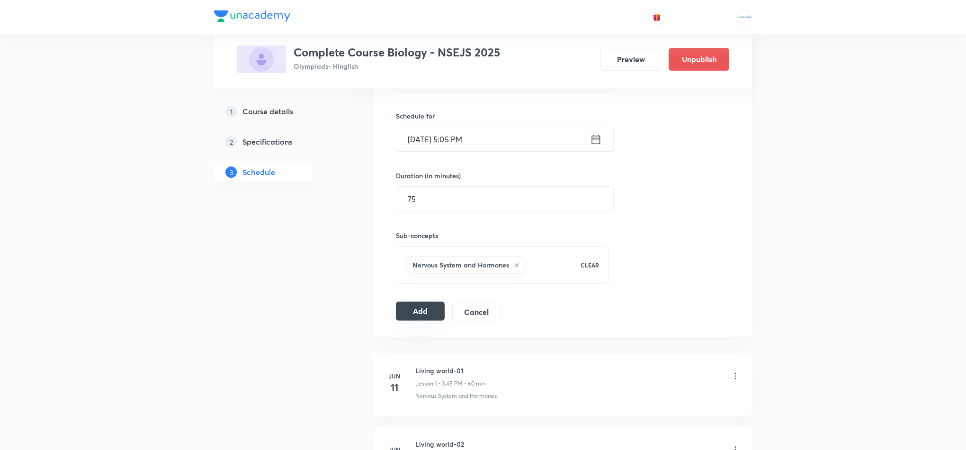
click at [410, 318] on button "Add" at bounding box center [420, 310] width 49 height 19
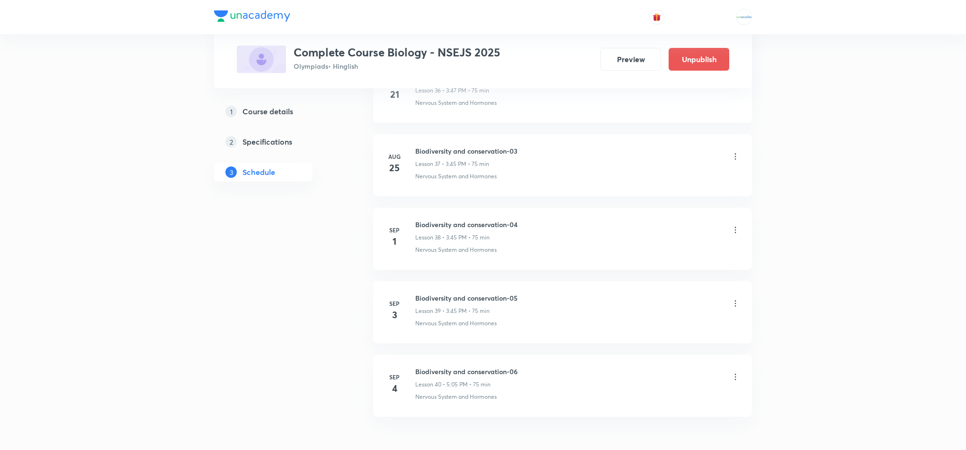
scroll to position [3145, 0]
drag, startPoint x: 525, startPoint y: 391, endPoint x: 411, endPoint y: 375, distance: 114.8
click at [411, 375] on li "[DATE] Biodiversity and conservation-06 Lesson 40 • 5:05 PM • 75 min Nervous Sy…" at bounding box center [562, 385] width 379 height 62
copy h6 "Biodiversity and conservation-06"
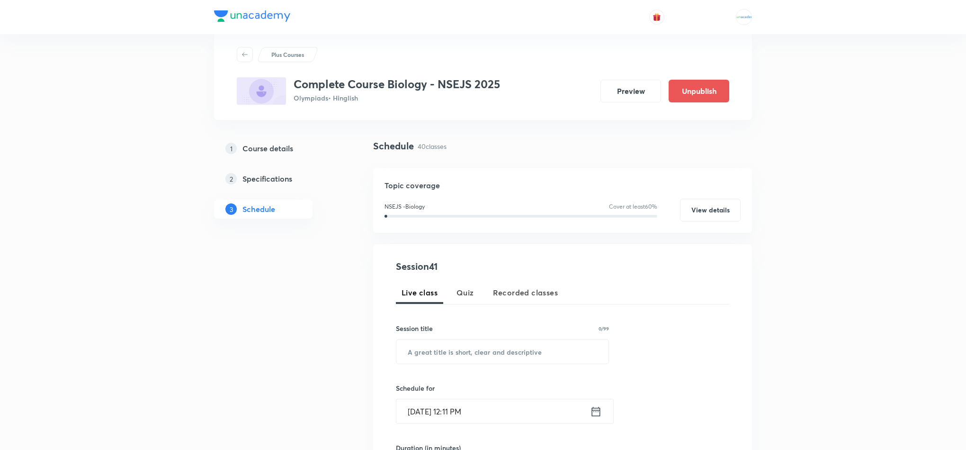
scroll to position [0, 0]
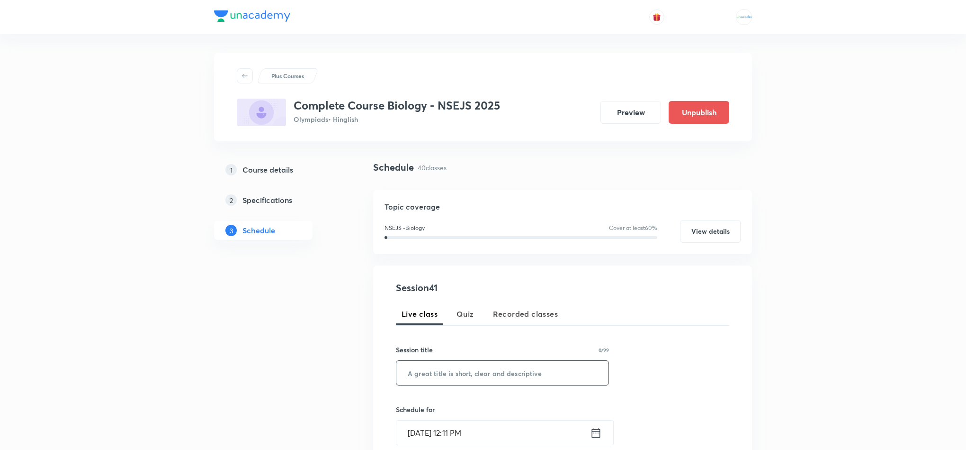
click at [450, 363] on input "text" at bounding box center [503, 373] width 212 height 24
paste input "Biodiversity and conservation-06"
type input "Biodiversity and conservation-07"
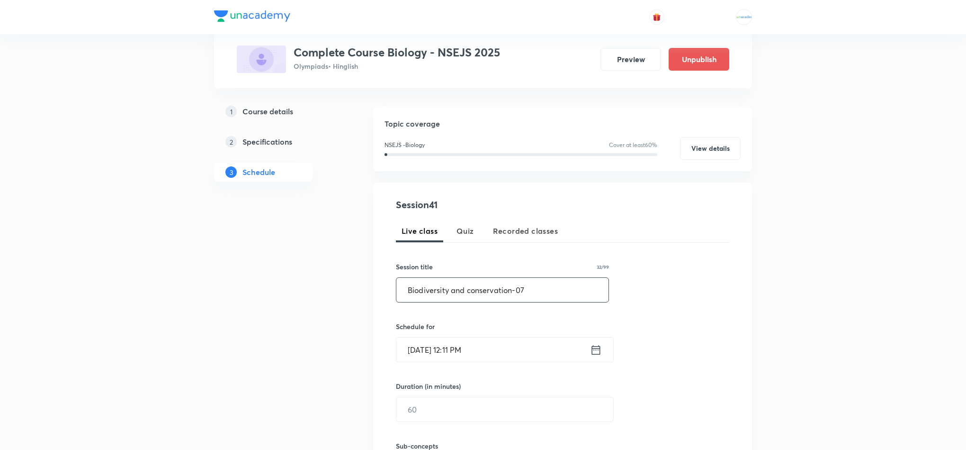
scroll to position [84, 0]
click at [594, 350] on icon at bounding box center [596, 348] width 12 height 13
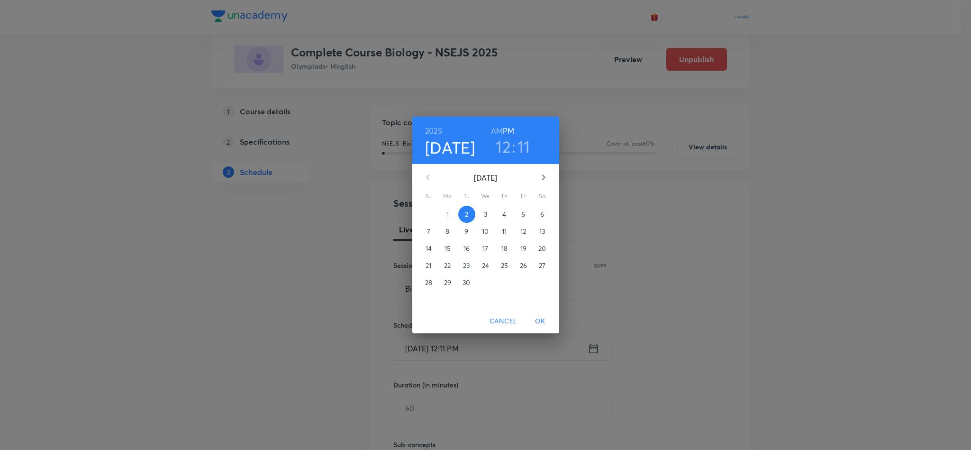
click at [523, 220] on button "5" at bounding box center [523, 214] width 17 height 17
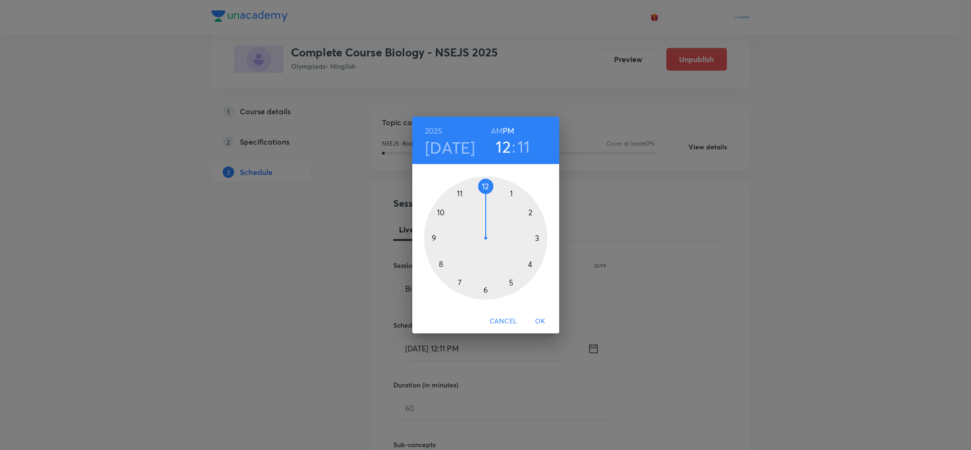
click at [533, 240] on div at bounding box center [485, 237] width 123 height 123
click at [435, 240] on div at bounding box center [485, 237] width 123 height 123
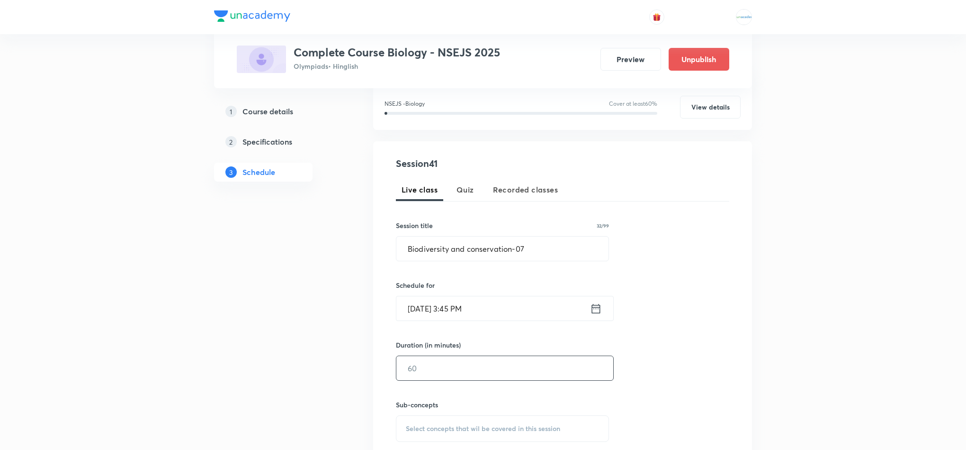
scroll to position [125, 0]
click at [430, 377] on input "text" at bounding box center [505, 367] width 217 height 24
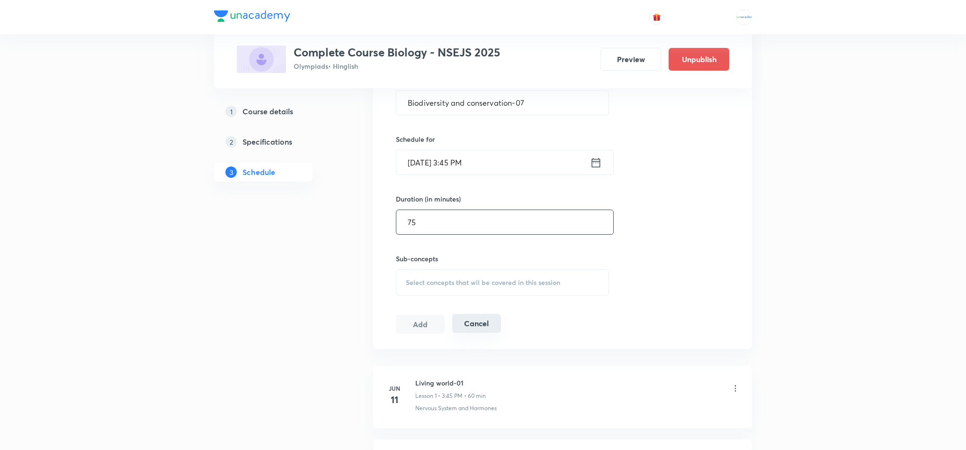
scroll to position [272, 0]
type input "75"
click at [497, 272] on div "Select concepts that wil be covered in this session" at bounding box center [502, 280] width 213 height 27
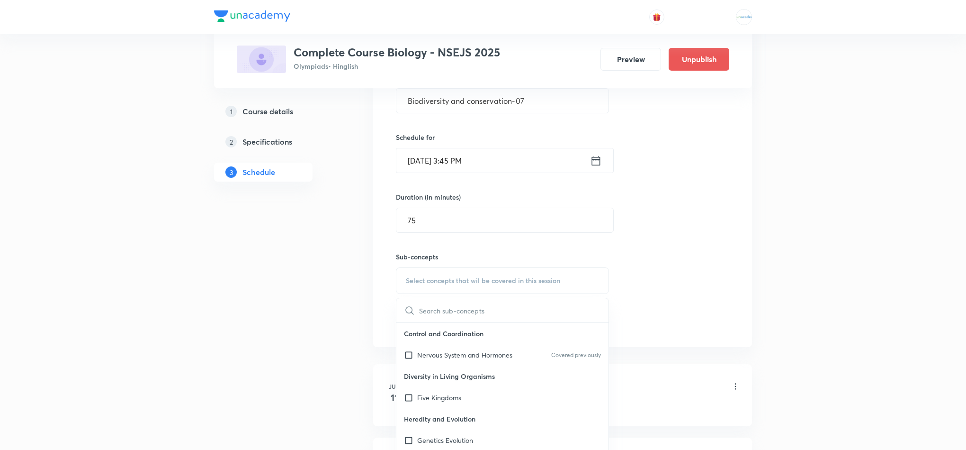
scroll to position [281, 0]
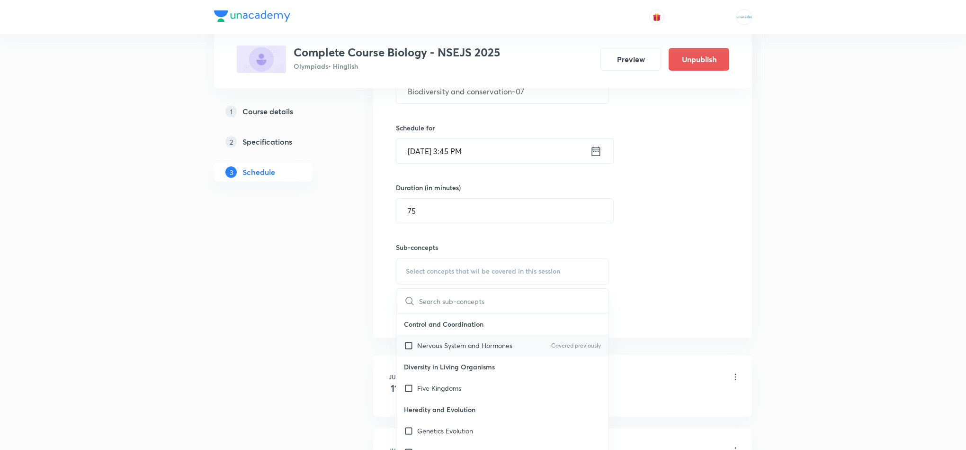
click at [431, 350] on p "Nervous System and Hormones" at bounding box center [464, 345] width 95 height 10
checkbox input "true"
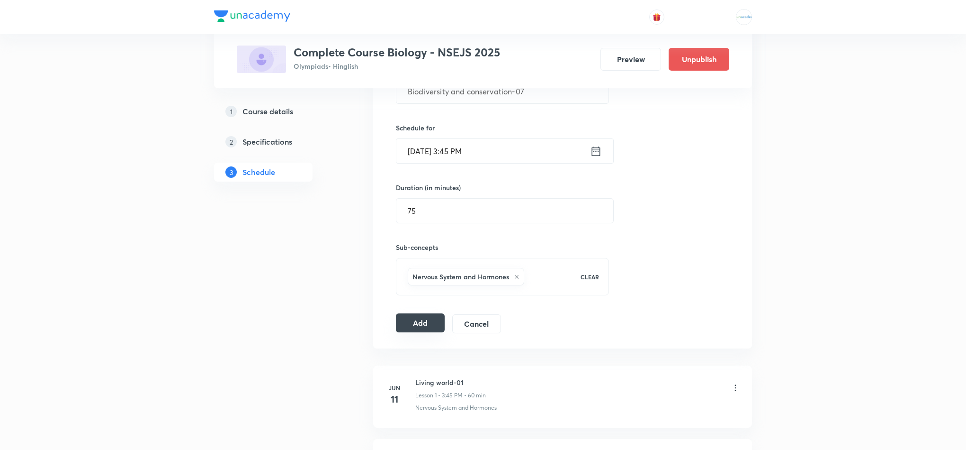
click at [422, 316] on button "Add" at bounding box center [420, 322] width 49 height 19
